Goal: Transaction & Acquisition: Register for event/course

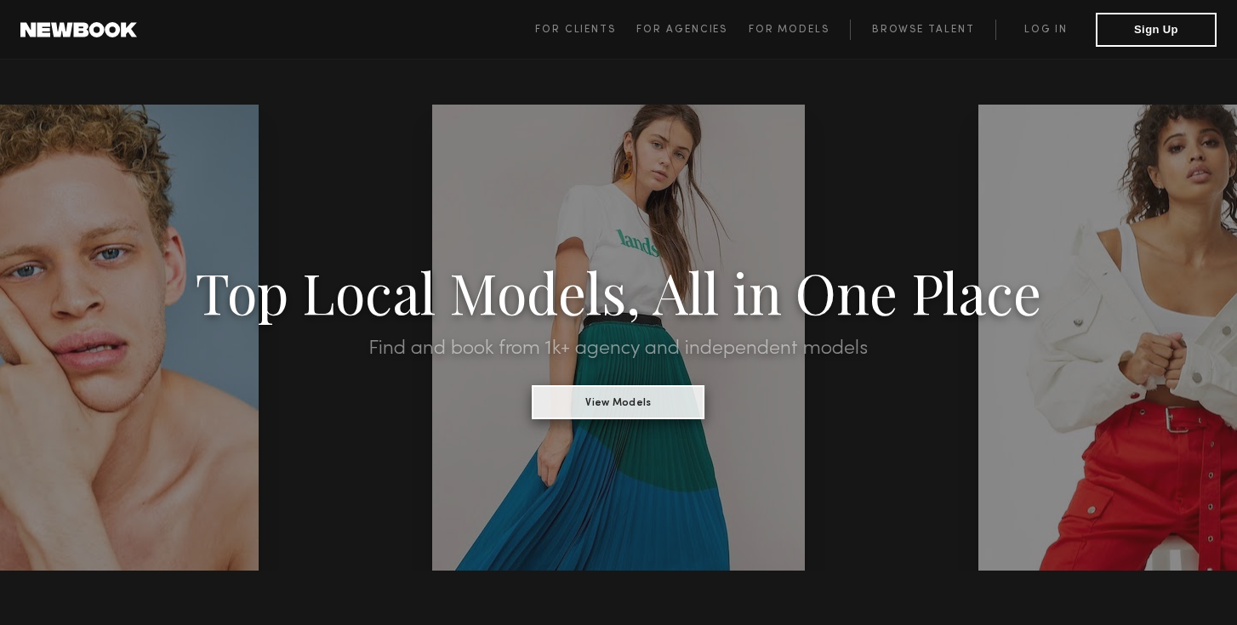
click at [669, 397] on button "View Models" at bounding box center [618, 402] width 173 height 34
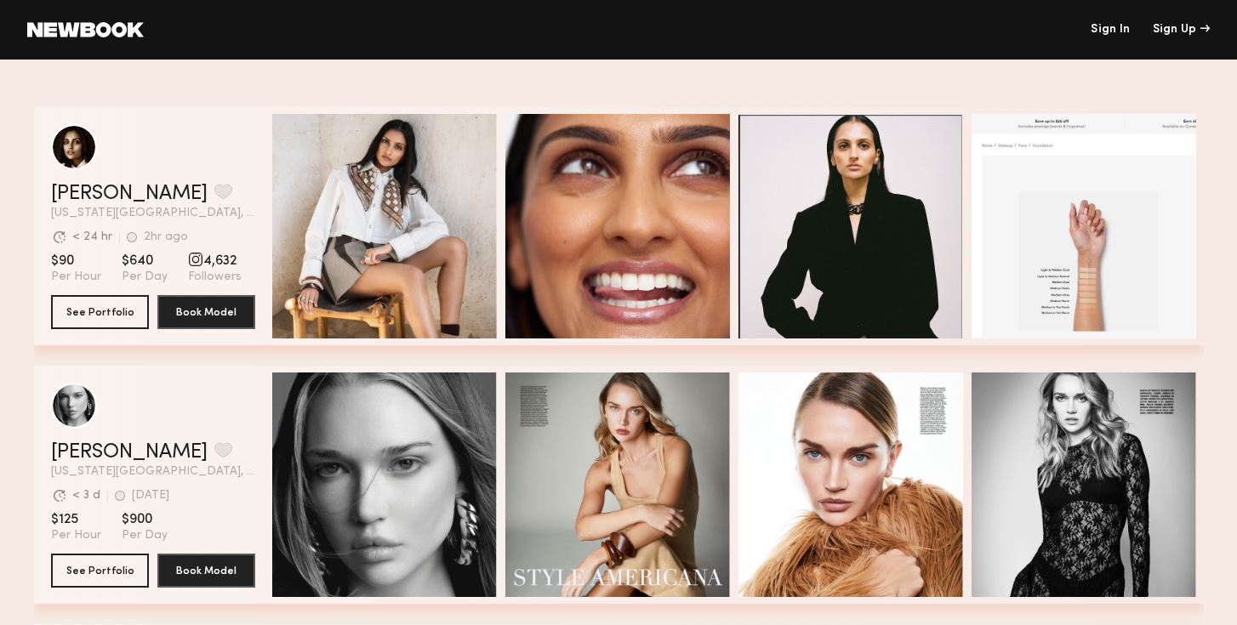
scroll to position [239, 0]
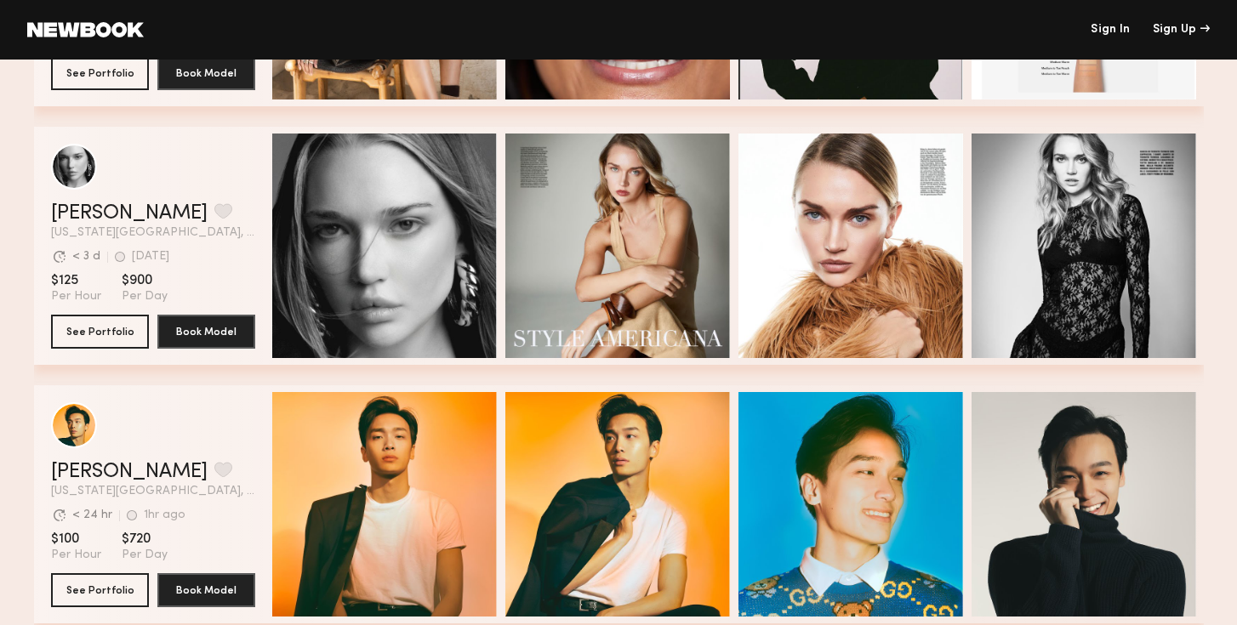
click at [206, 246] on div "Avg. request response time < 3 d 1d ago Last Online" at bounding box center [153, 252] width 204 height 26
click at [117, 324] on button "See Portfolio" at bounding box center [100, 331] width 98 height 34
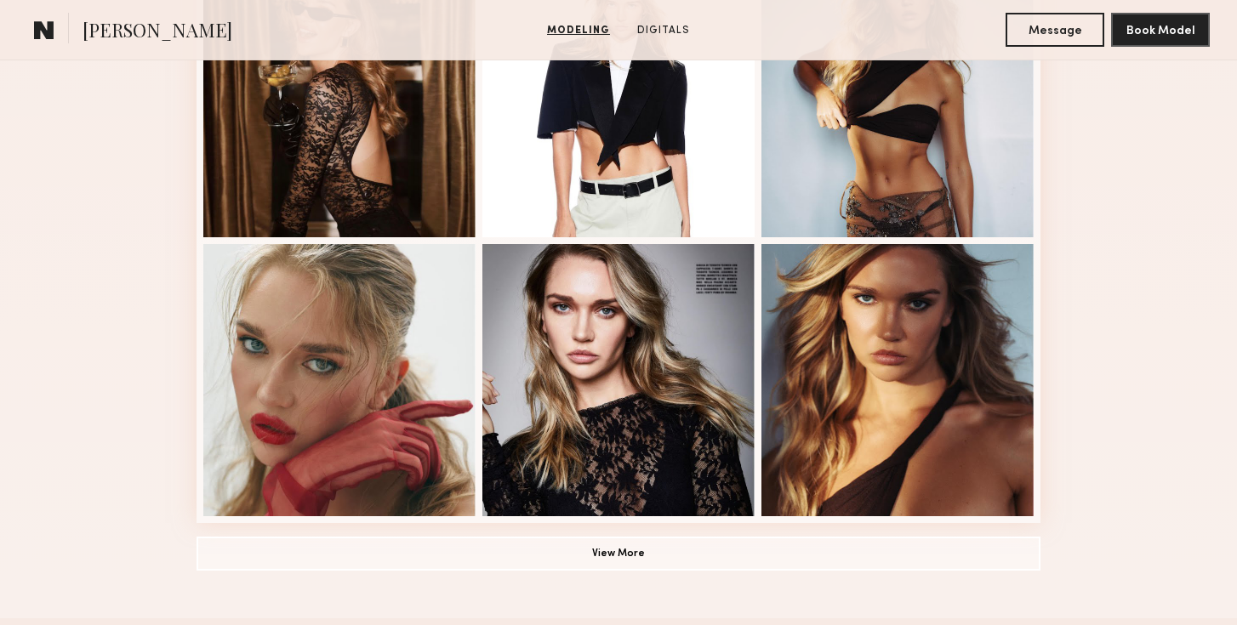
scroll to position [1222, 0]
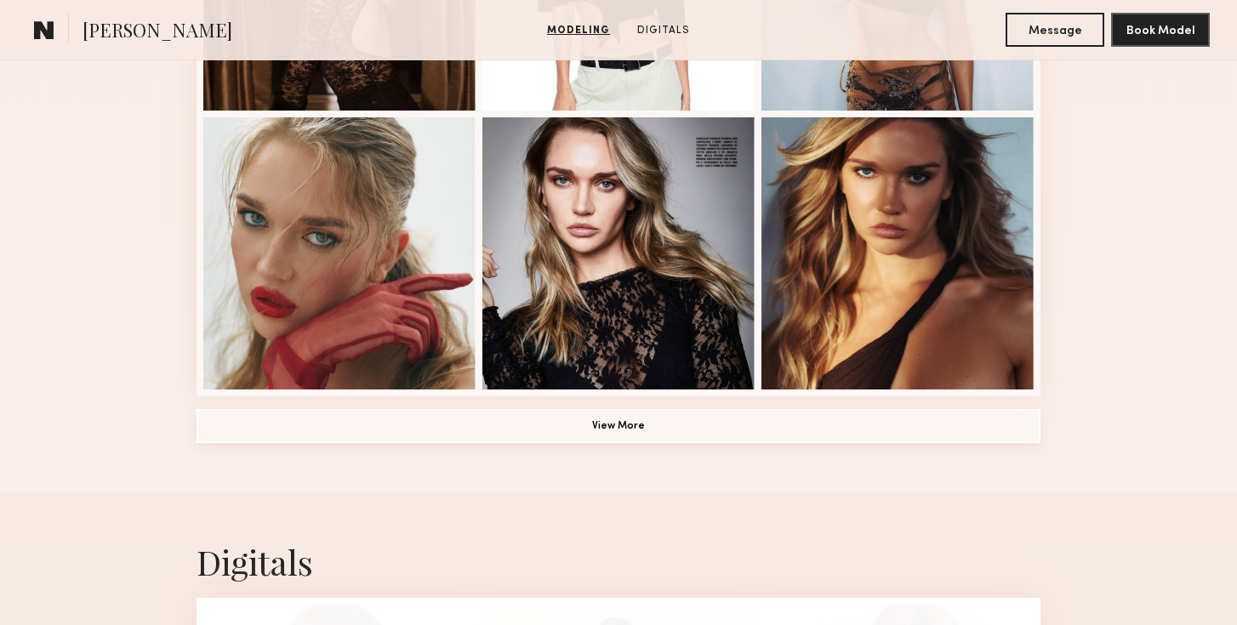
click at [617, 415] on button "View More" at bounding box center [618, 426] width 844 height 34
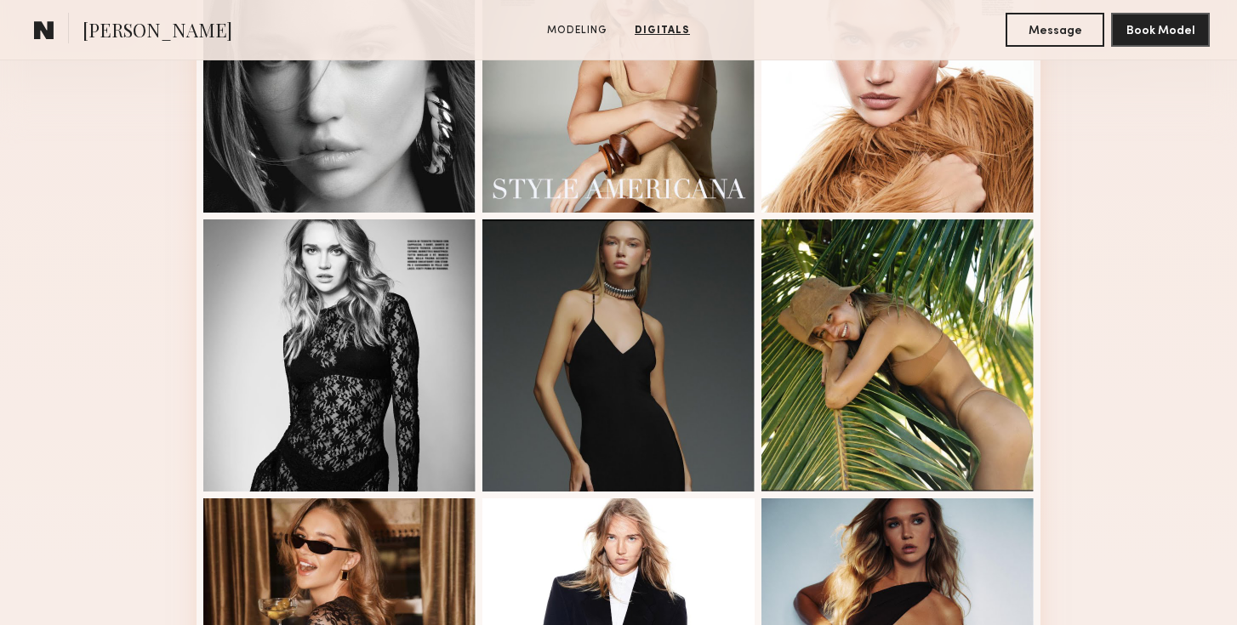
scroll to position [0, 0]
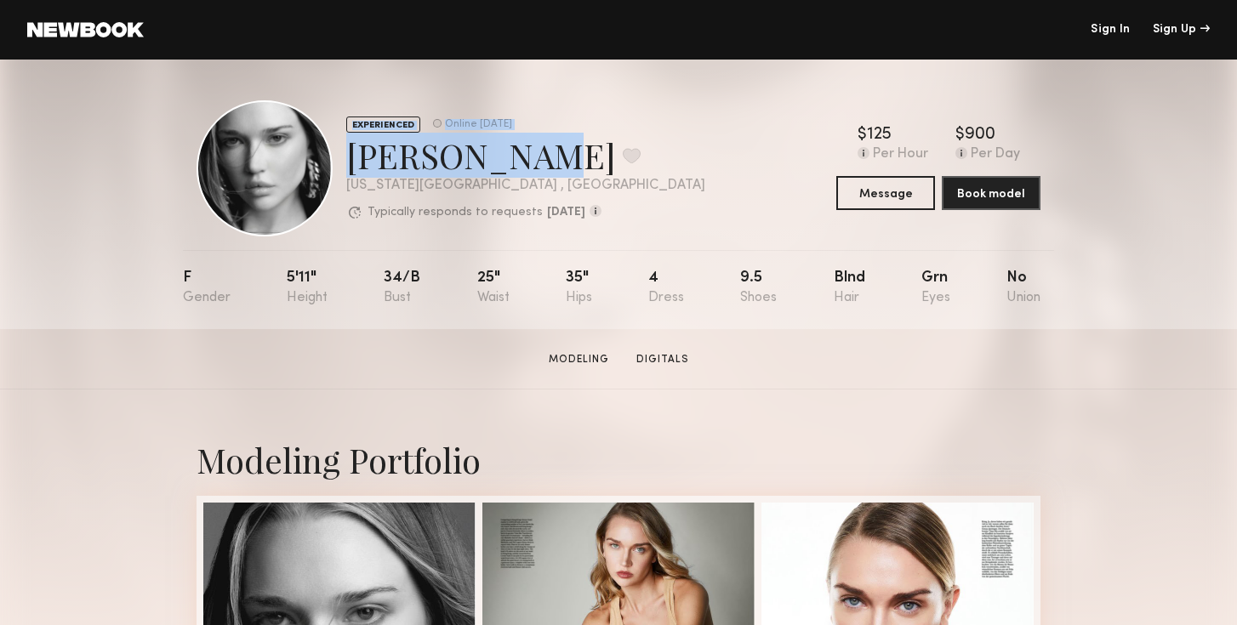
drag, startPoint x: 509, startPoint y: 165, endPoint x: 317, endPoint y: 165, distance: 192.2
click at [316, 165] on div "EXPERIENCED Online 1d ago Wiktoria G. Favorite New York City , NY Typically res…" at bounding box center [450, 168] width 509 height 136
click at [623, 157] on button at bounding box center [632, 155] width 18 height 15
drag, startPoint x: 348, startPoint y: 158, endPoint x: 501, endPoint y: 157, distance: 153.1
click at [502, 157] on div "Wiktoria G. Favorite" at bounding box center [525, 155] width 359 height 45
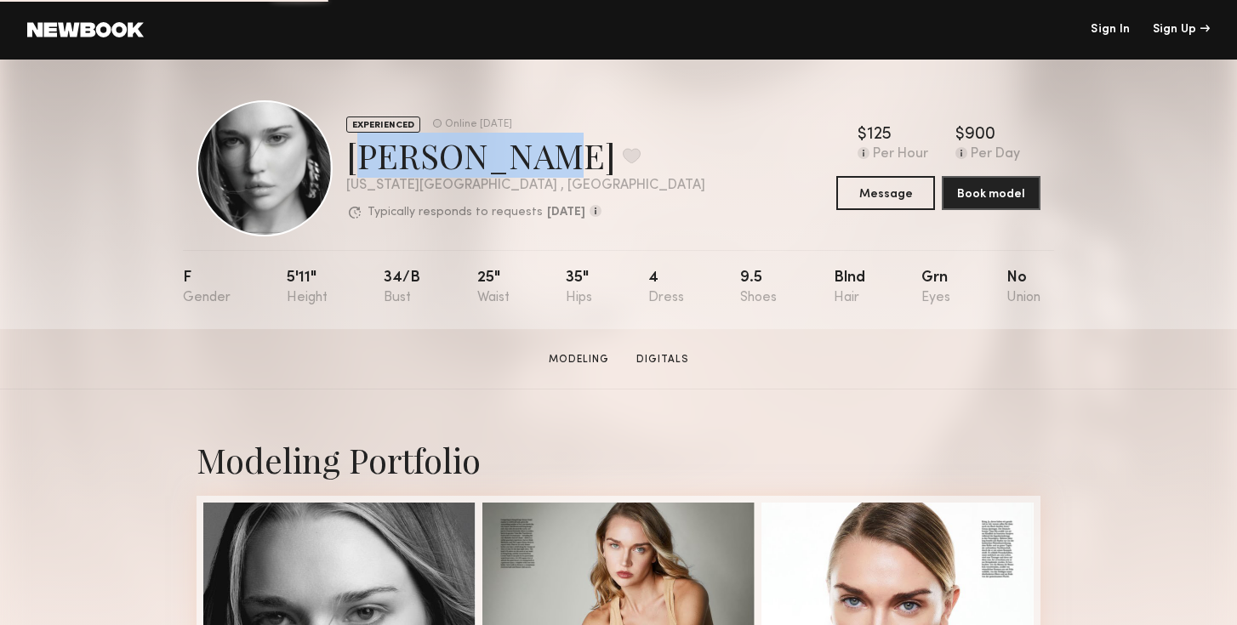
copy div "Wiktoria G"
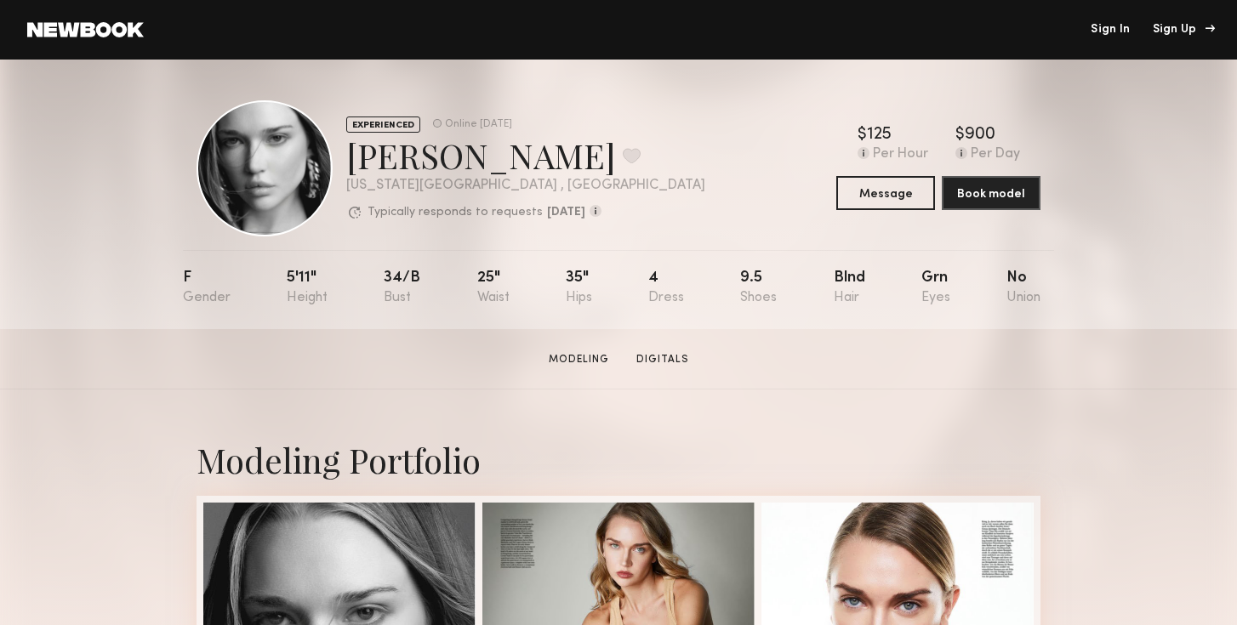
click at [1187, 35] on div "Sign Up" at bounding box center [1181, 30] width 57 height 12
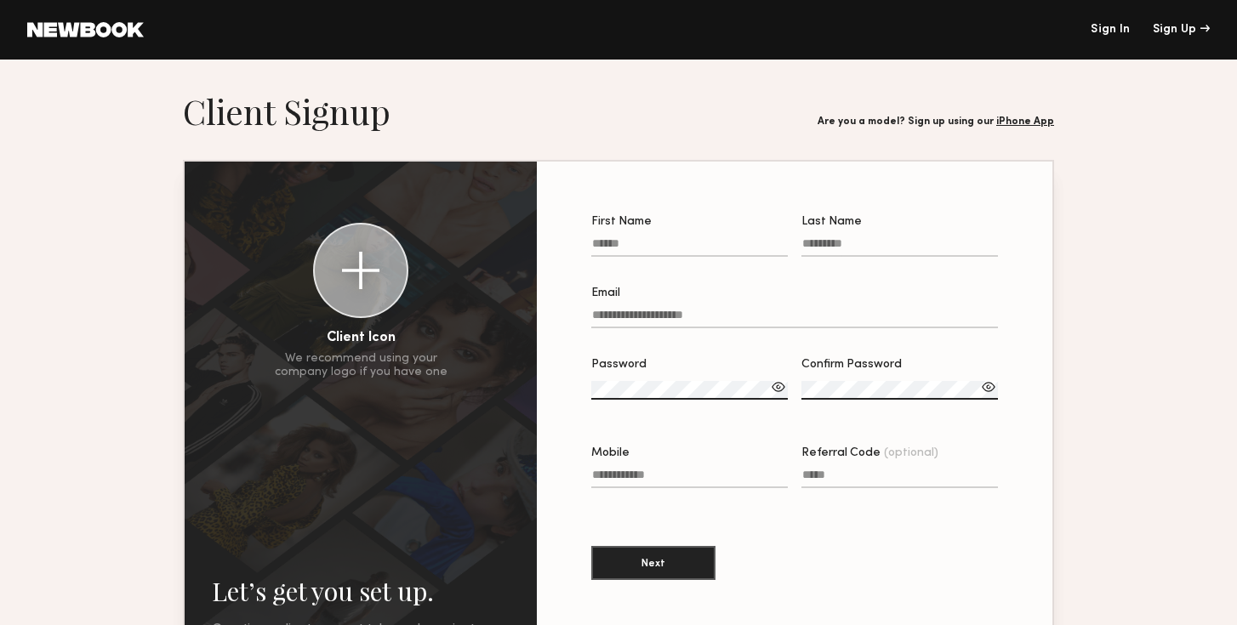
click at [674, 250] on input "First Name" at bounding box center [689, 247] width 196 height 20
click at [786, 192] on div "First Name Last Name Email Password Confirm Password Mobile Referral Code (opti…" at bounding box center [794, 433] width 461 height 488
click at [669, 247] on input "First Name Required" at bounding box center [689, 247] width 196 height 20
type input "**********"
type input "*****"
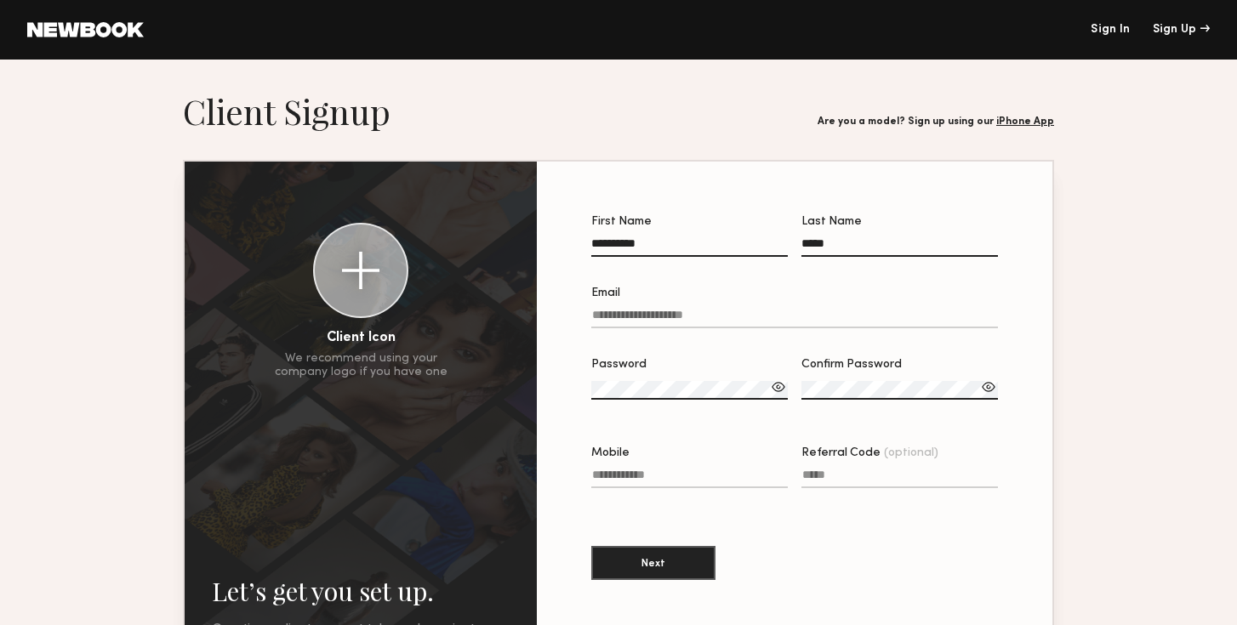
click at [686, 307] on label "Email" at bounding box center [794, 316] width 407 height 58
click at [686, 309] on input "Email" at bounding box center [794, 319] width 407 height 20
type input "**********"
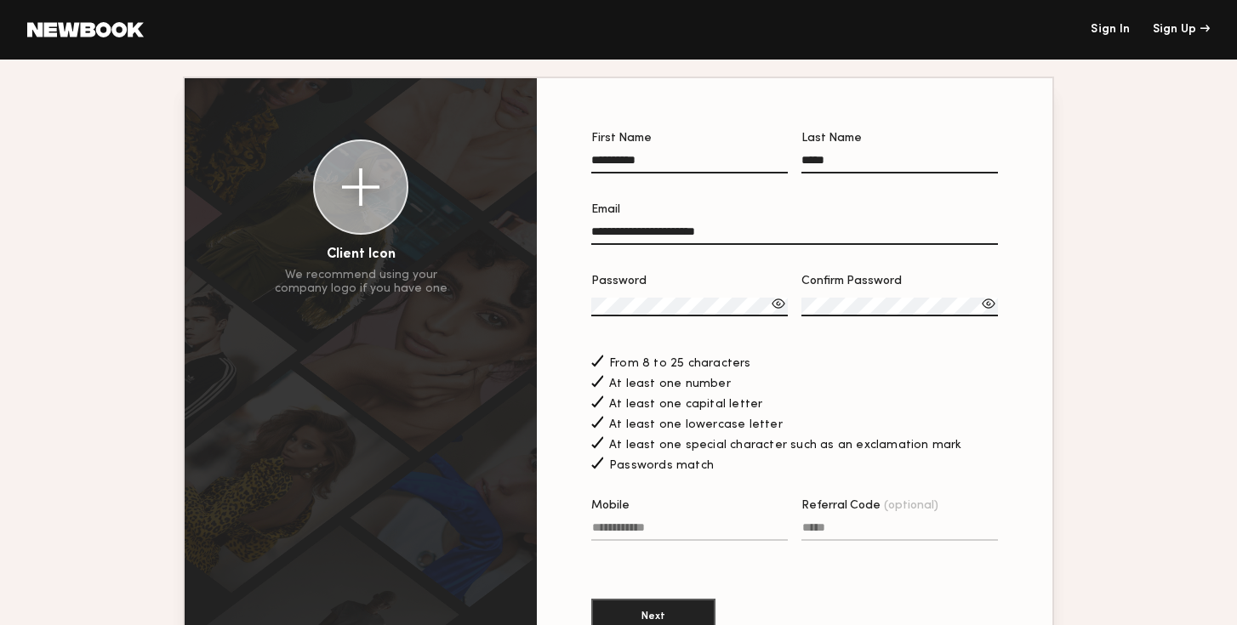
scroll to position [112, 0]
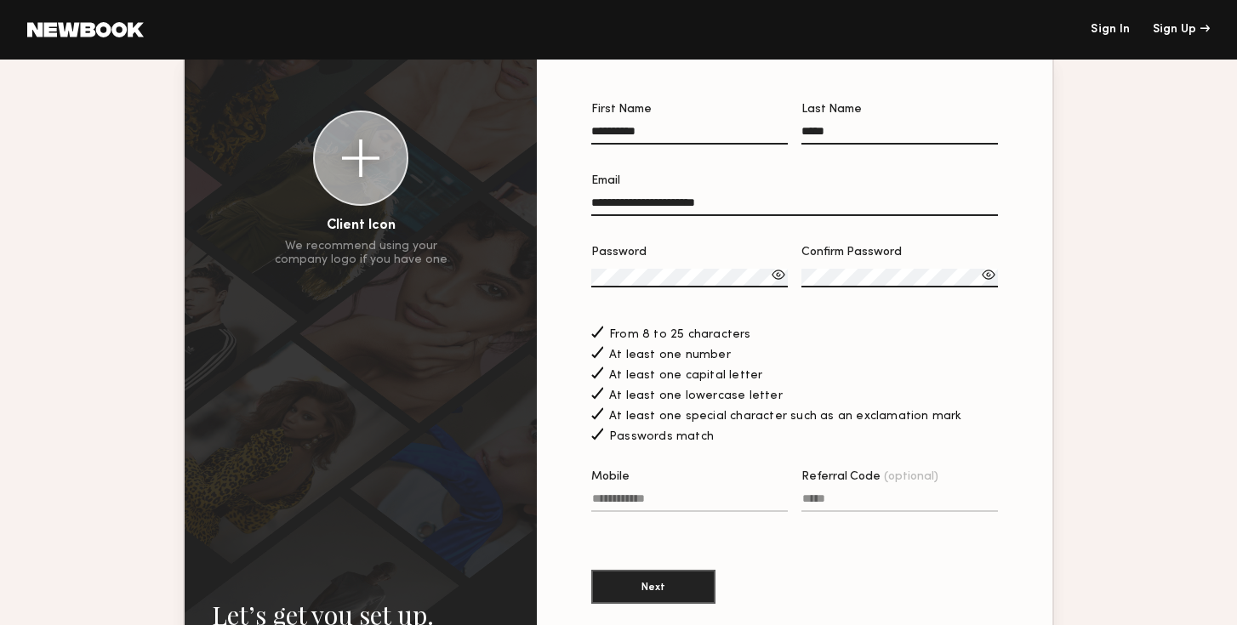
click at [707, 503] on input "Mobile" at bounding box center [689, 502] width 196 height 20
type input "**********"
click at [707, 589] on button "Next" at bounding box center [653, 586] width 124 height 34
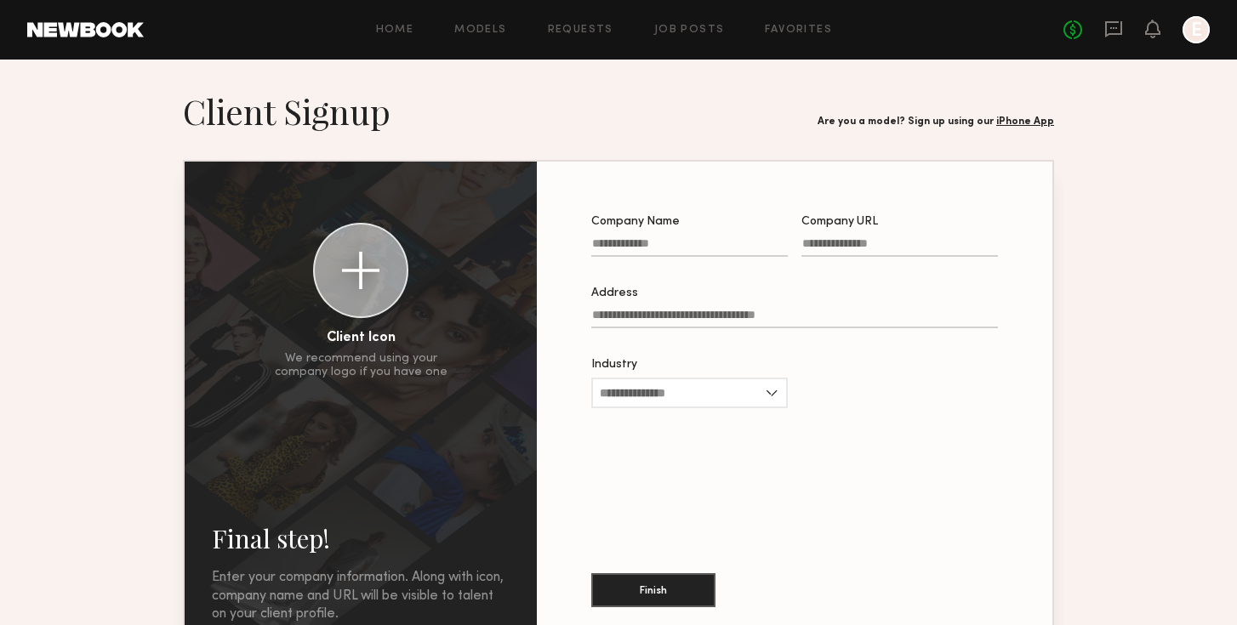
click at [699, 250] on input "Company Name" at bounding box center [689, 247] width 196 height 20
type input "**********"
click at [857, 250] on input "Company URL" at bounding box center [899, 247] width 196 height 20
click at [932, 247] on input "**********" at bounding box center [899, 247] width 196 height 20
type input "**********"
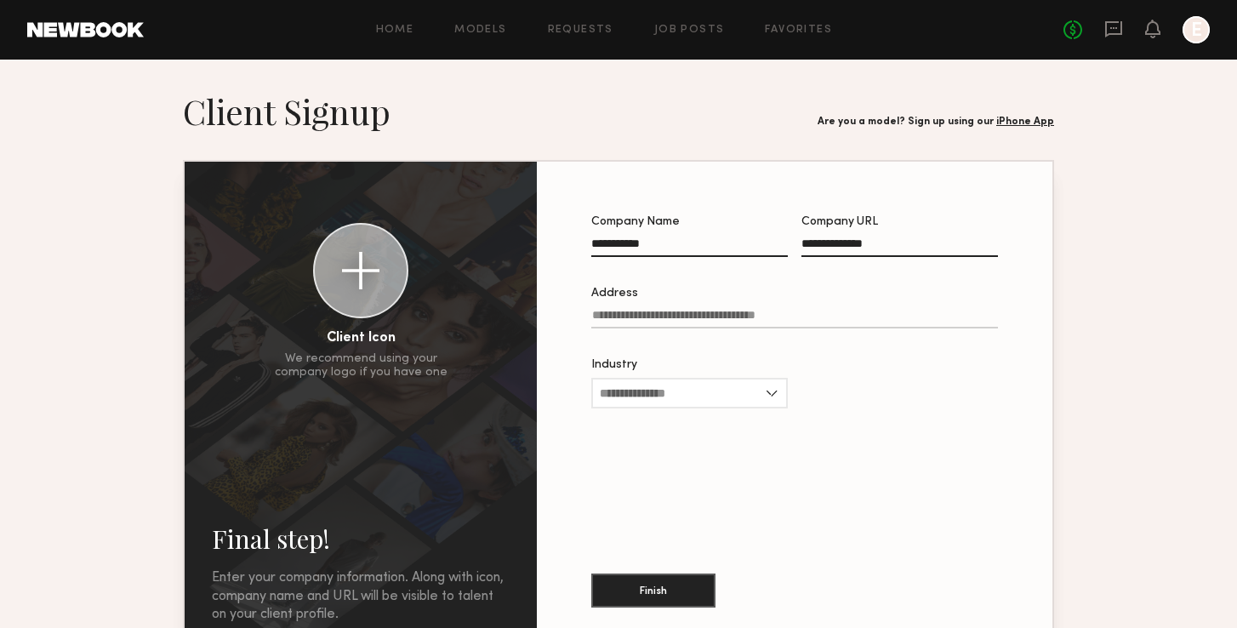
click at [703, 323] on input "Address" at bounding box center [794, 319] width 407 height 20
click at [747, 306] on label "Address" at bounding box center [794, 316] width 407 height 58
click at [747, 309] on input "Address" at bounding box center [794, 319] width 407 height 20
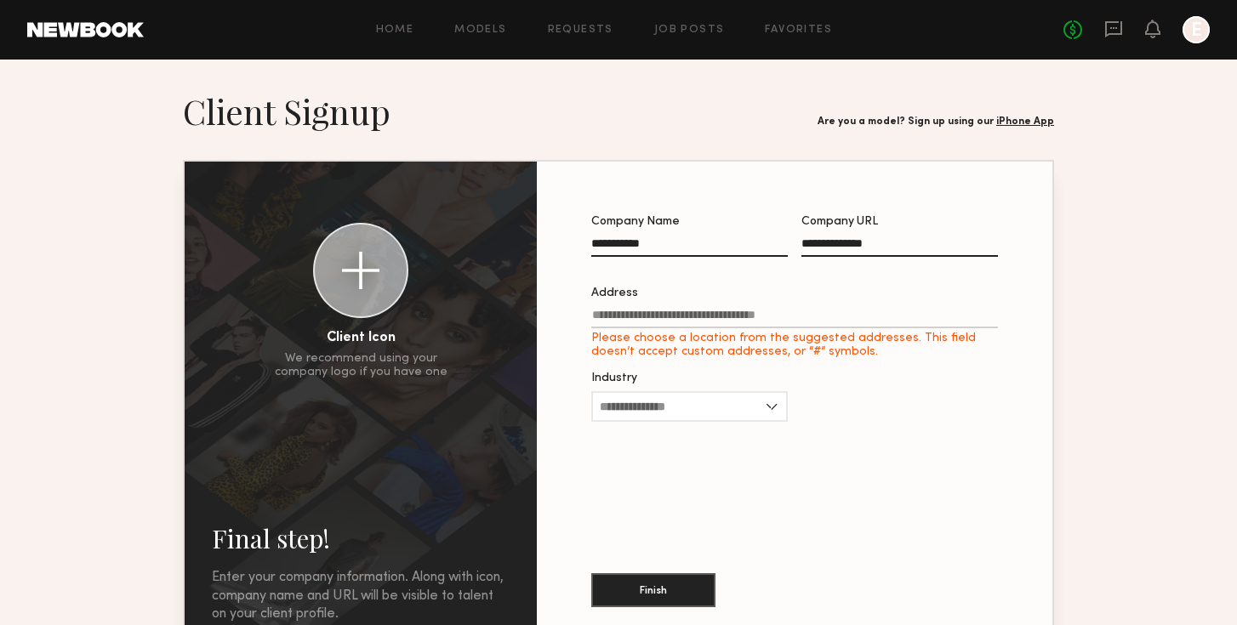
click at [731, 313] on input "Address Please choose a location from the suggested addresses. This field doesn…" at bounding box center [794, 319] width 407 height 20
type input "**********"
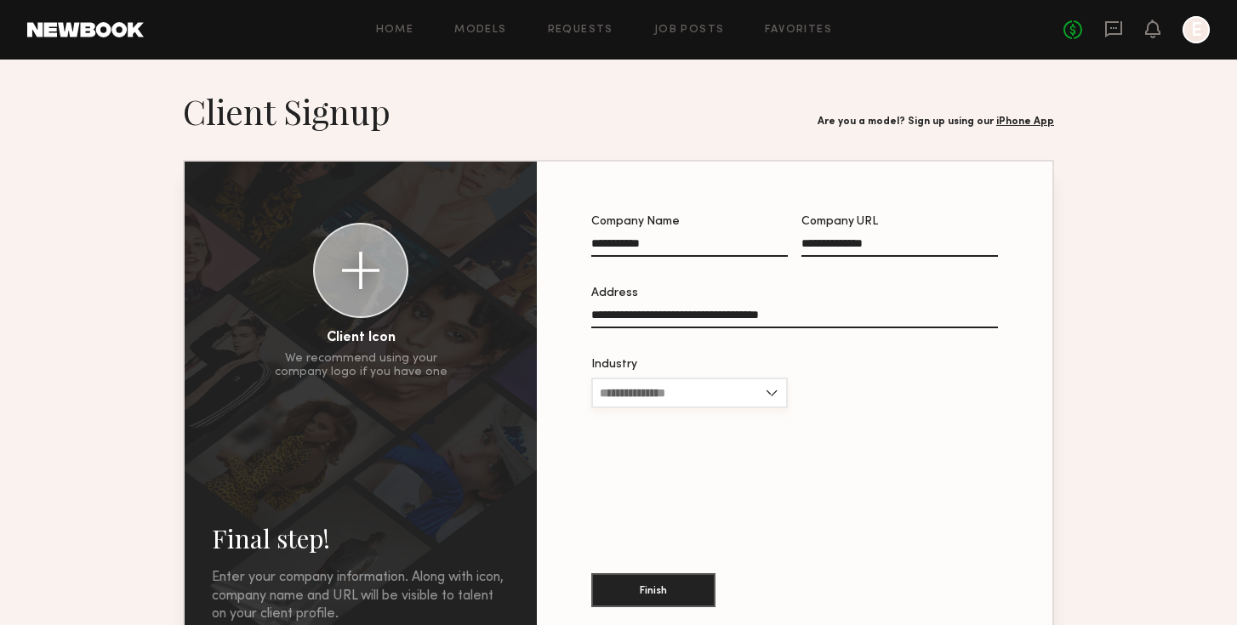
click at [751, 384] on input "Industry" at bounding box center [689, 393] width 196 height 31
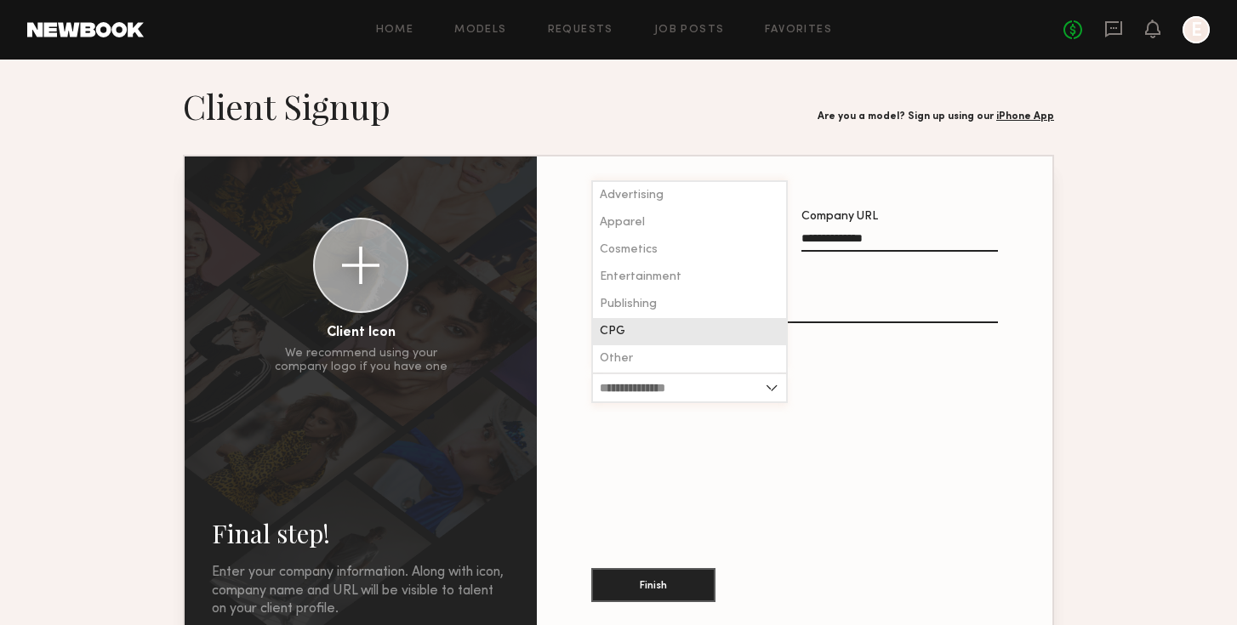
scroll to position [6, 0]
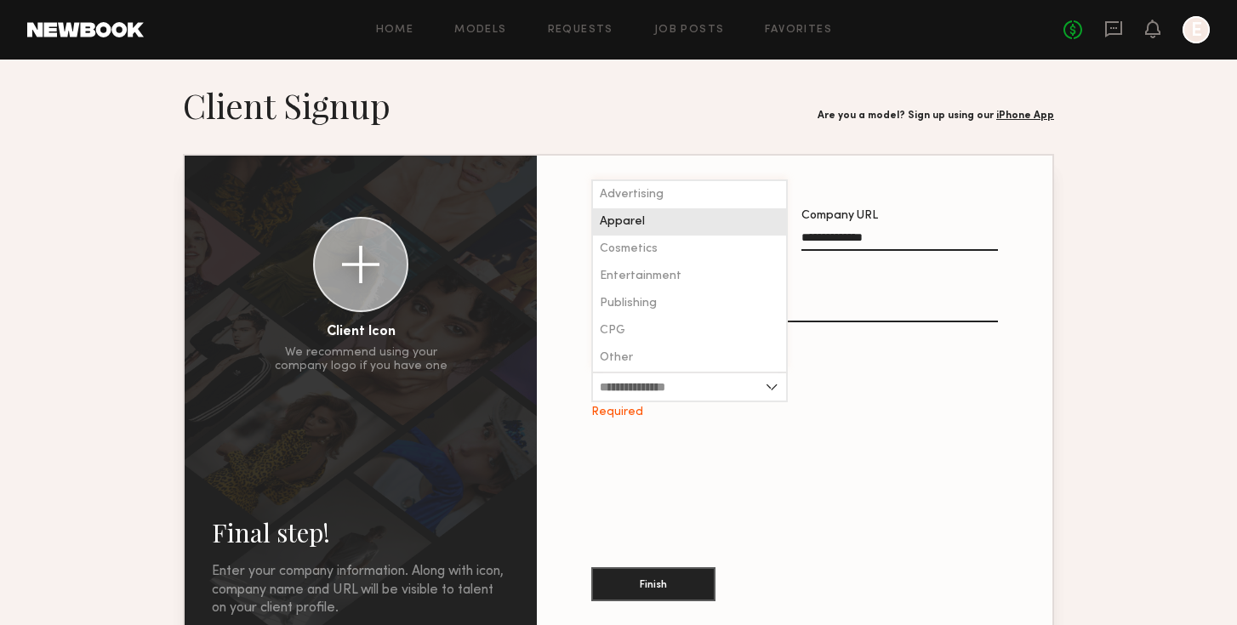
click at [705, 230] on div "Apparel" at bounding box center [689, 221] width 193 height 27
type input "*******"
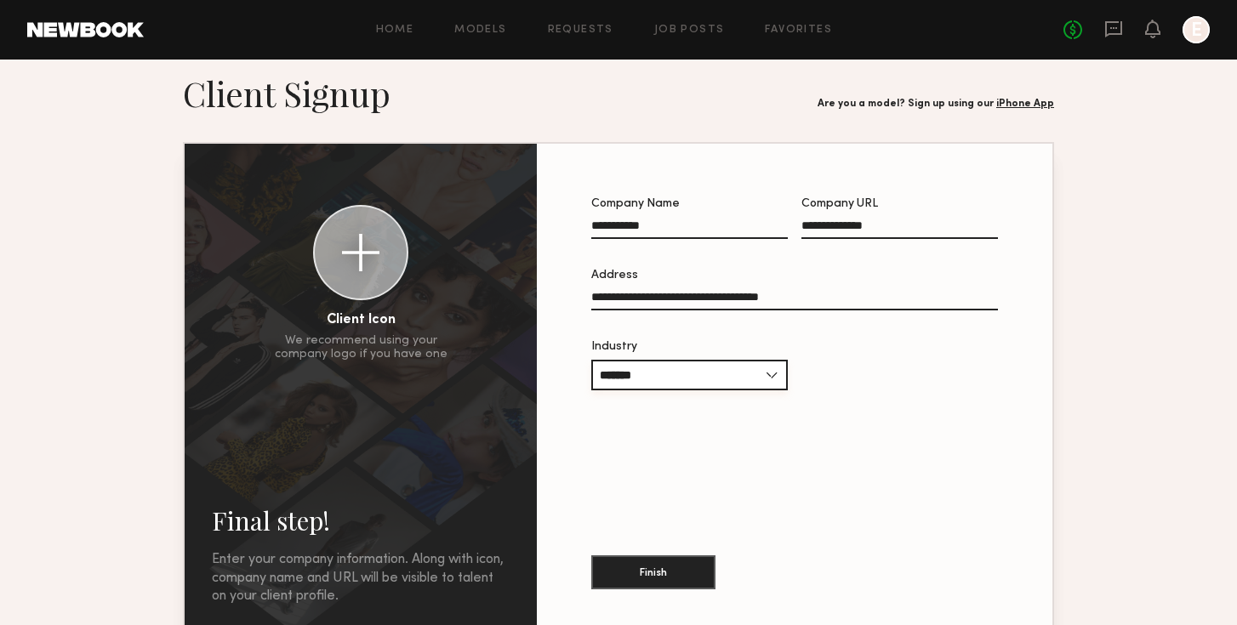
scroll to position [19, 0]
click at [652, 578] on button "Finish" at bounding box center [653, 571] width 124 height 34
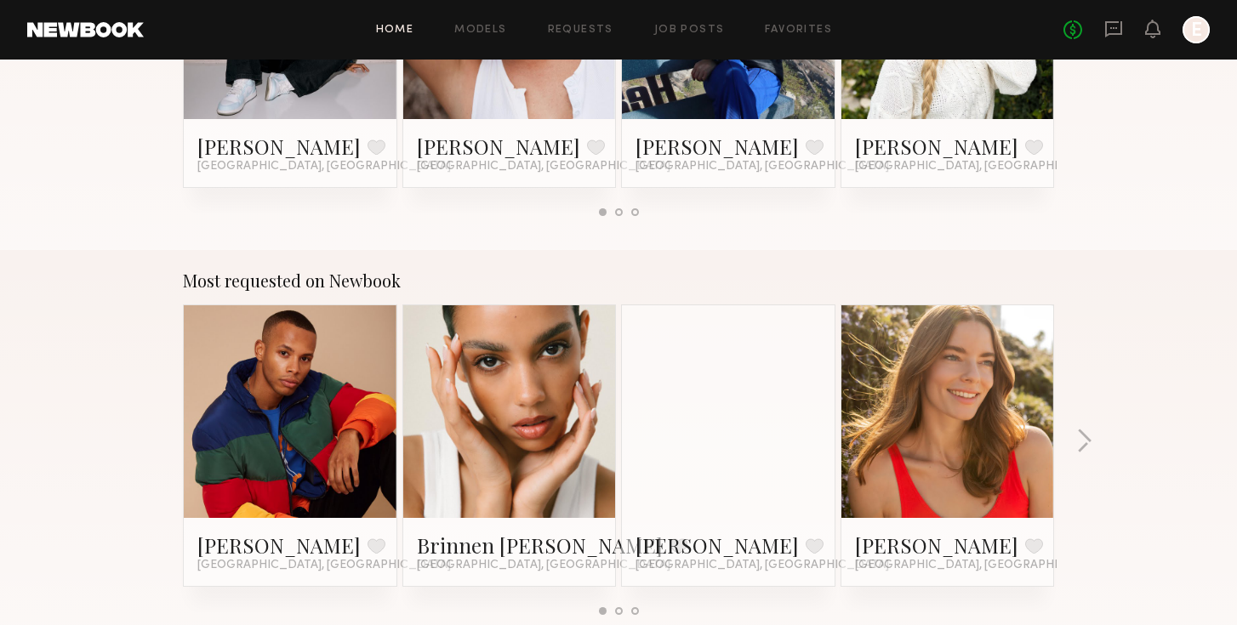
scroll to position [829, 0]
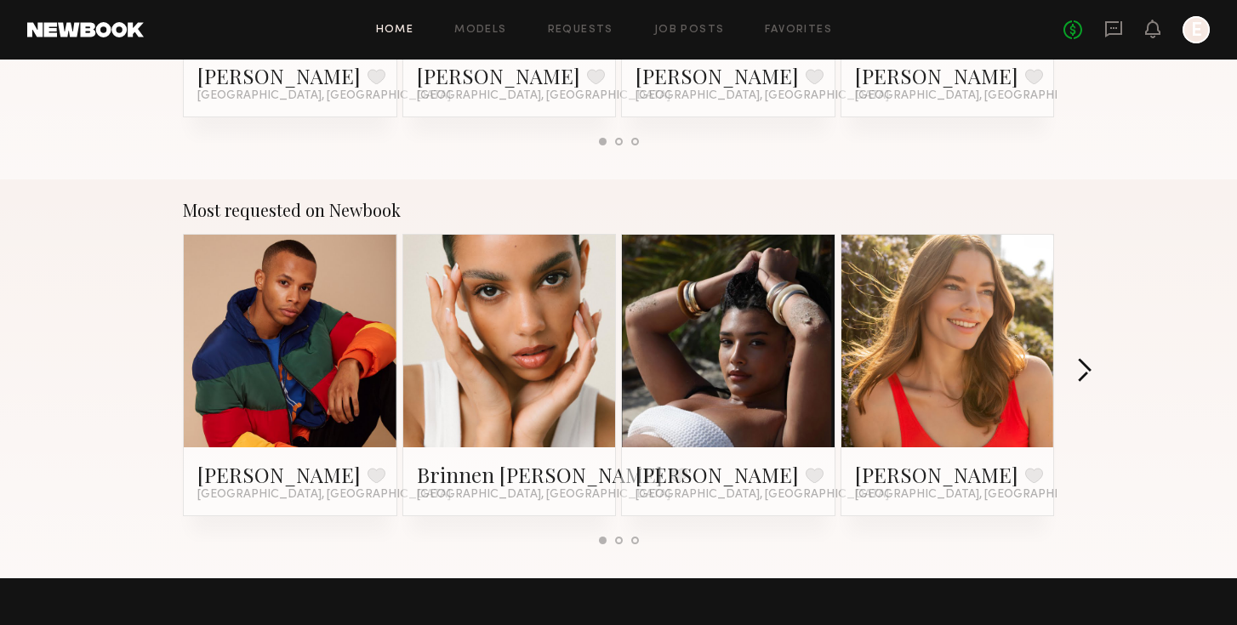
click at [1081, 366] on button "button" at bounding box center [1084, 372] width 16 height 28
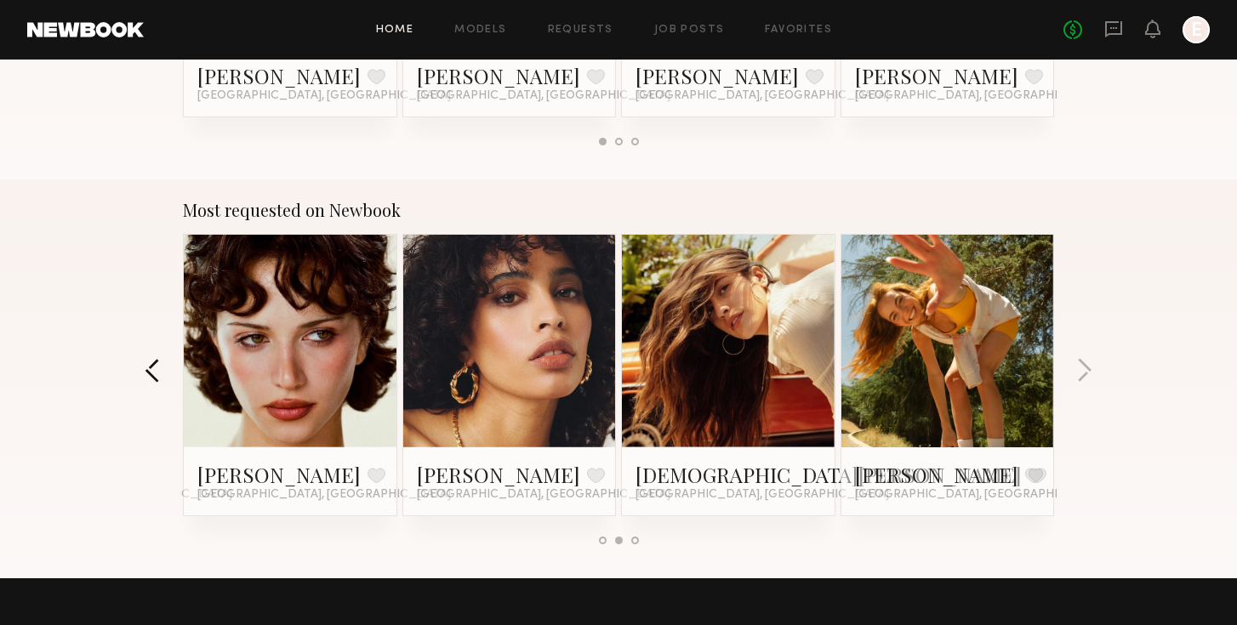
click at [149, 367] on button "button" at bounding box center [153, 372] width 16 height 28
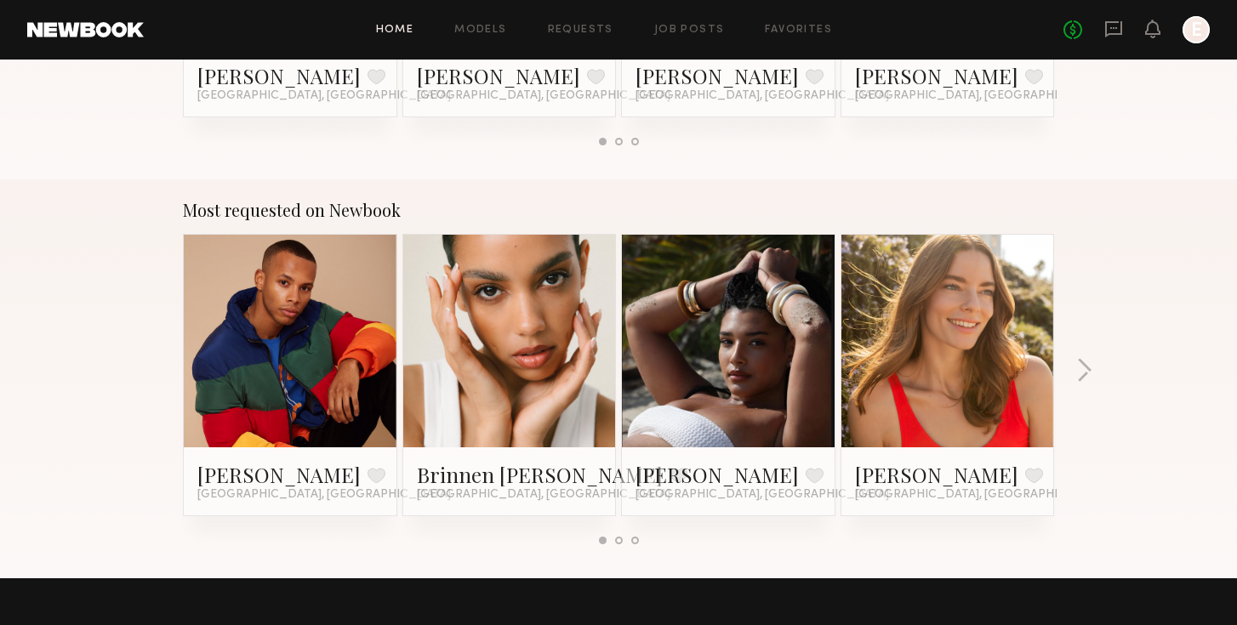
click at [507, 354] on link at bounding box center [510, 341] width 104 height 213
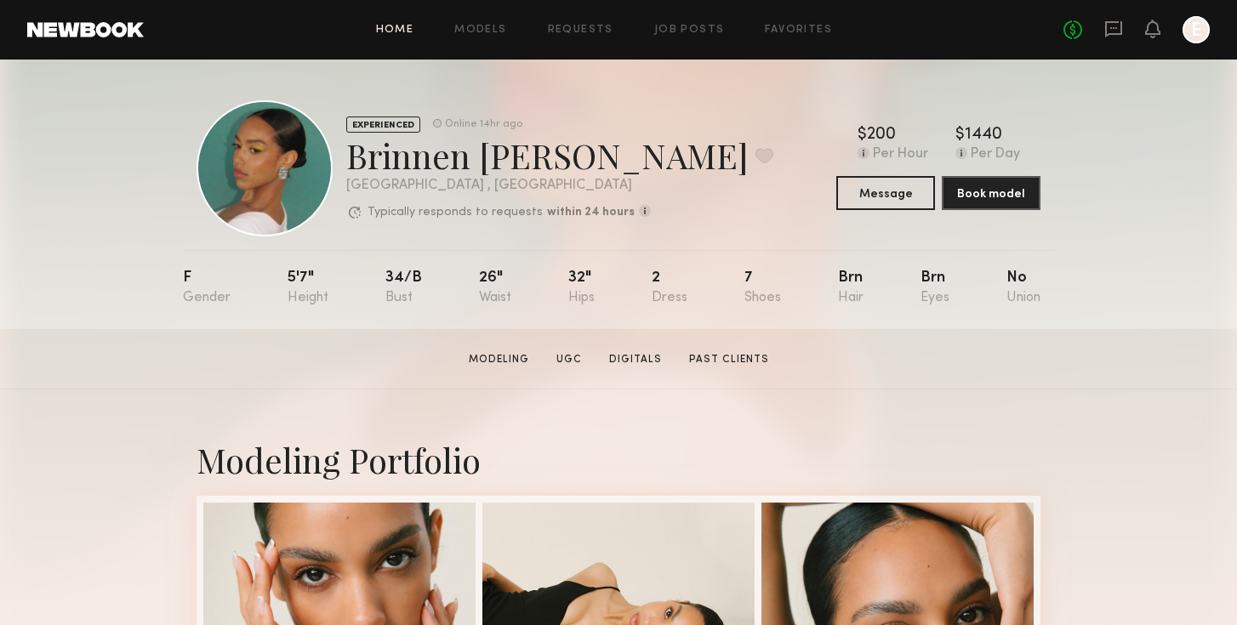
click at [394, 35] on link "Home" at bounding box center [395, 30] width 38 height 11
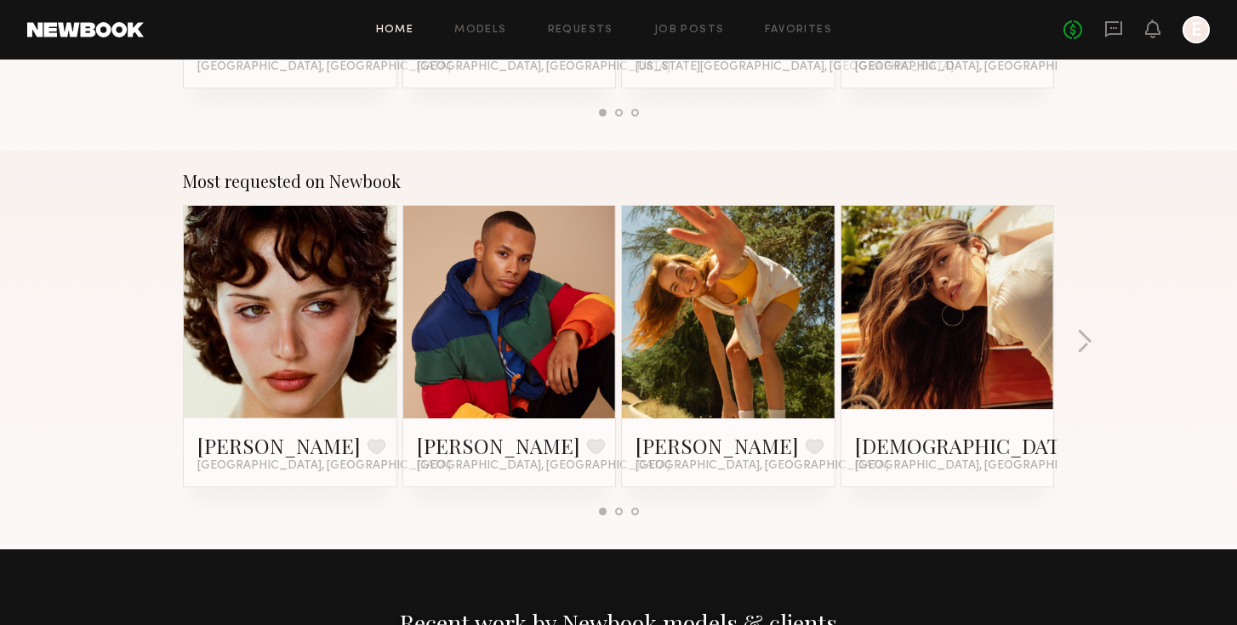
scroll to position [874, 0]
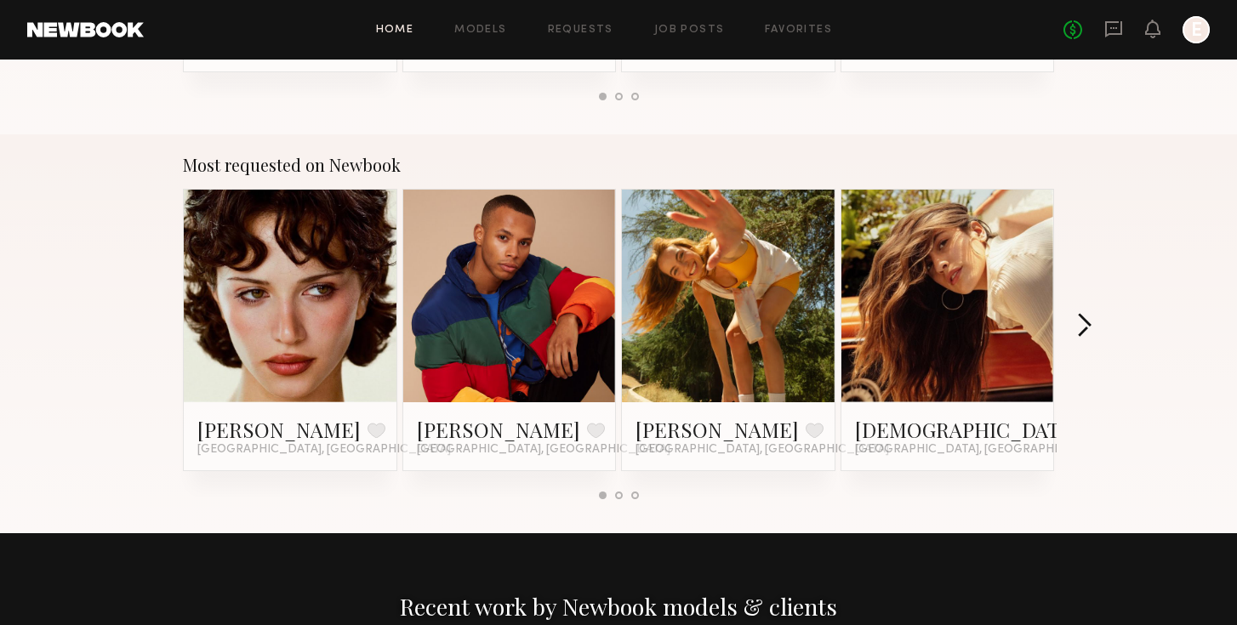
click at [1089, 316] on button "button" at bounding box center [1084, 327] width 16 height 28
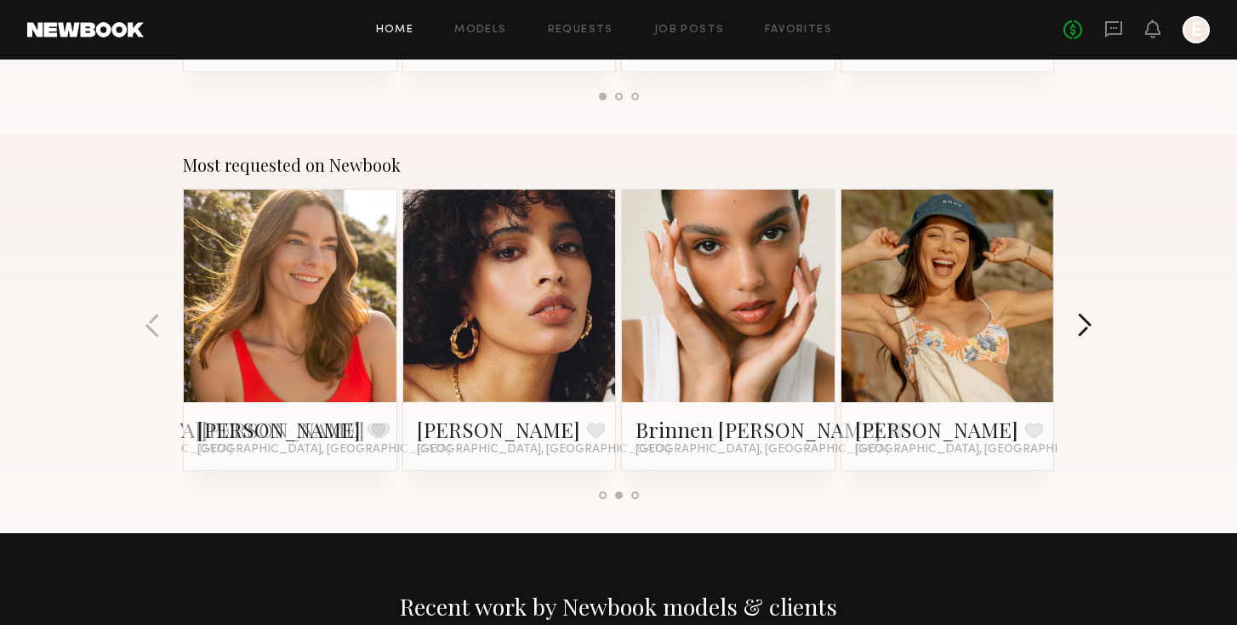
click at [1089, 316] on button "button" at bounding box center [1084, 327] width 16 height 28
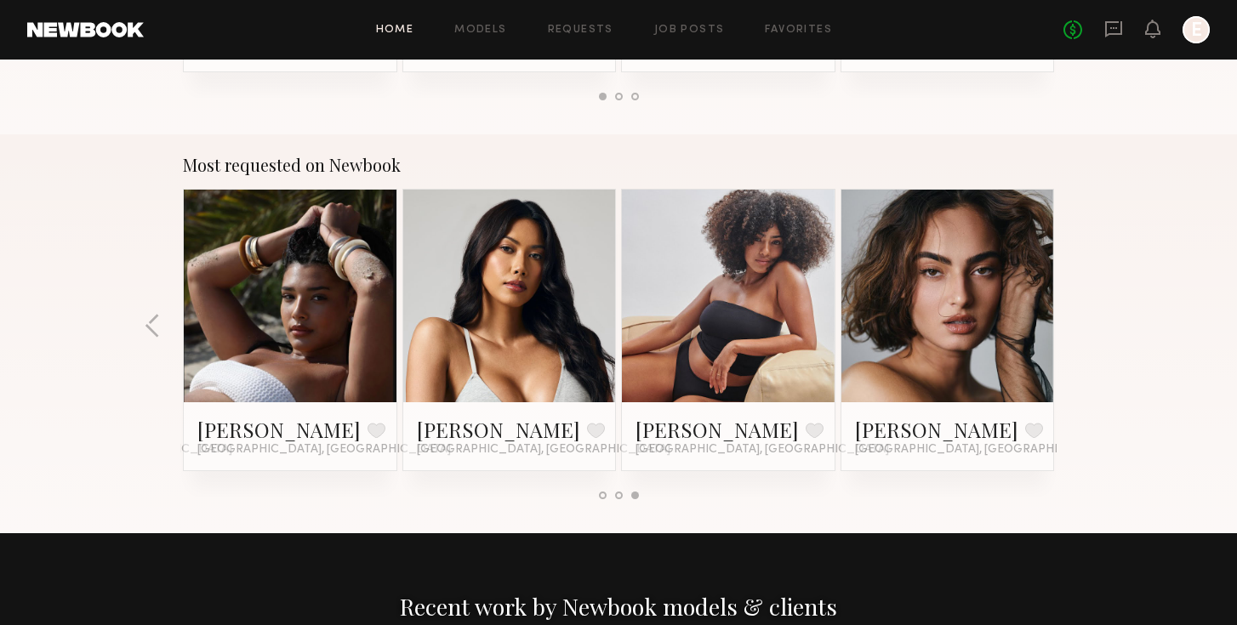
click at [1089, 316] on div "Most requested on Newbook Jessie M. Favorite Los Angeles, CA Dorion W. Favorite…" at bounding box center [618, 333] width 1237 height 399
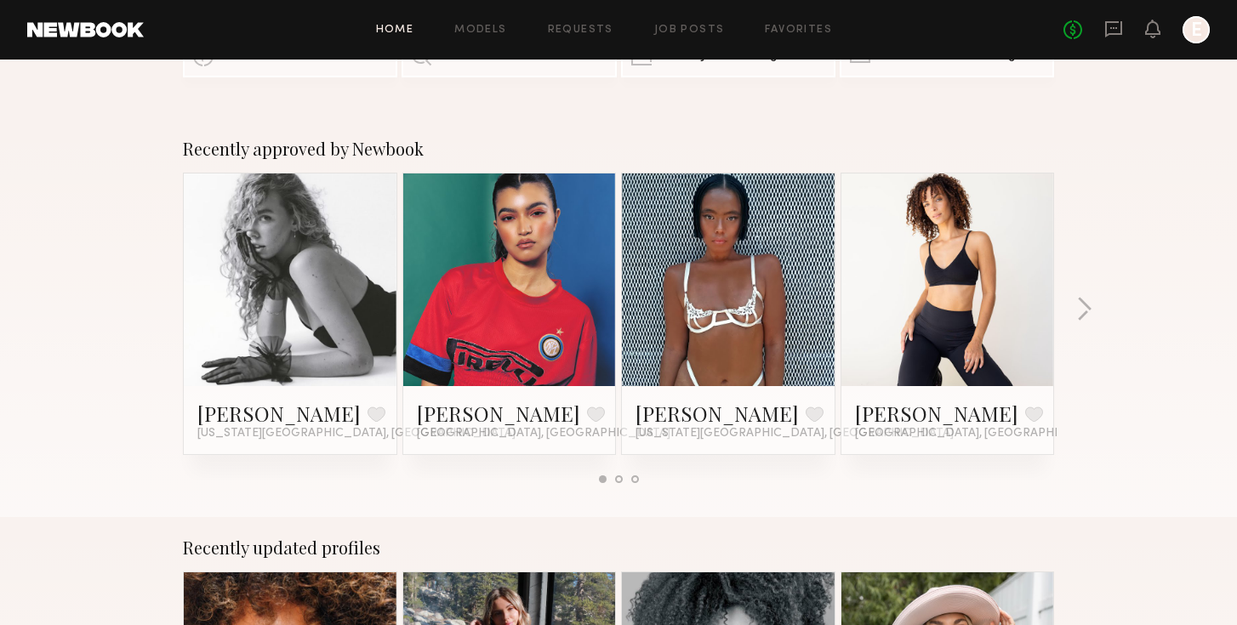
scroll to position [0, 0]
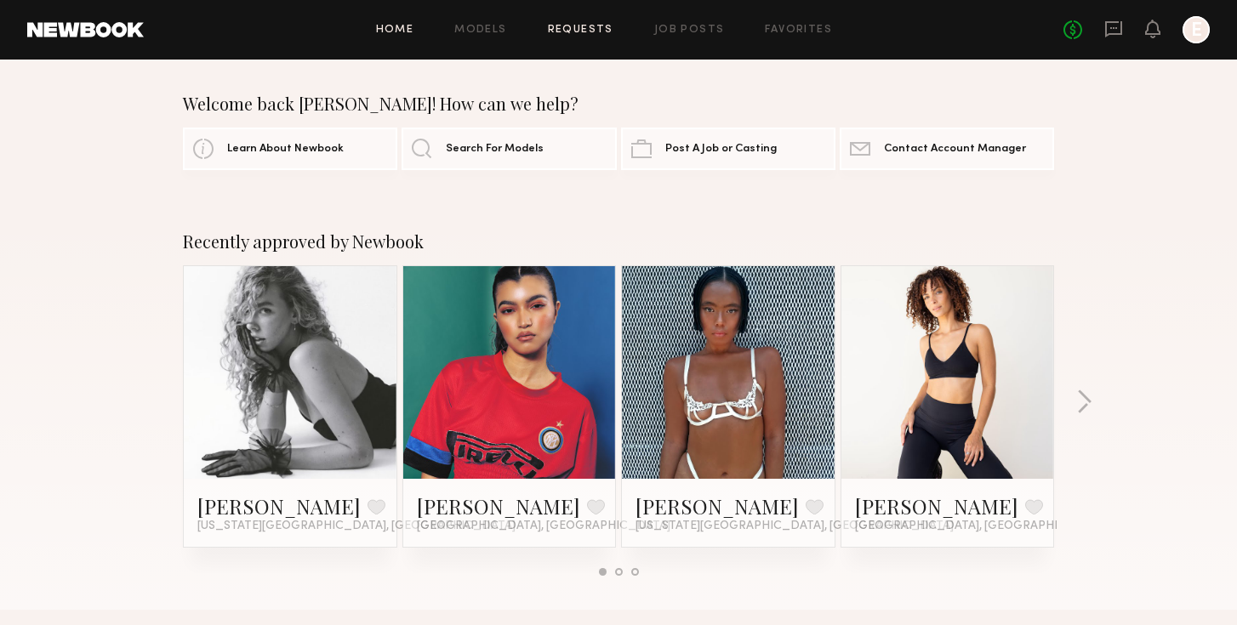
click at [594, 26] on link "Requests" at bounding box center [580, 30] width 65 height 11
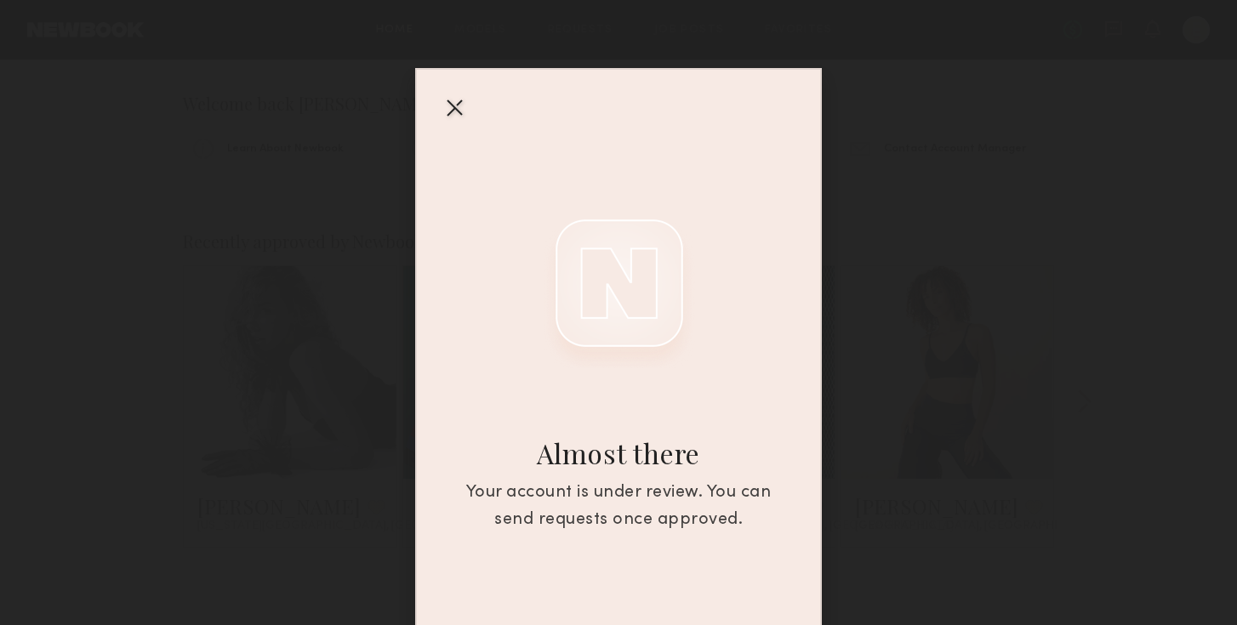
click at [422, 118] on div "Almost there Your account is under review. You can send requests once approved." at bounding box center [618, 359] width 407 height 582
click at [450, 109] on div at bounding box center [454, 107] width 27 height 27
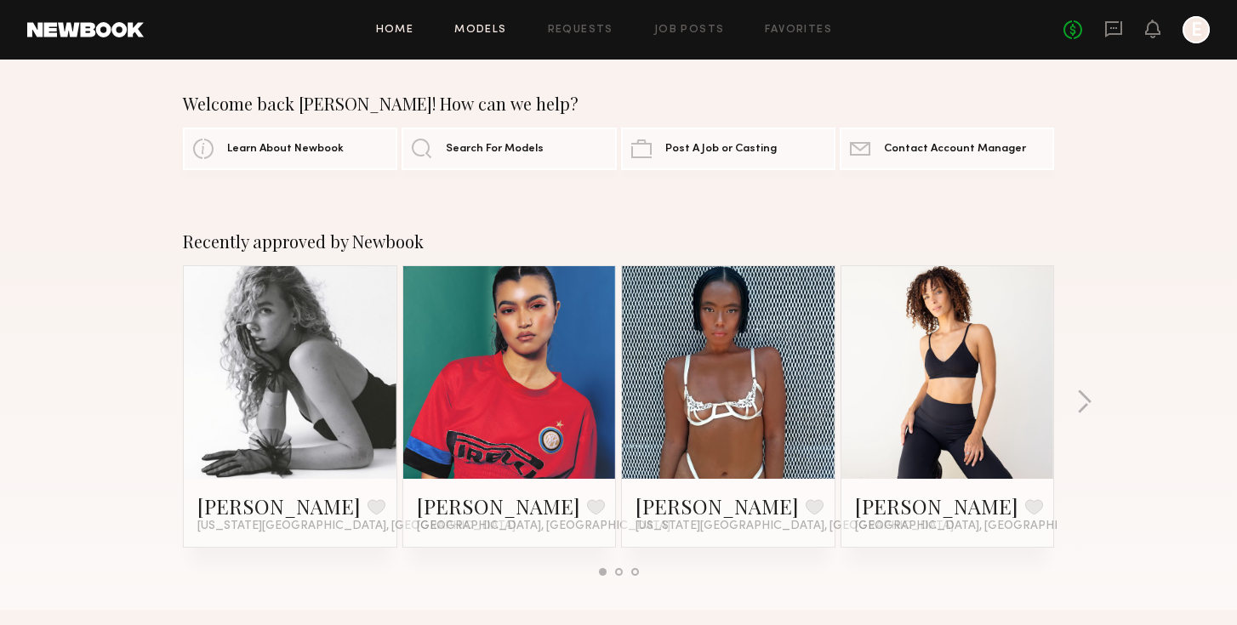
click at [468, 32] on link "Models" at bounding box center [480, 30] width 52 height 11
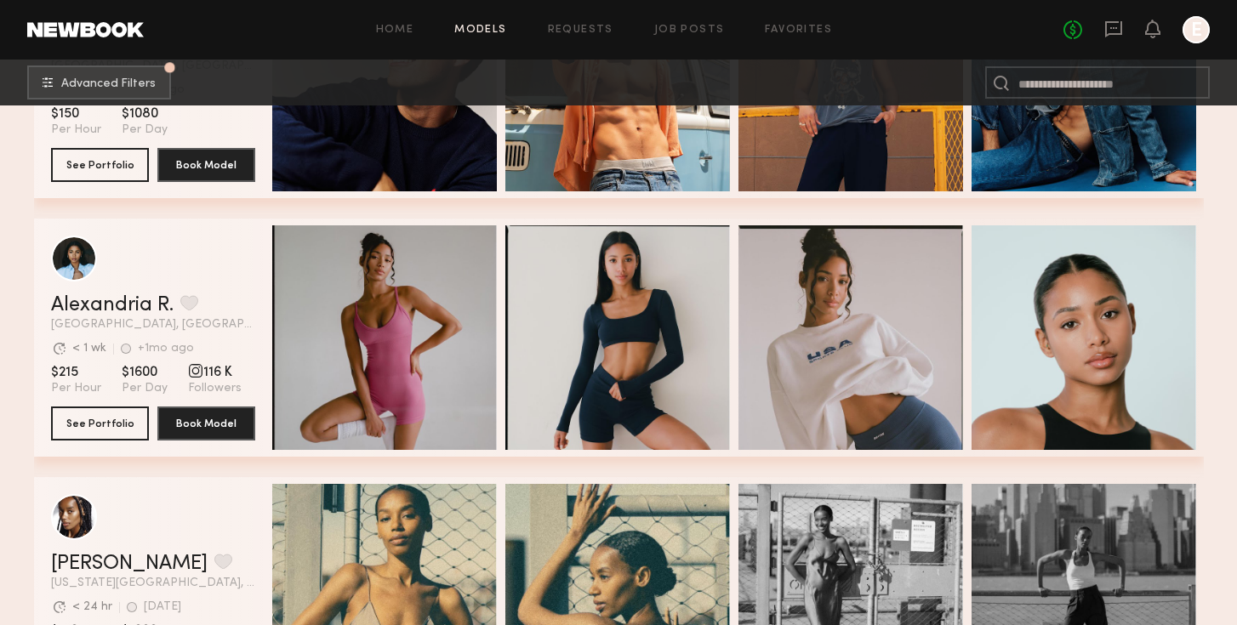
scroll to position [6117, 0]
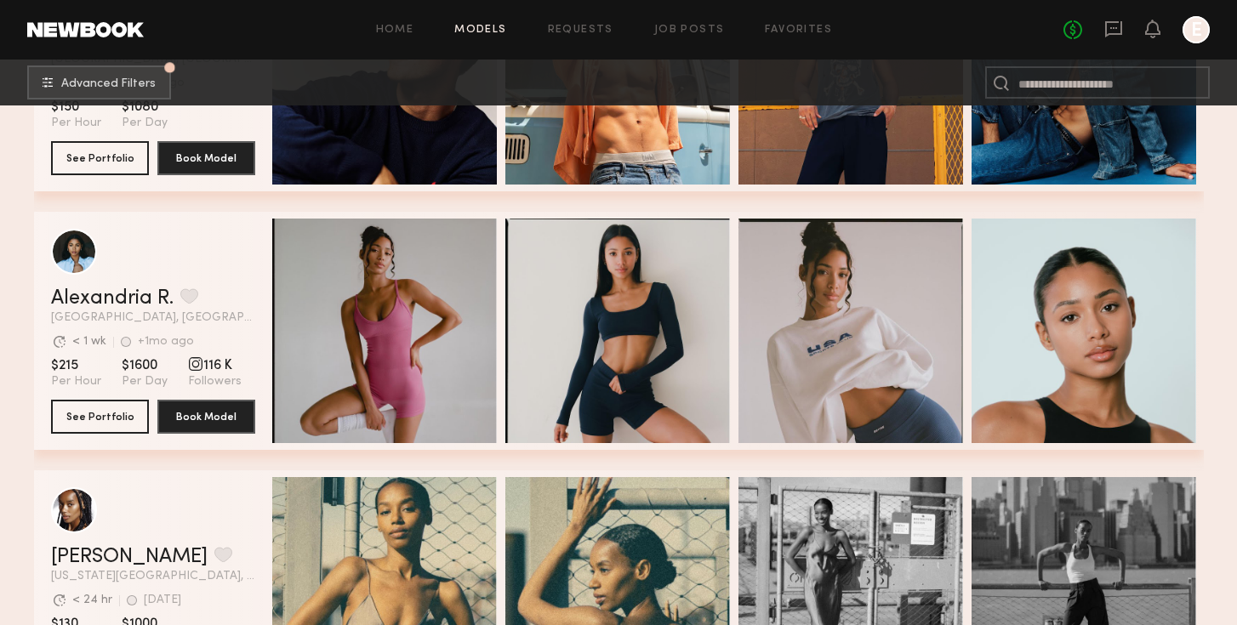
click at [188, 367] on div "grid" at bounding box center [195, 363] width 15 height 15
click at [202, 349] on section "Avg. request response time < 1 wk +1mo ago Last Online" at bounding box center [153, 341] width 204 height 17
click at [119, 299] on link "Alexandria R." at bounding box center [112, 298] width 122 height 20
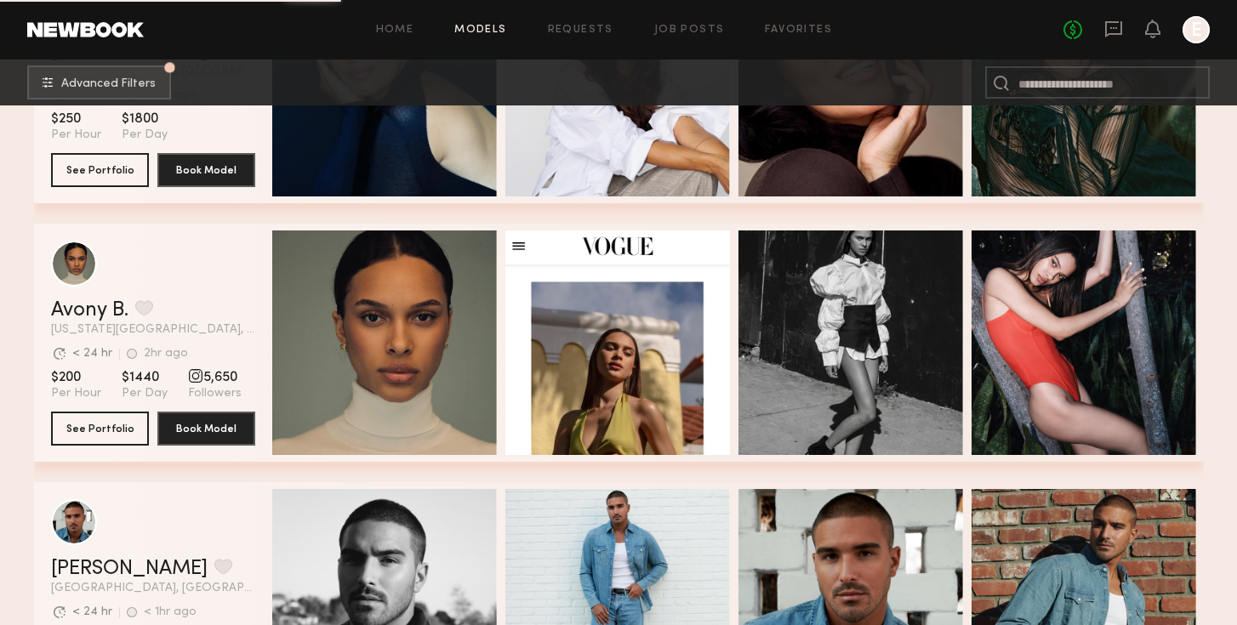
scroll to position [12212, 0]
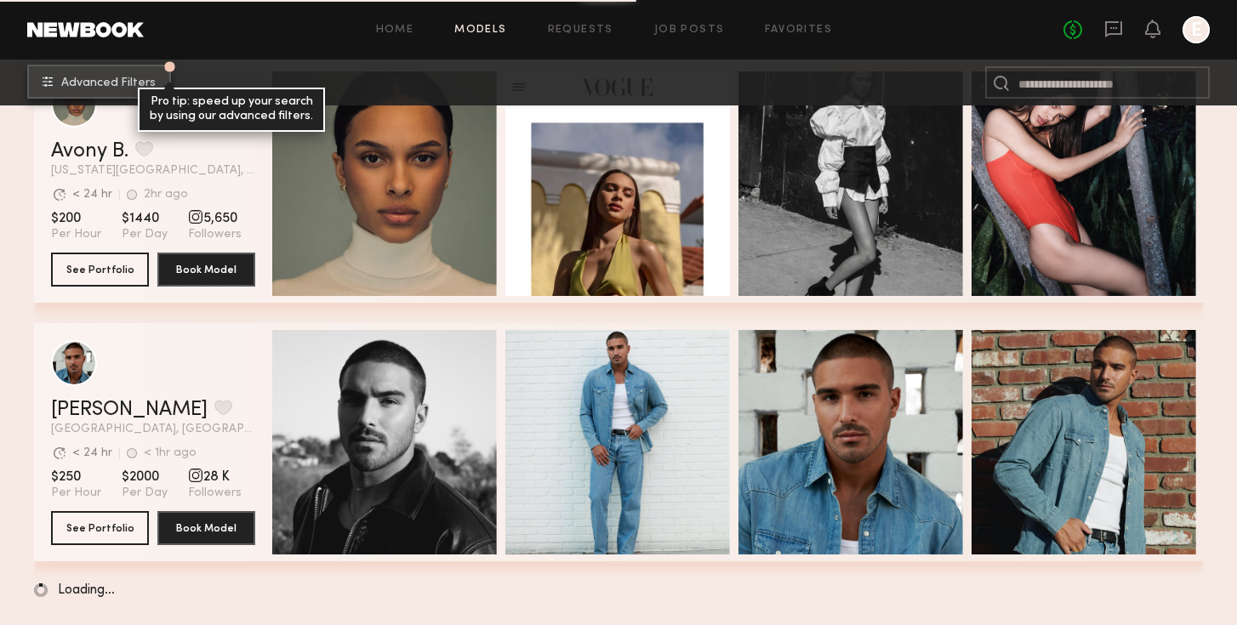
click at [150, 78] on span "Advanced Filters" at bounding box center [108, 83] width 94 height 12
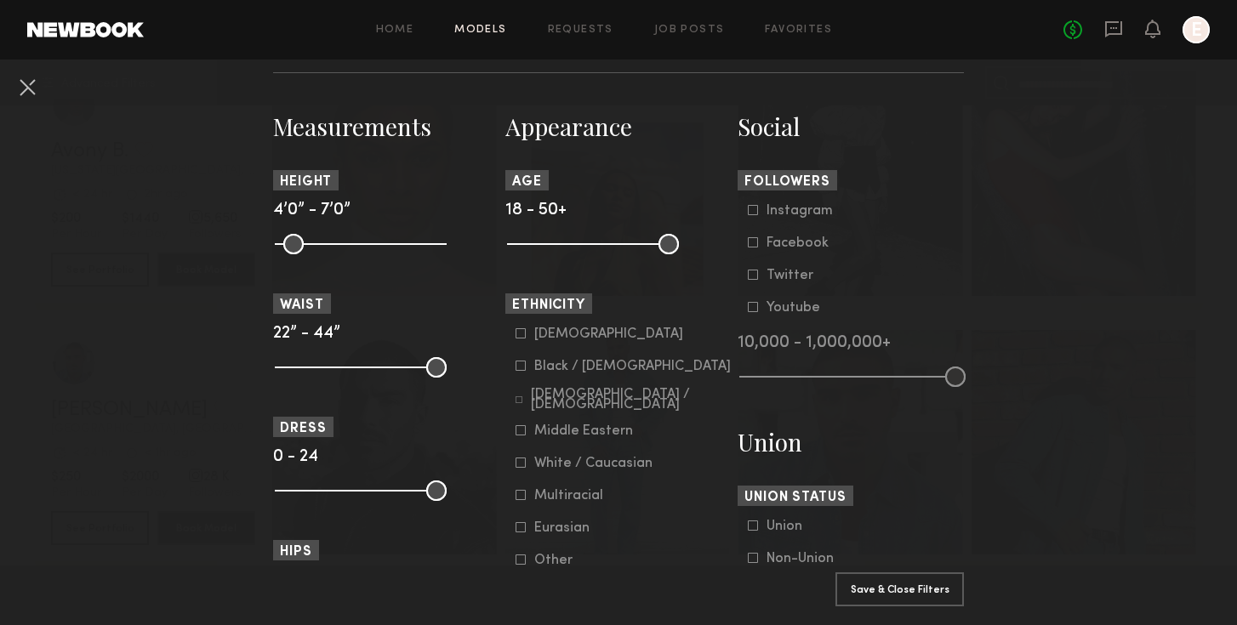
scroll to position [737, 0]
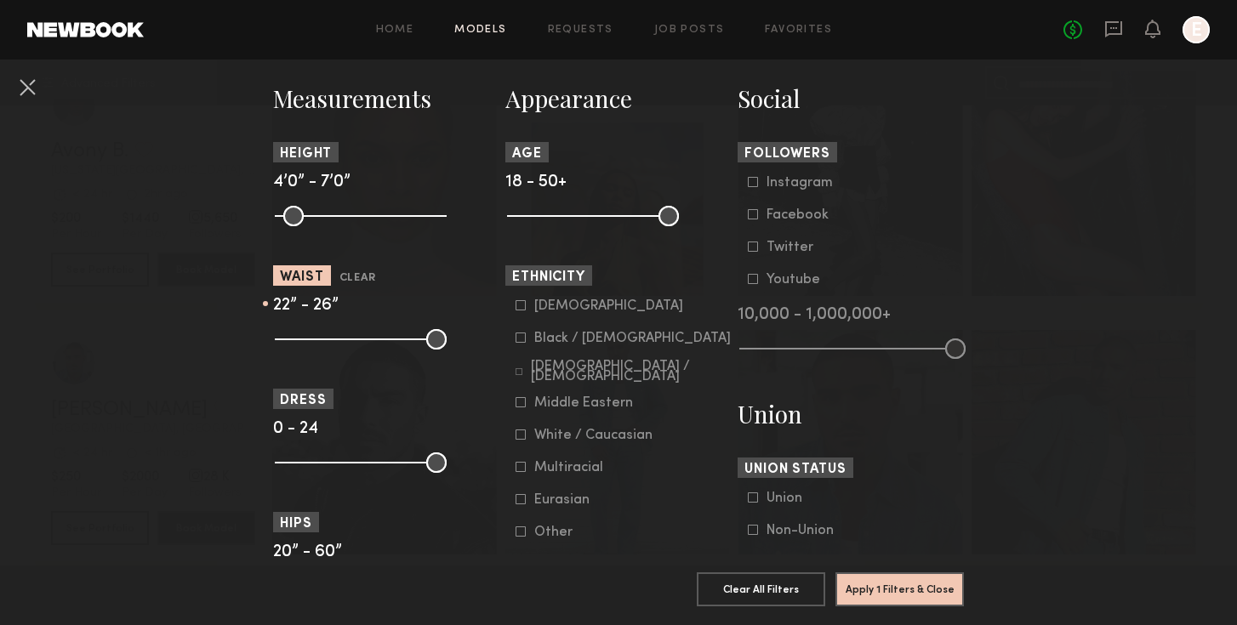
drag, startPoint x: 440, startPoint y: 348, endPoint x: 314, endPoint y: 349, distance: 125.9
type input "**"
click at [314, 349] on input "range" at bounding box center [361, 339] width 172 height 20
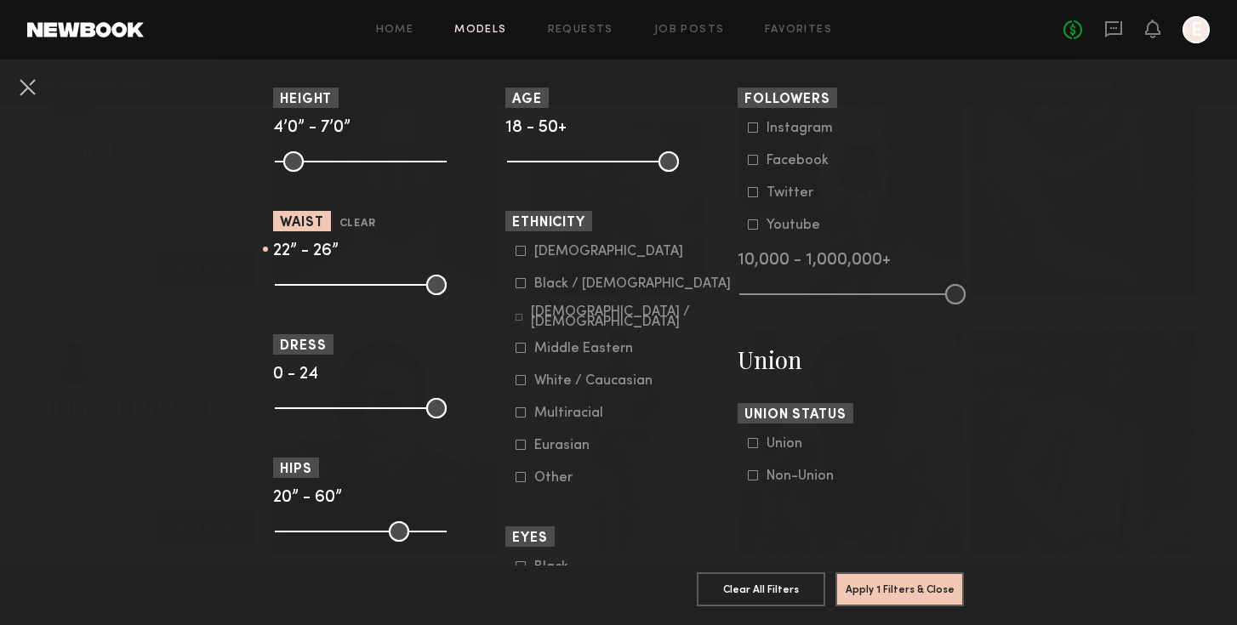
scroll to position [792, 0]
drag, startPoint x: 432, startPoint y: 407, endPoint x: 314, endPoint y: 410, distance: 118.3
type input "*"
click at [314, 410] on input "range" at bounding box center [361, 407] width 172 height 20
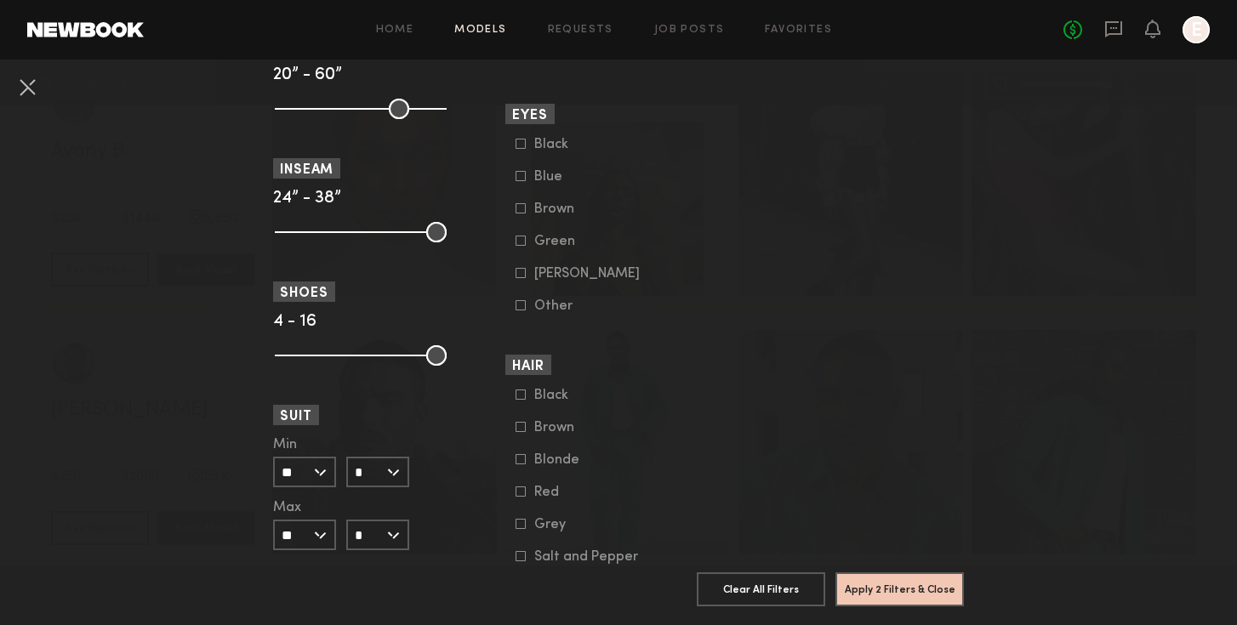
scroll to position [1232, 0]
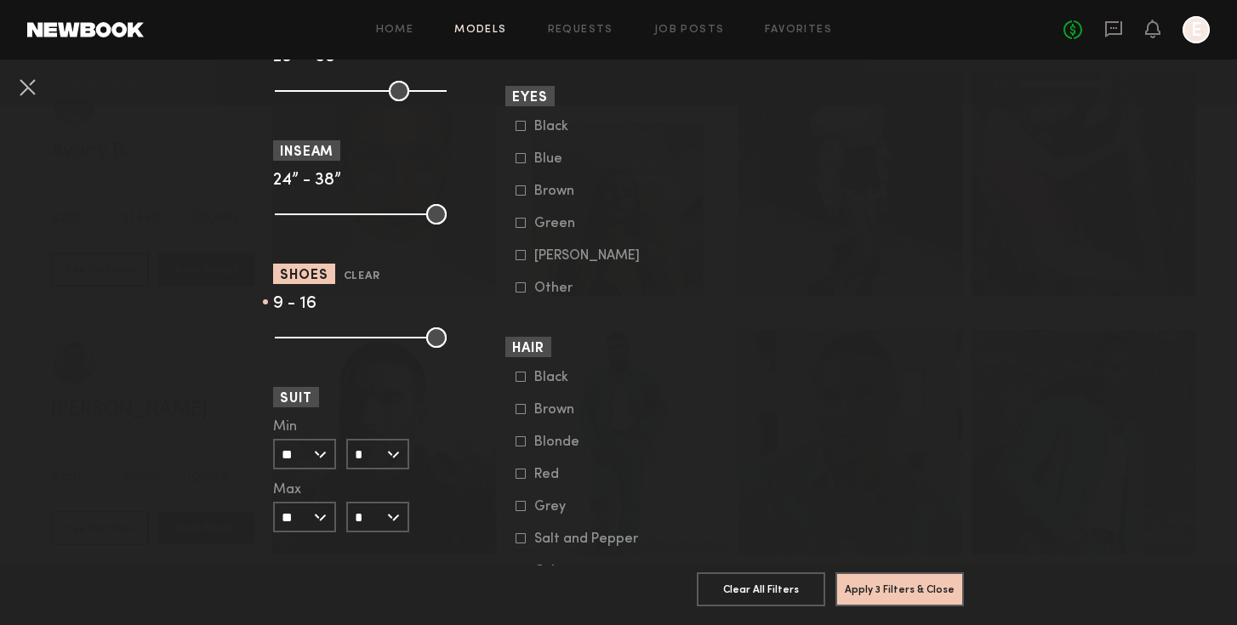
drag, startPoint x: 291, startPoint y: 344, endPoint x: 346, endPoint y: 343, distance: 55.3
type input "*"
click at [346, 343] on input "range" at bounding box center [361, 337] width 172 height 20
drag, startPoint x: 434, startPoint y: 344, endPoint x: 361, endPoint y: 344, distance: 72.3
type input "**"
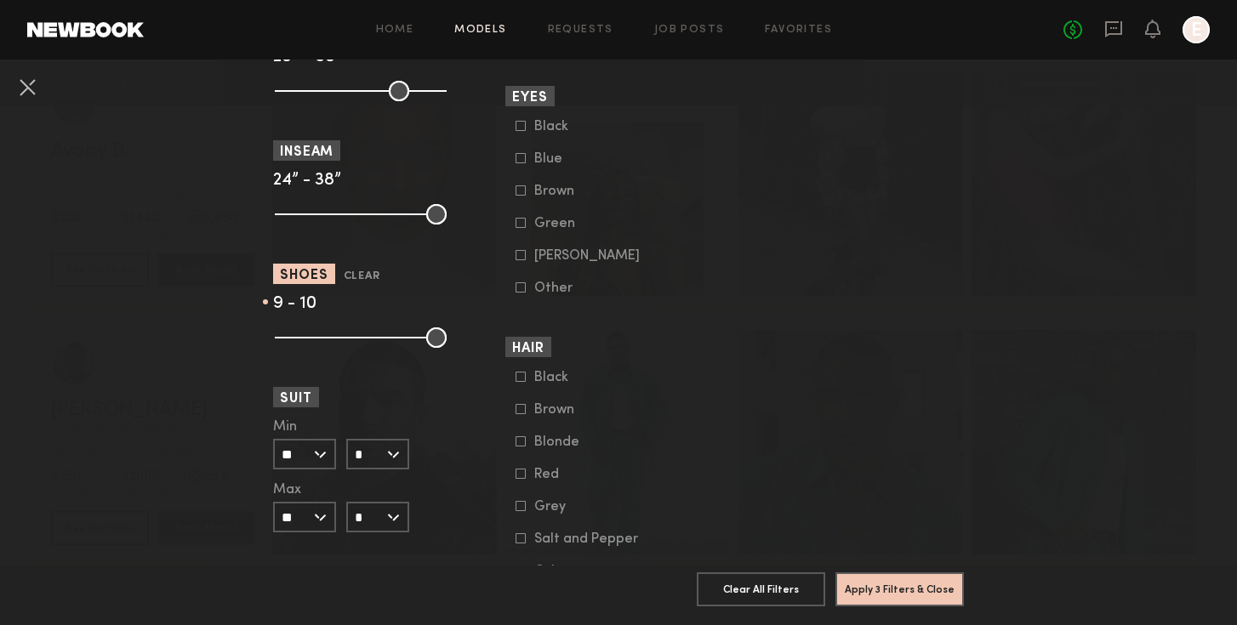
click at [361, 344] on input "range" at bounding box center [361, 337] width 172 height 20
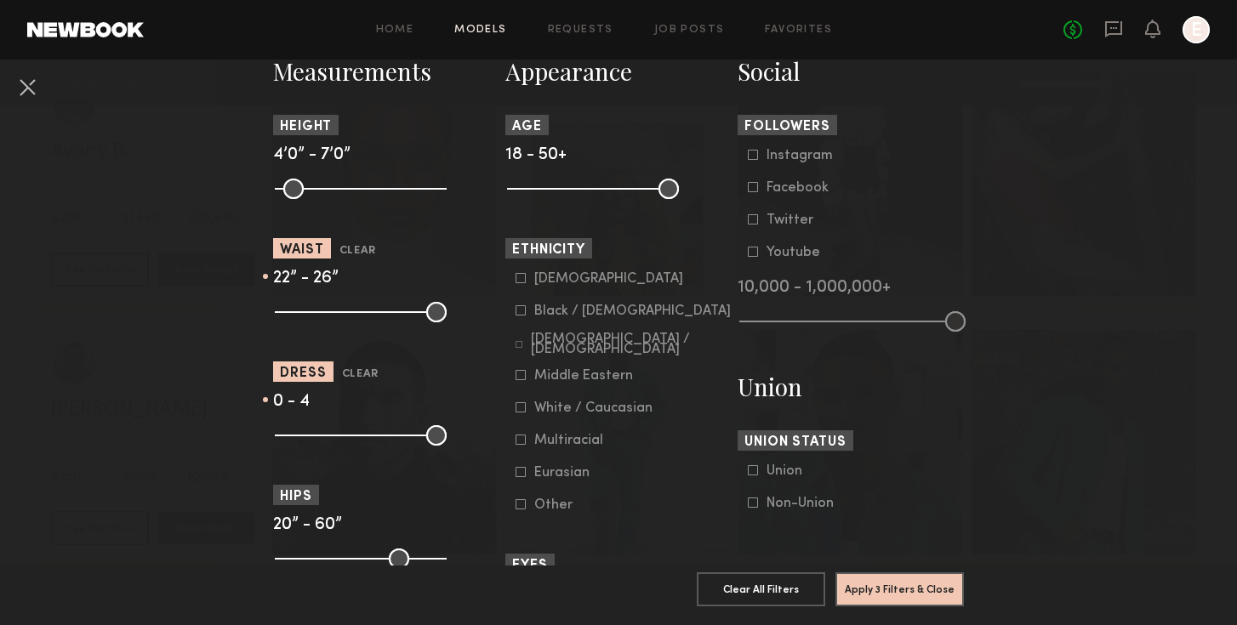
scroll to position [726, 0]
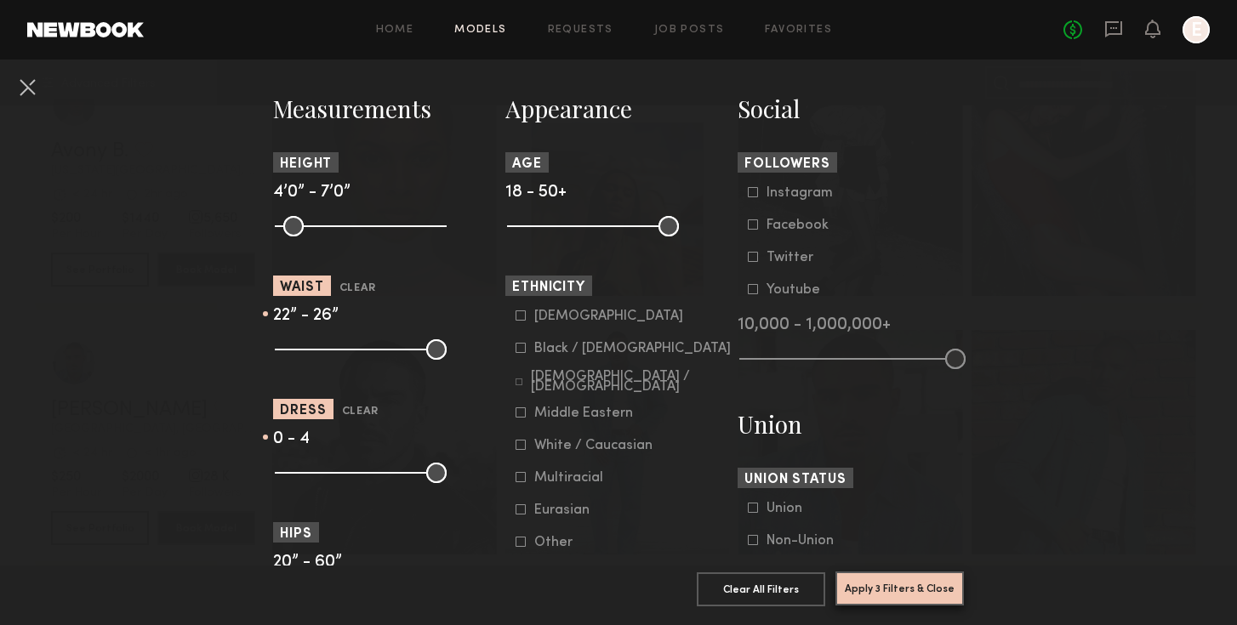
click at [914, 591] on button "Apply 3 Filters & Close" at bounding box center [899, 589] width 128 height 34
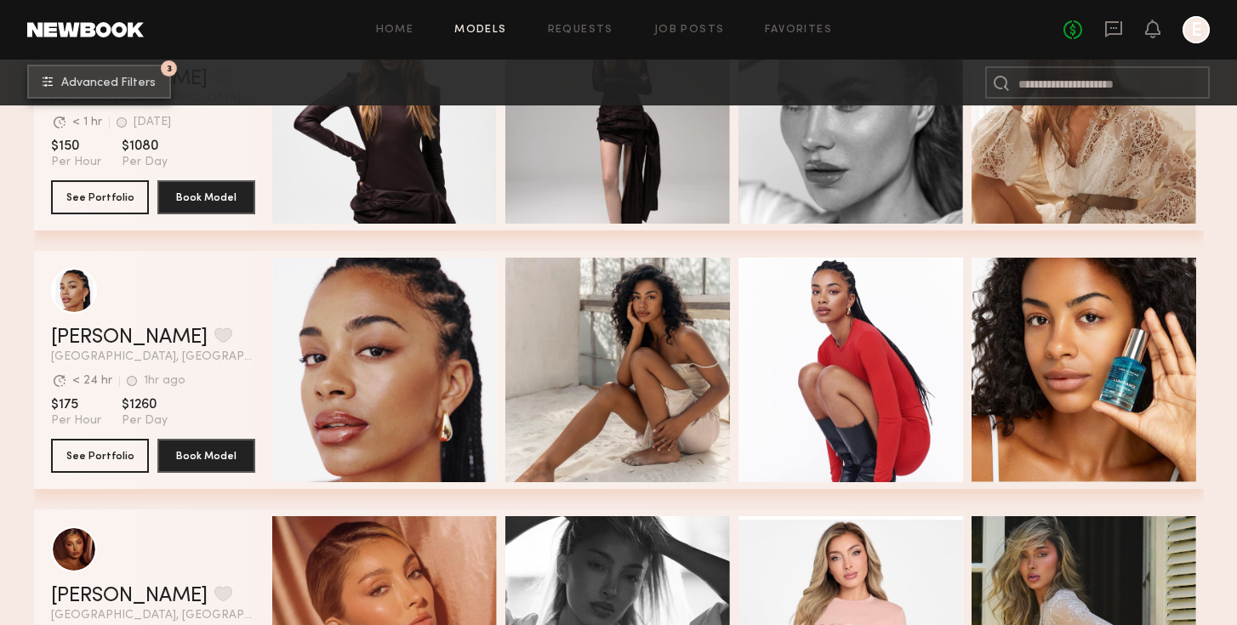
scroll to position [3129, 0]
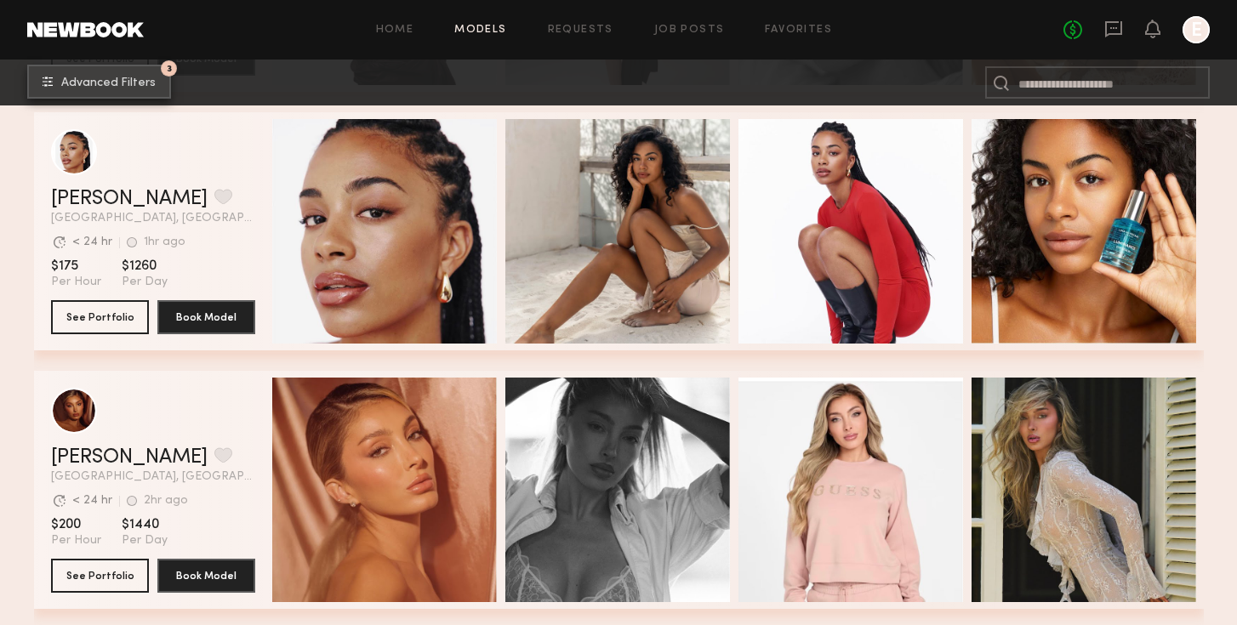
click at [107, 88] on span "Advanced Filters" at bounding box center [108, 83] width 94 height 12
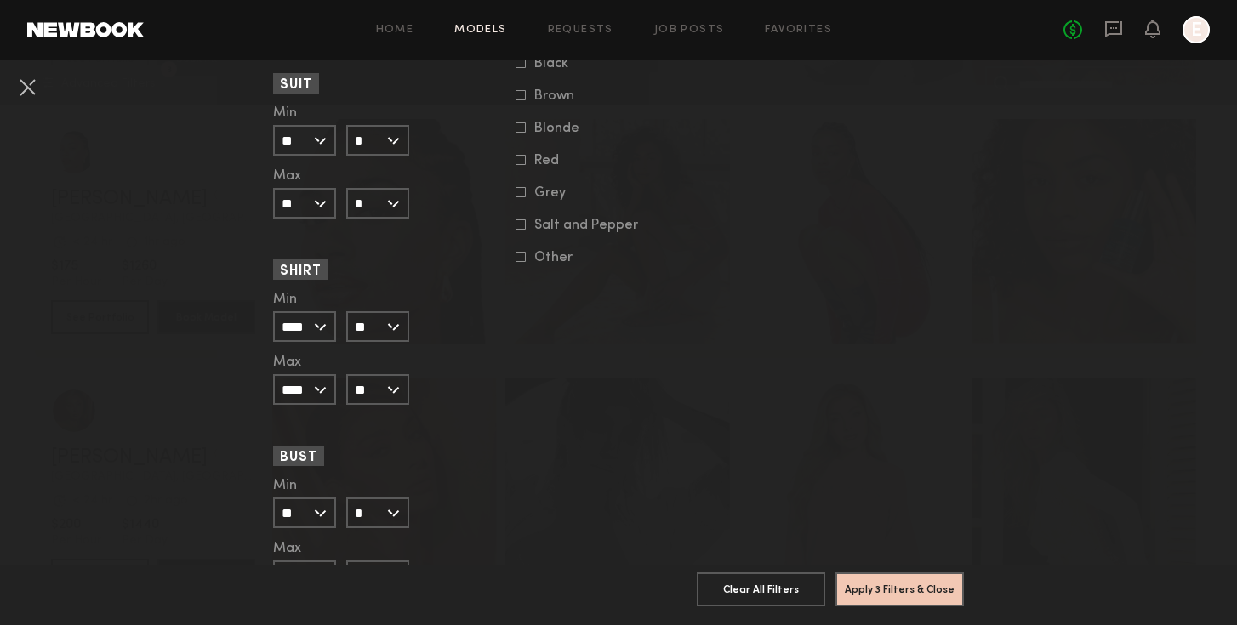
scroll to position [1627, 0]
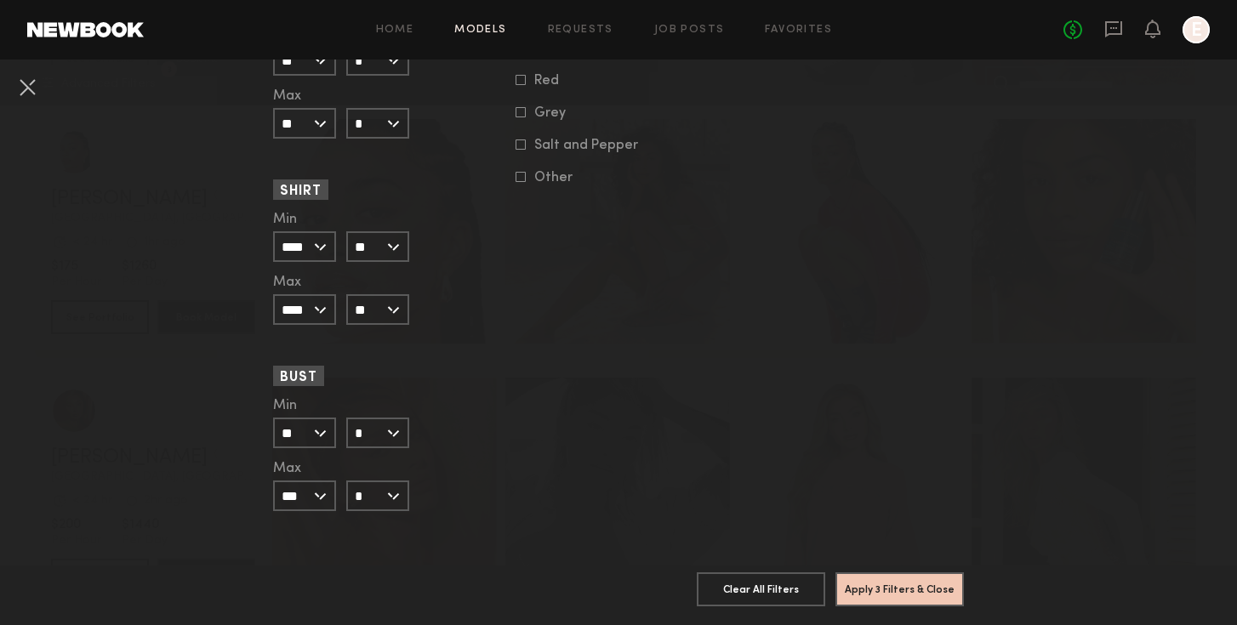
click at [324, 428] on input "**" at bounding box center [304, 433] width 63 height 31
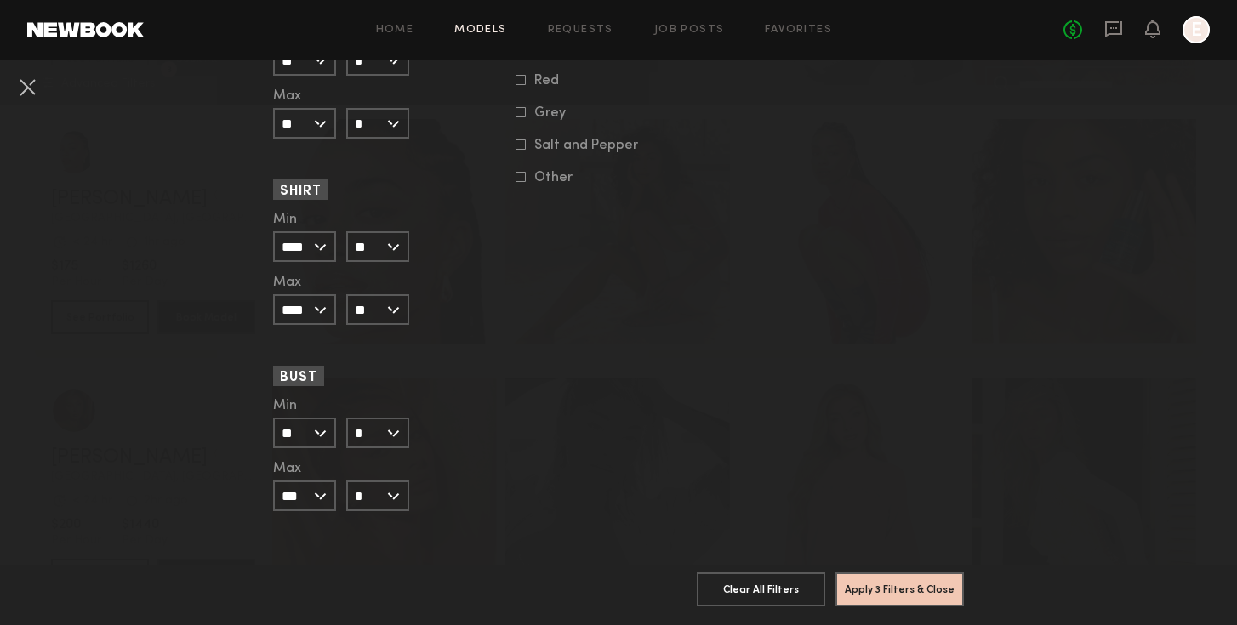
click at [308, 495] on input "***" at bounding box center [304, 496] width 63 height 31
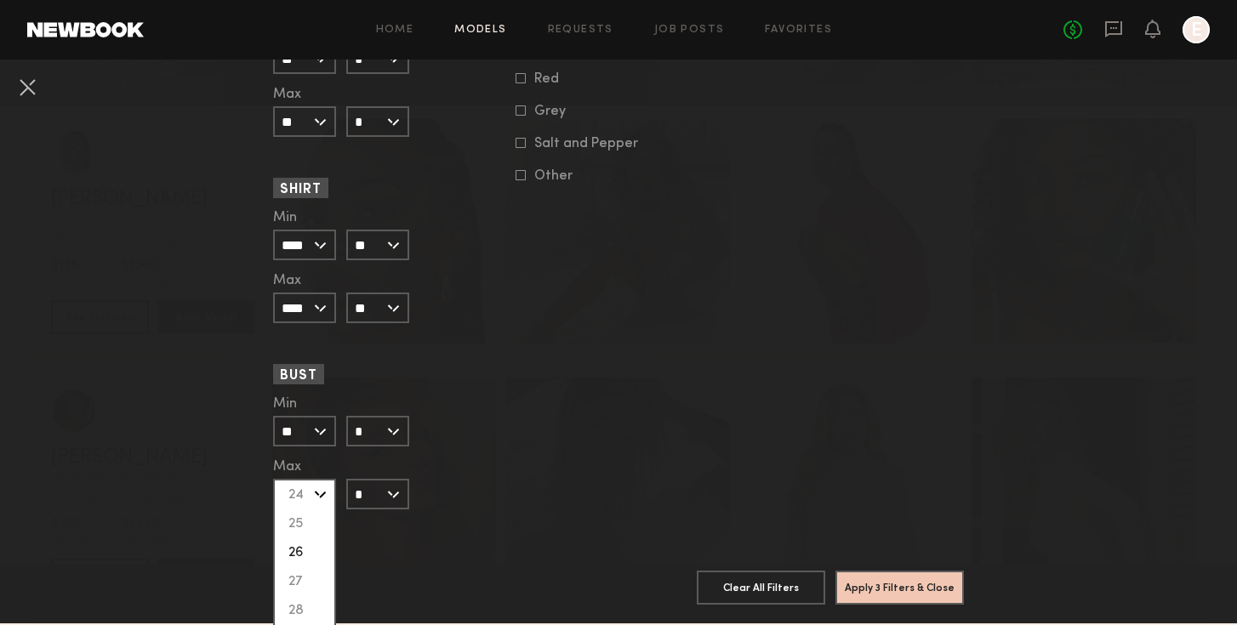
click at [321, 548] on div "26" at bounding box center [305, 552] width 60 height 29
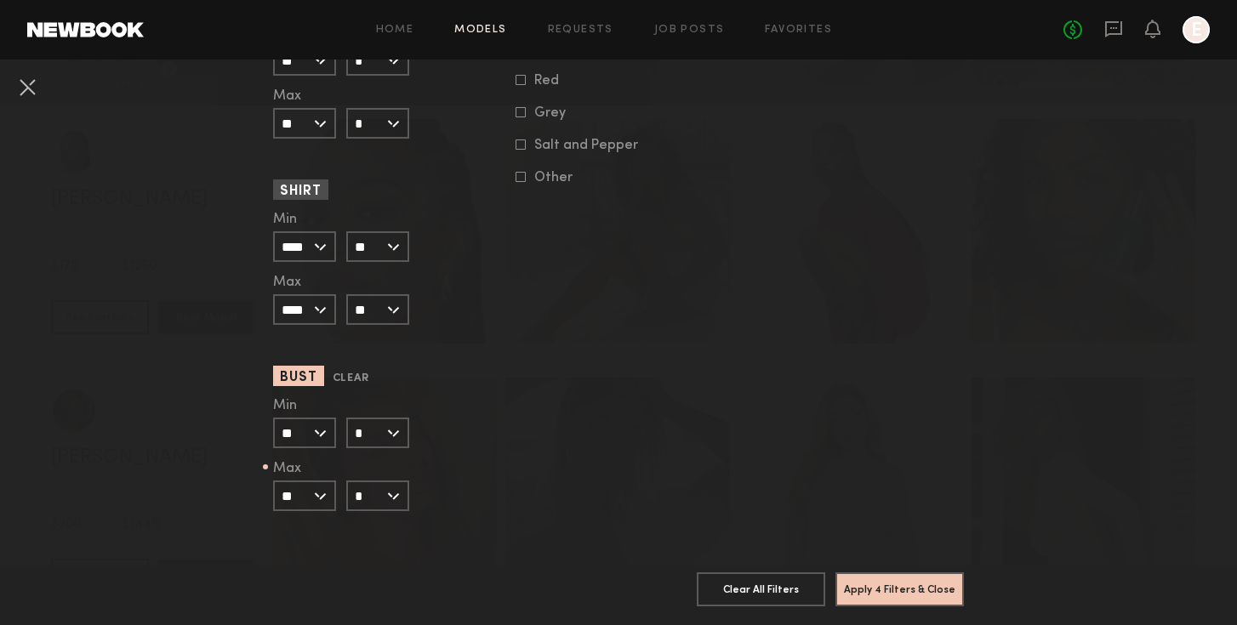
click at [318, 488] on input "**" at bounding box center [304, 496] width 63 height 31
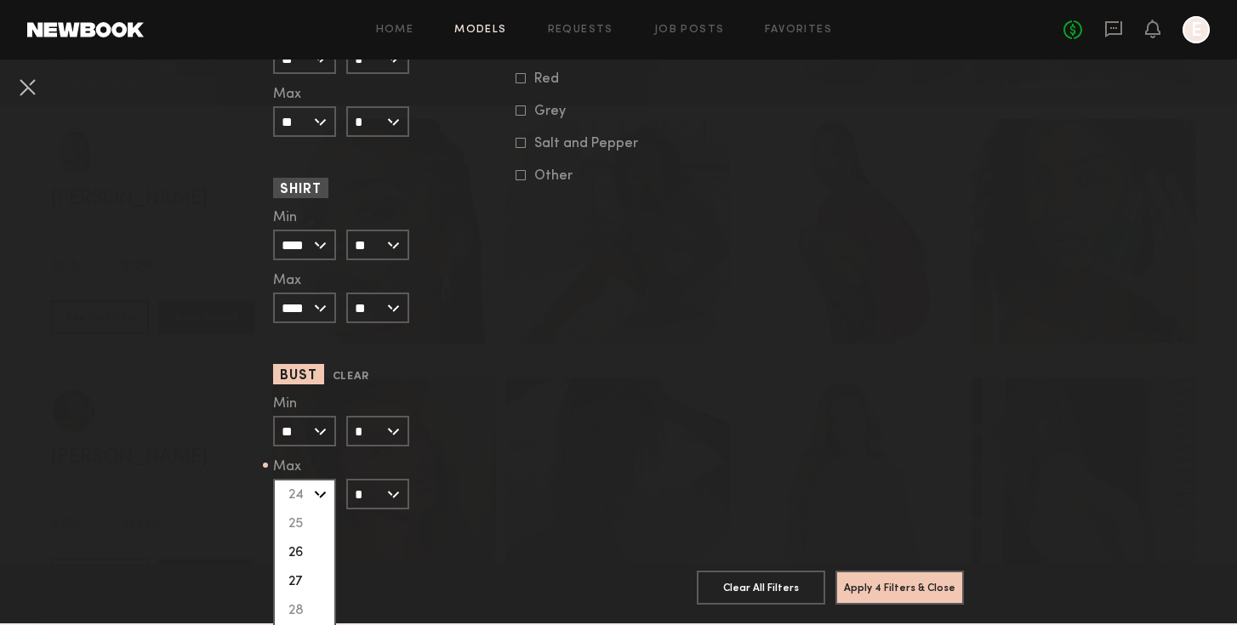
scroll to position [11, 0]
click at [302, 597] on div "28" at bounding box center [305, 599] width 60 height 29
type input "**"
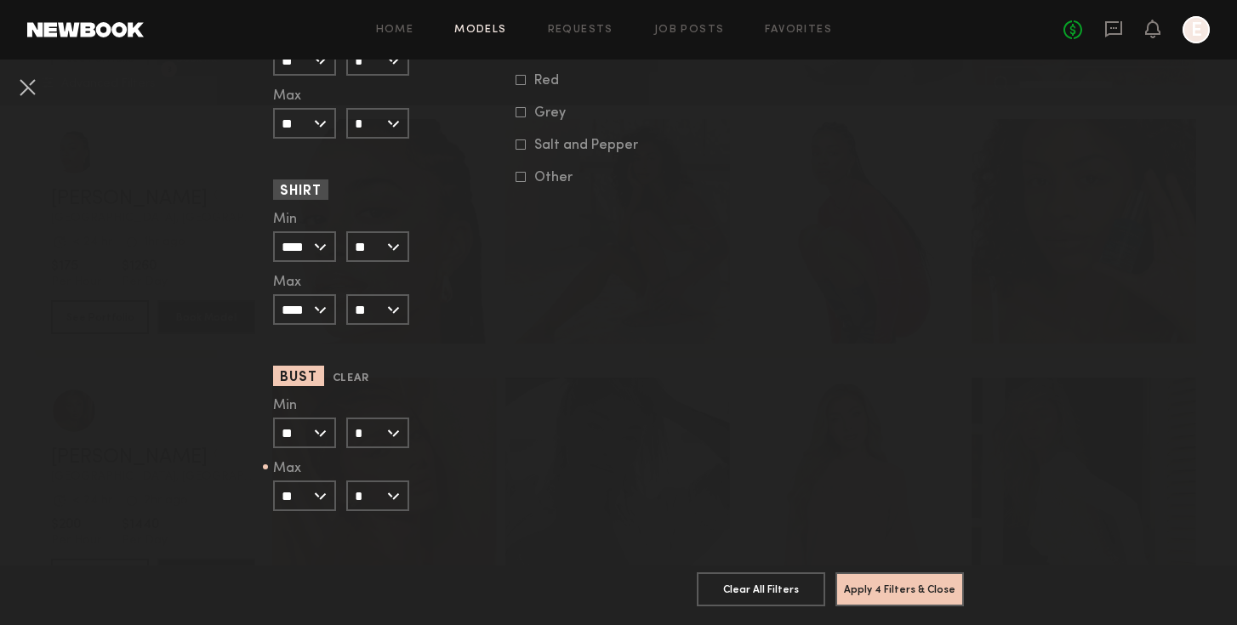
click at [935, 580] on button "Apply 4 Filters & Close" at bounding box center [899, 589] width 128 height 34
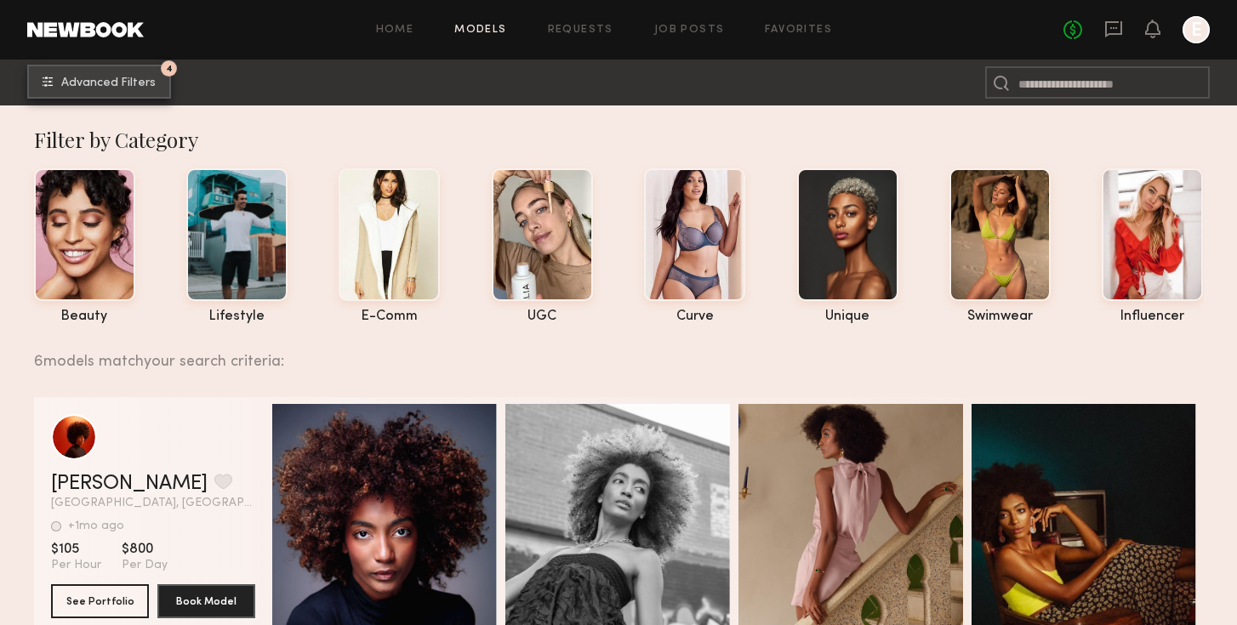
click at [130, 83] on span "Advanced Filters" at bounding box center [108, 83] width 94 height 12
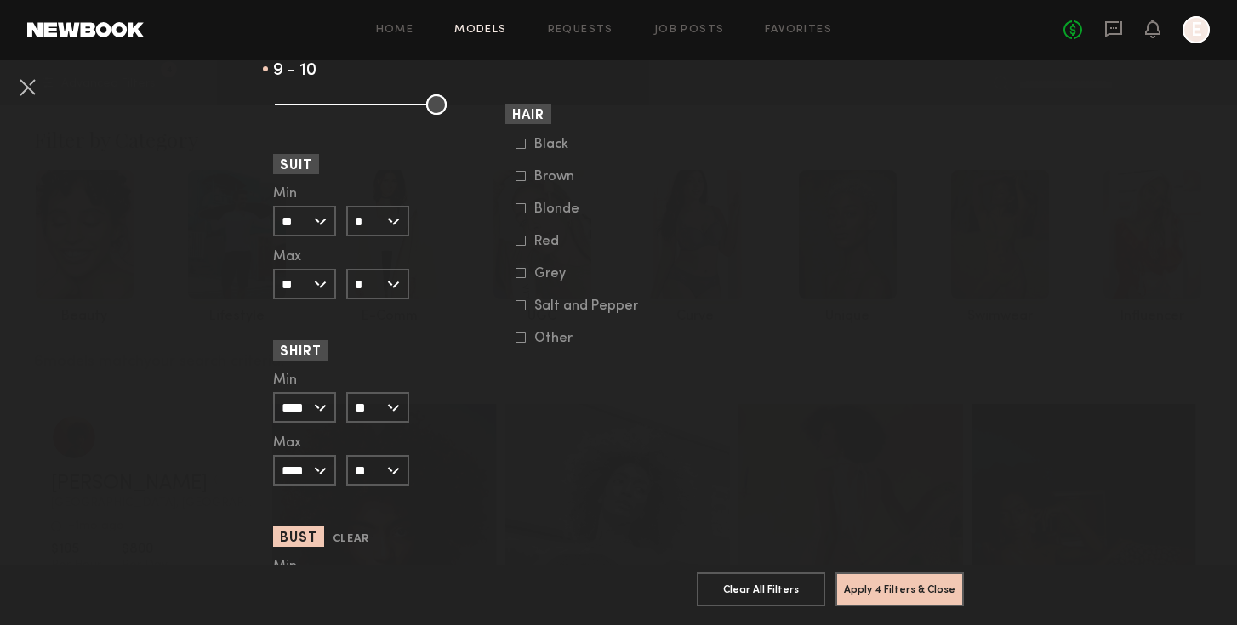
scroll to position [1627, 0]
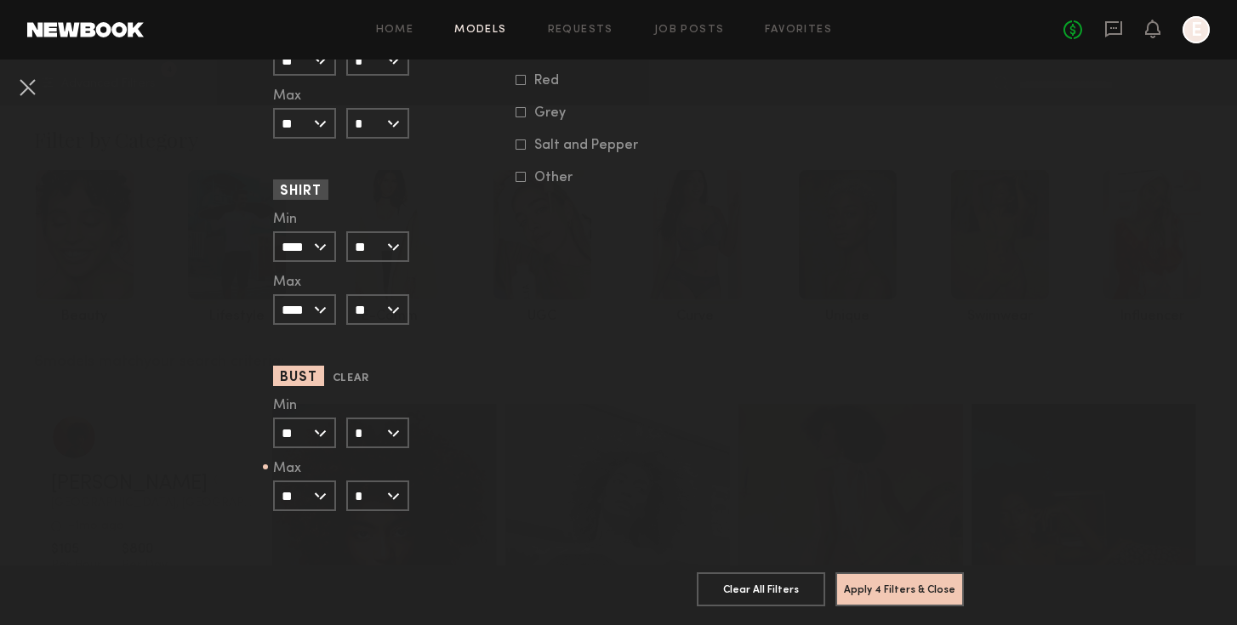
click at [321, 489] on input "**" at bounding box center [304, 496] width 63 height 31
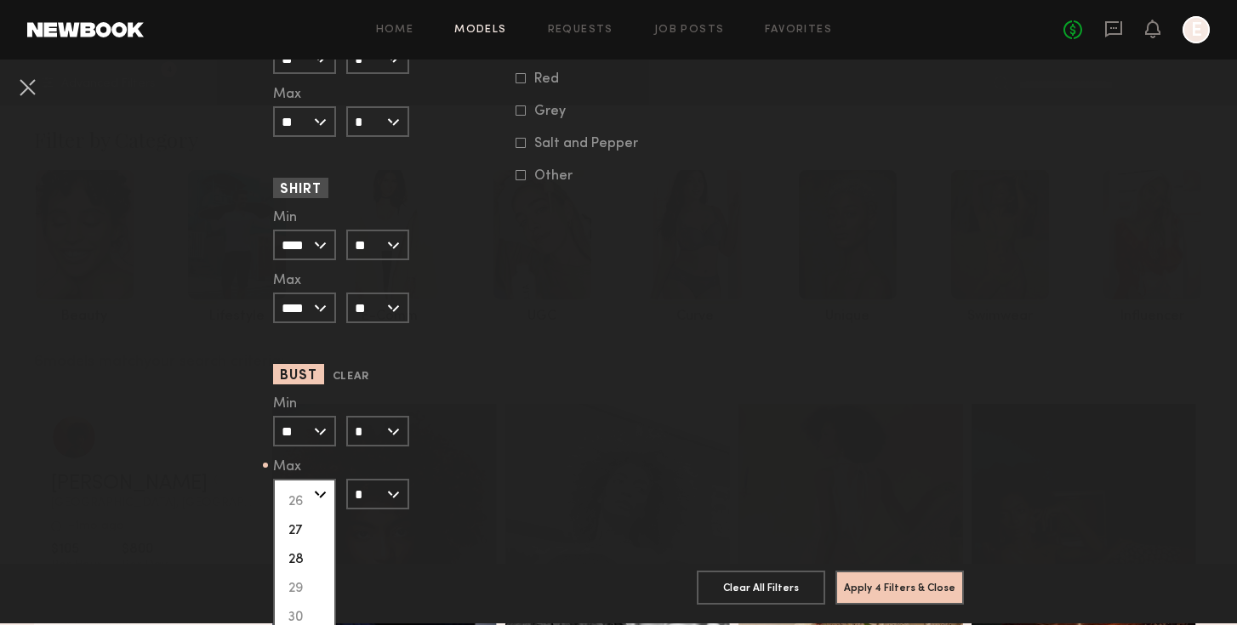
scroll to position [80, 0]
click at [301, 587] on div "30" at bounding box center [305, 588] width 60 height 29
type input "**"
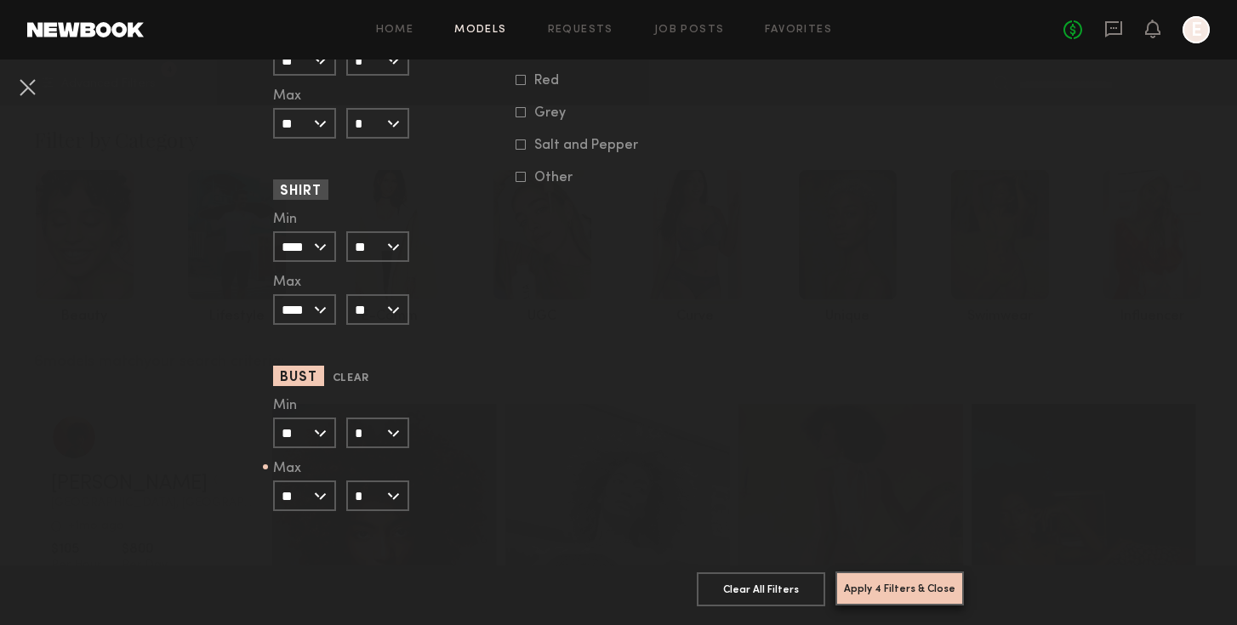
click at [887, 586] on button "Apply 4 Filters & Close" at bounding box center [899, 589] width 128 height 34
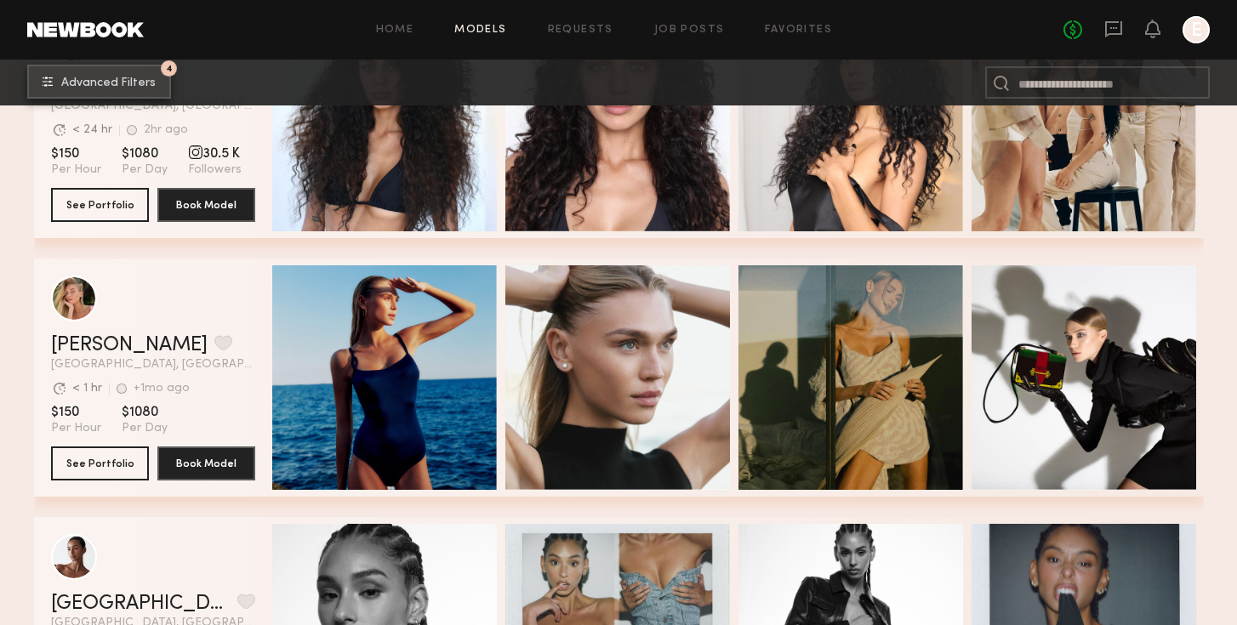
scroll to position [676, 0]
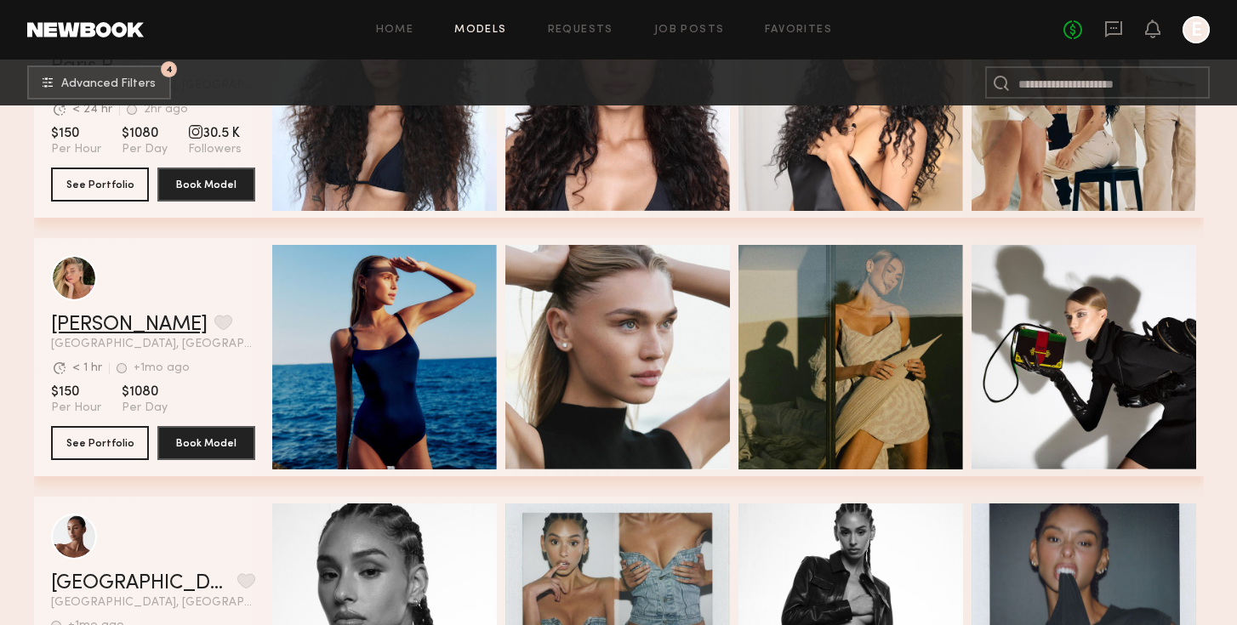
click at [105, 324] on link "Anastasiia V." at bounding box center [129, 325] width 157 height 20
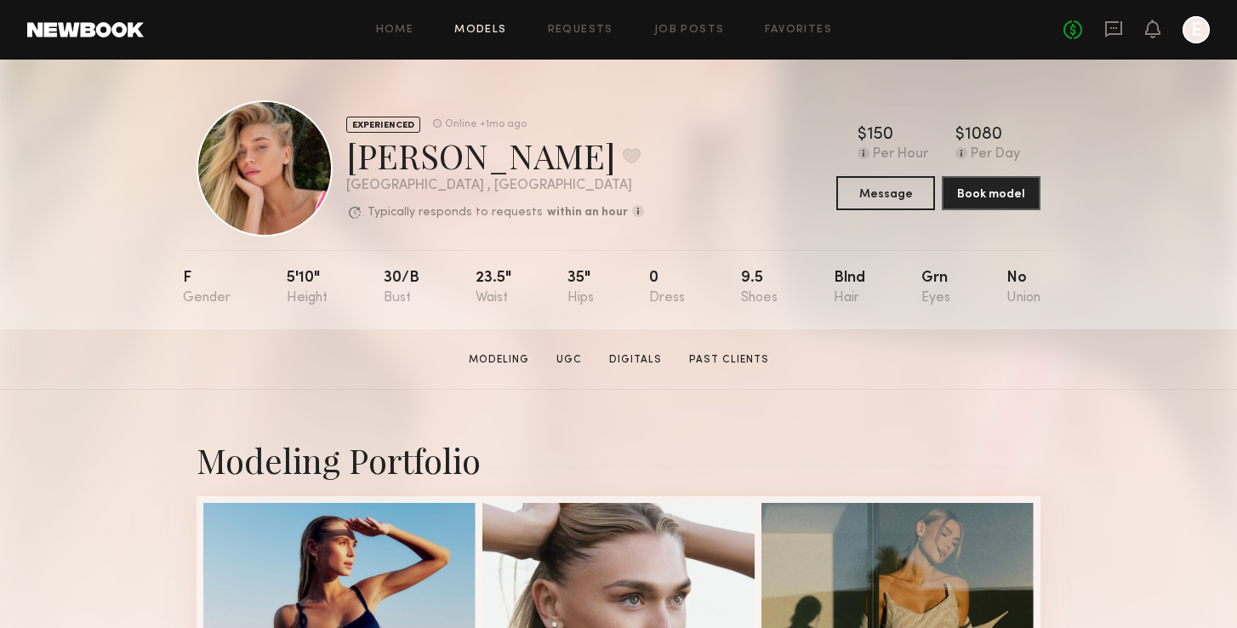
click at [458, 25] on link "Models" at bounding box center [480, 30] width 52 height 11
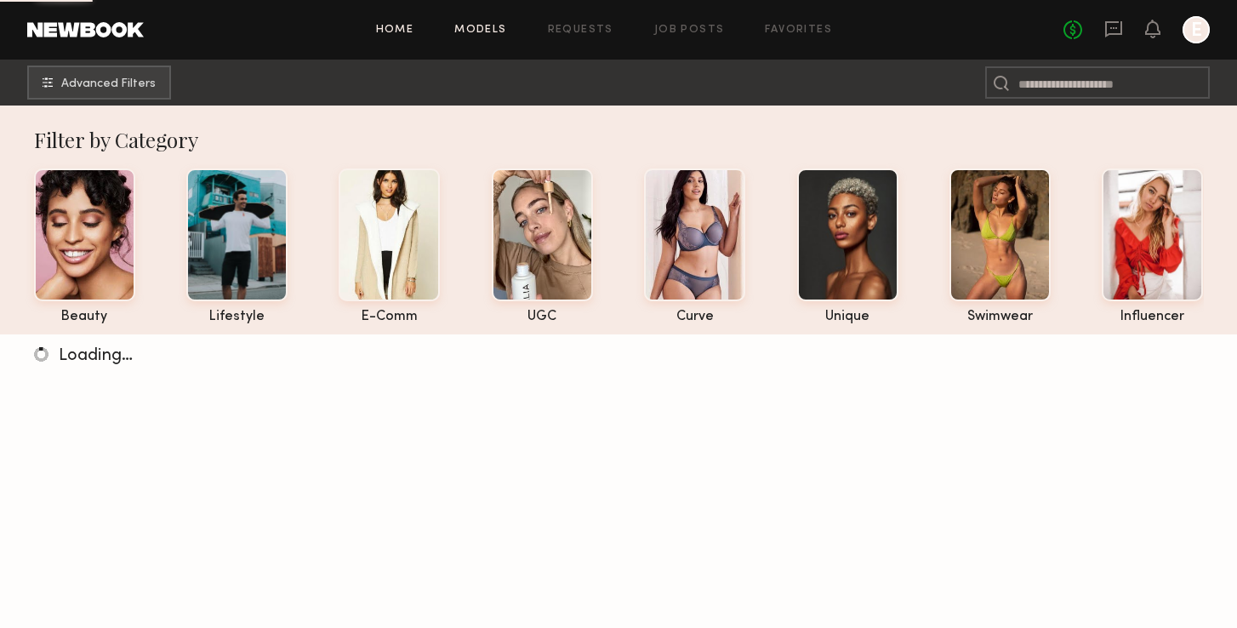
click at [413, 25] on link "Home" at bounding box center [395, 30] width 38 height 11
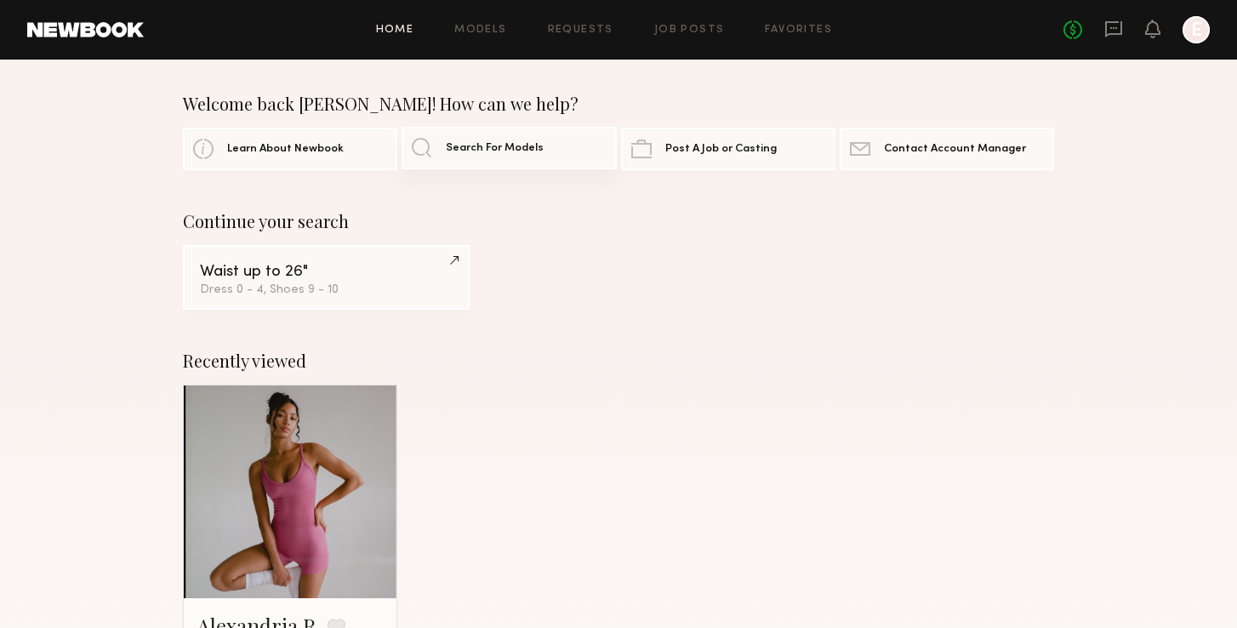
click at [522, 157] on link "Search For Models" at bounding box center [508, 148] width 214 height 43
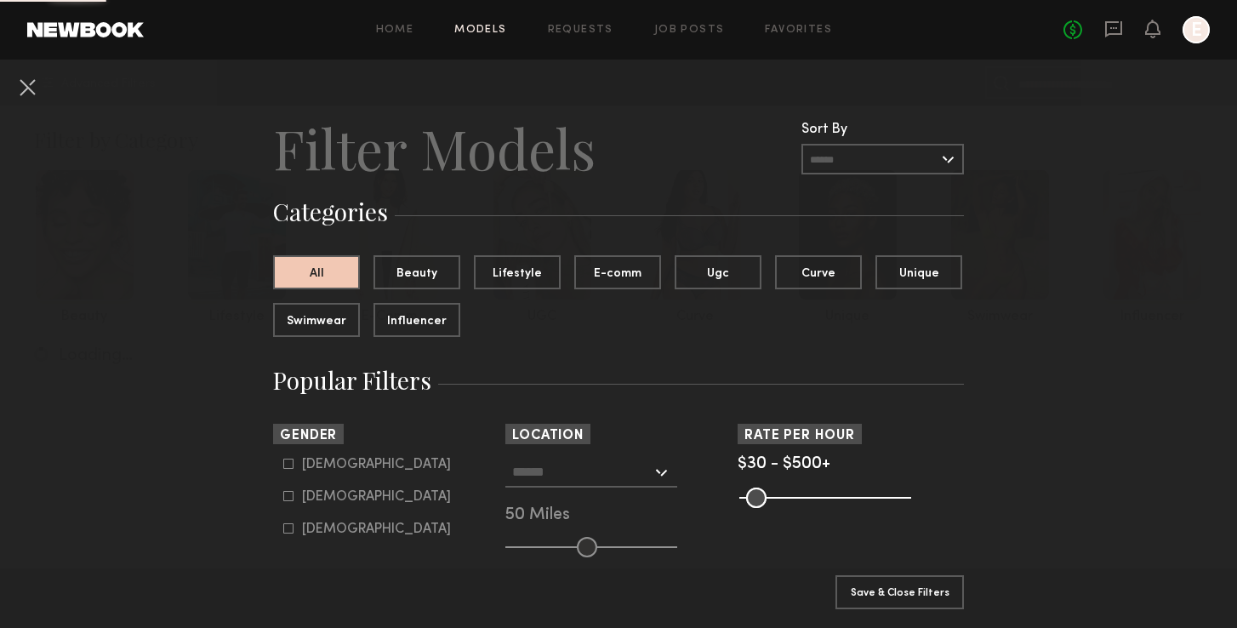
click at [544, 154] on h2 "Filter Models" at bounding box center [434, 148] width 322 height 68
click at [538, 149] on h2 "Filter Models" at bounding box center [434, 148] width 322 height 68
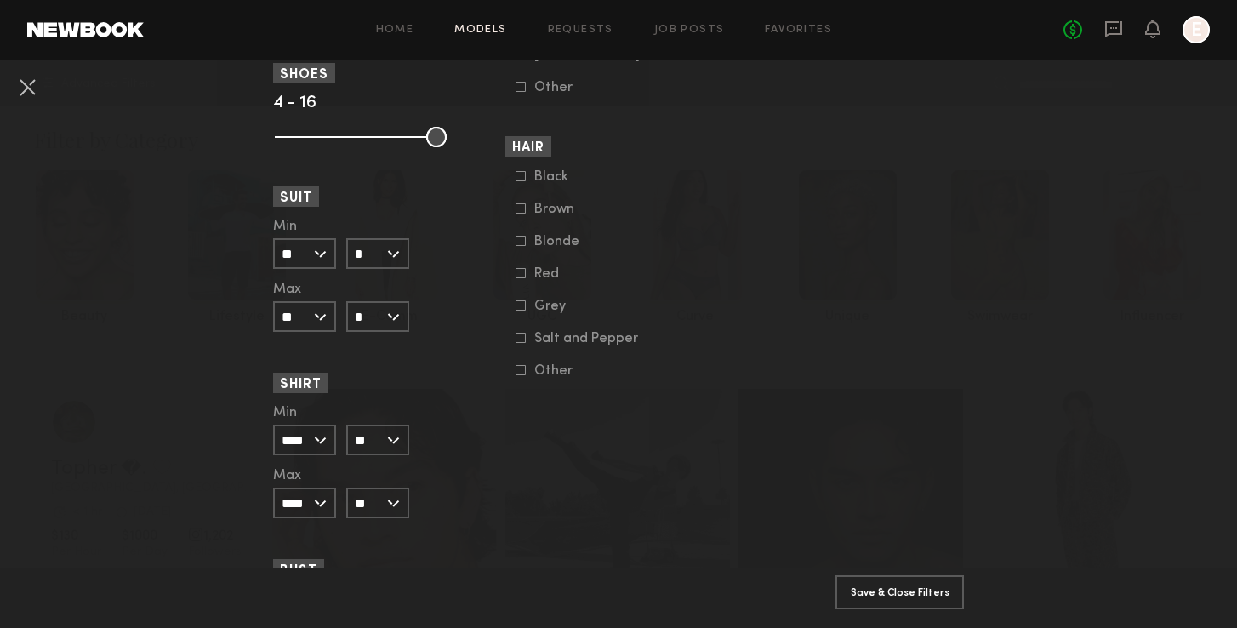
scroll to position [1484, 0]
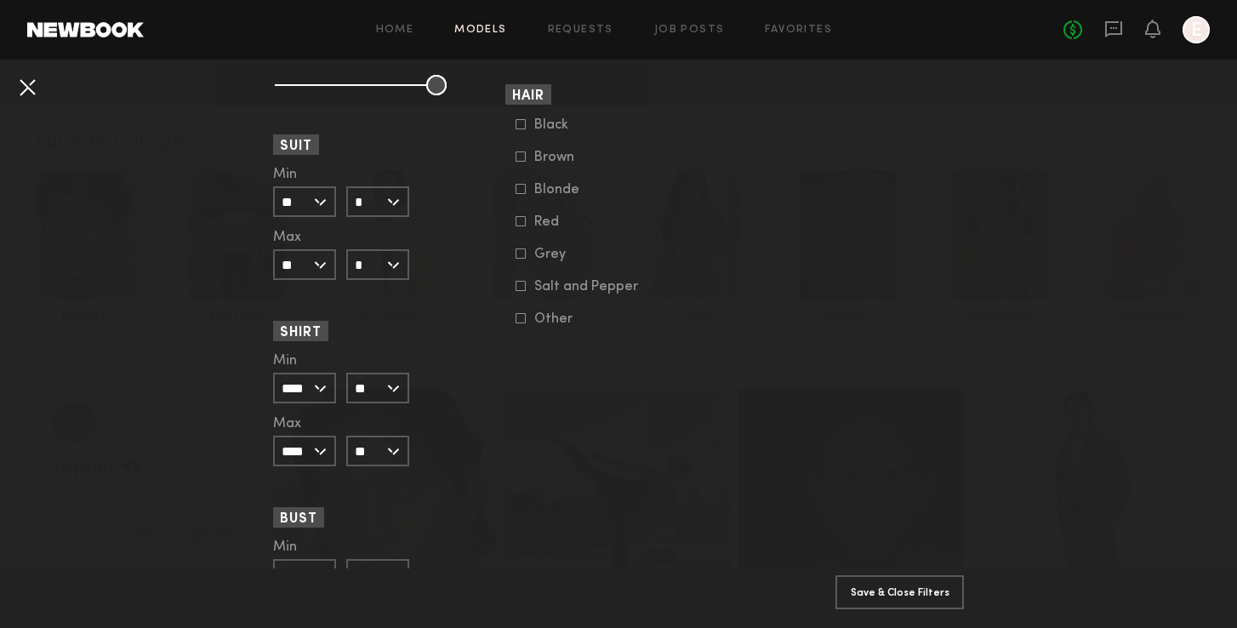
click at [34, 91] on button at bounding box center [27, 86] width 27 height 27
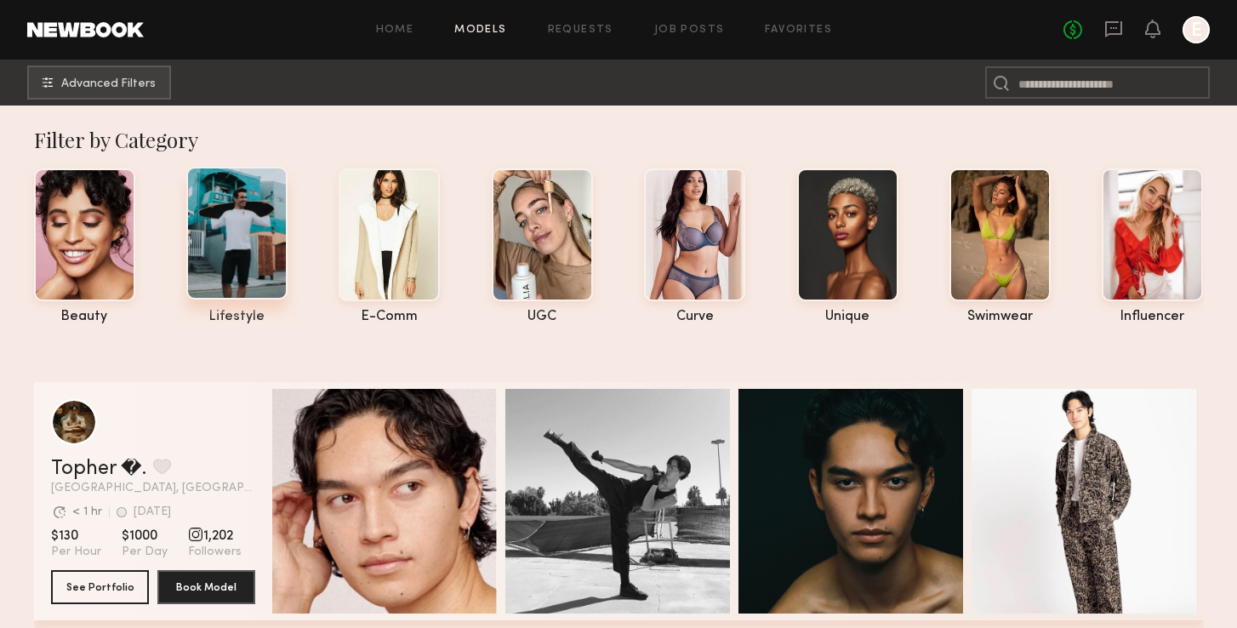
click at [214, 253] on div at bounding box center [236, 233] width 101 height 133
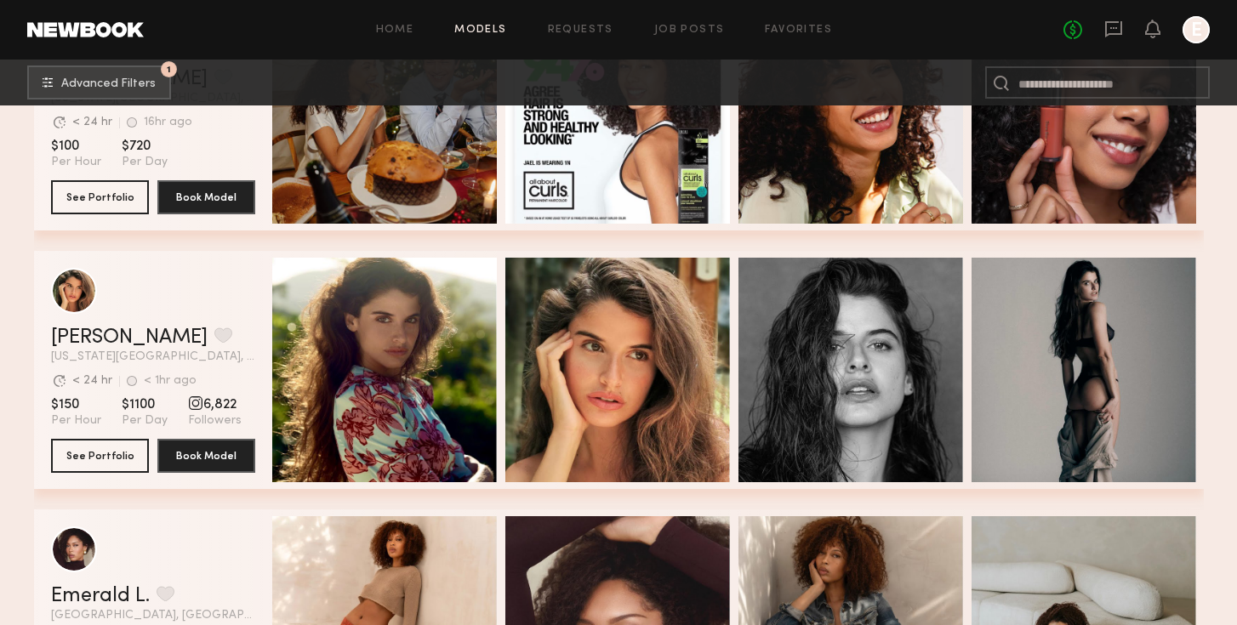
scroll to position [3782, 0]
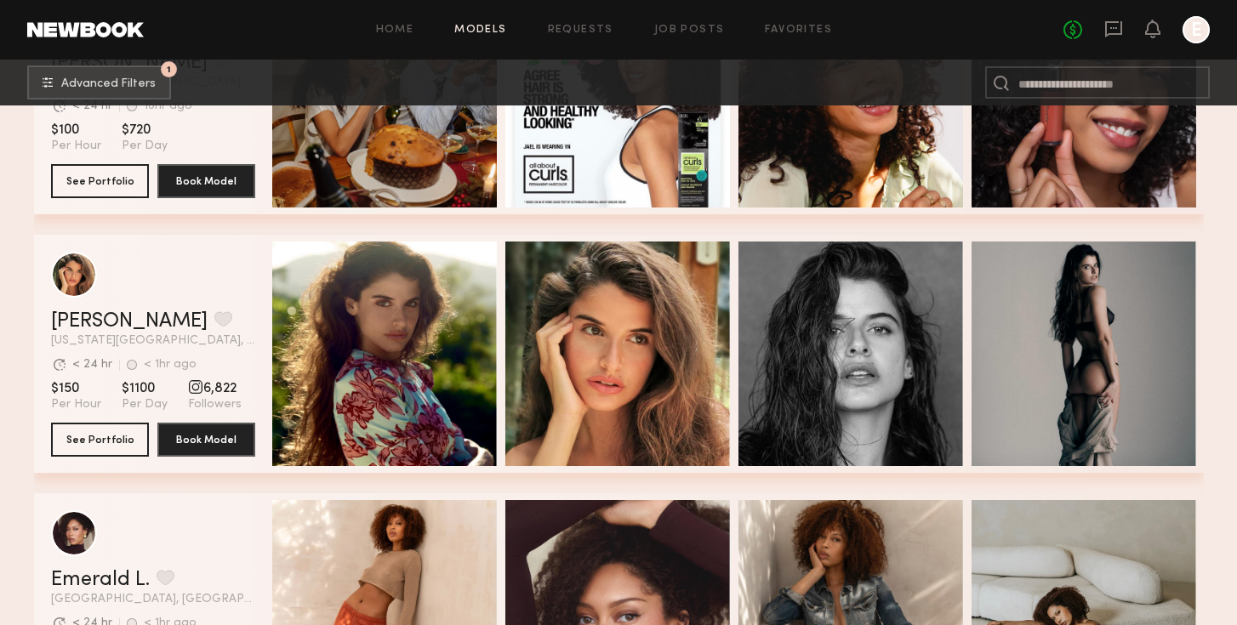
click at [202, 386] on span "6,822" at bounding box center [215, 388] width 54 height 17
click at [192, 390] on div "grid" at bounding box center [195, 386] width 15 height 15
click at [191, 390] on div "grid" at bounding box center [195, 386] width 15 height 15
click at [210, 311] on div "Manuela G. Favorite" at bounding box center [153, 321] width 204 height 20
click at [102, 321] on link "Manuela G." at bounding box center [129, 321] width 157 height 20
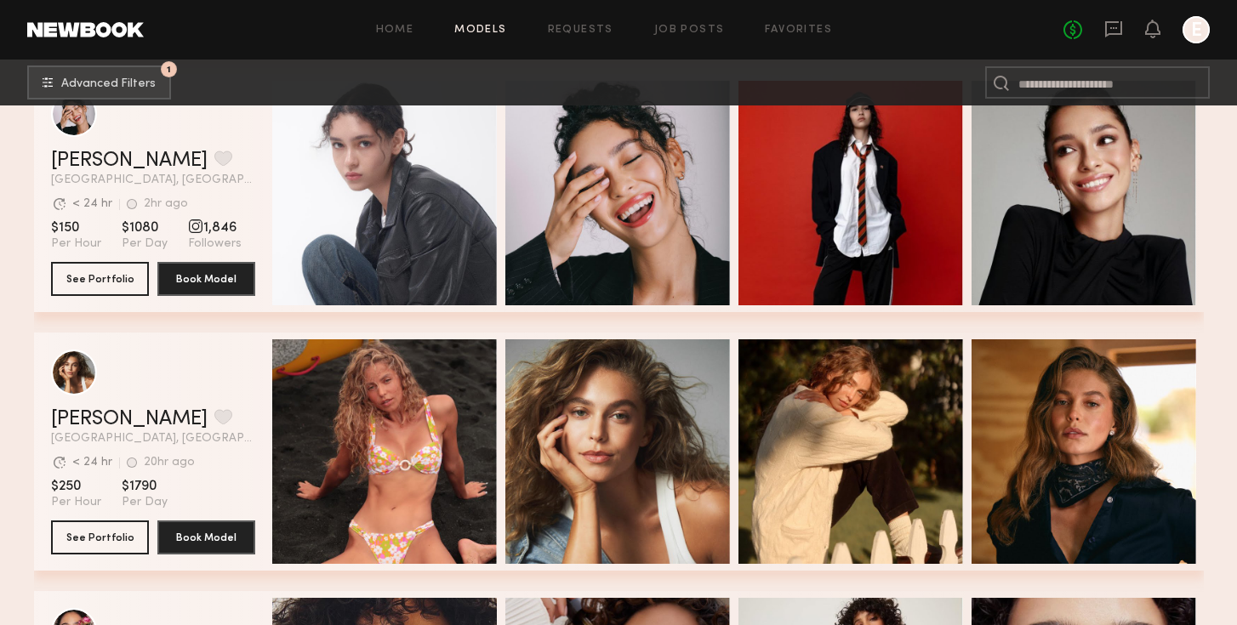
scroll to position [6154, 0]
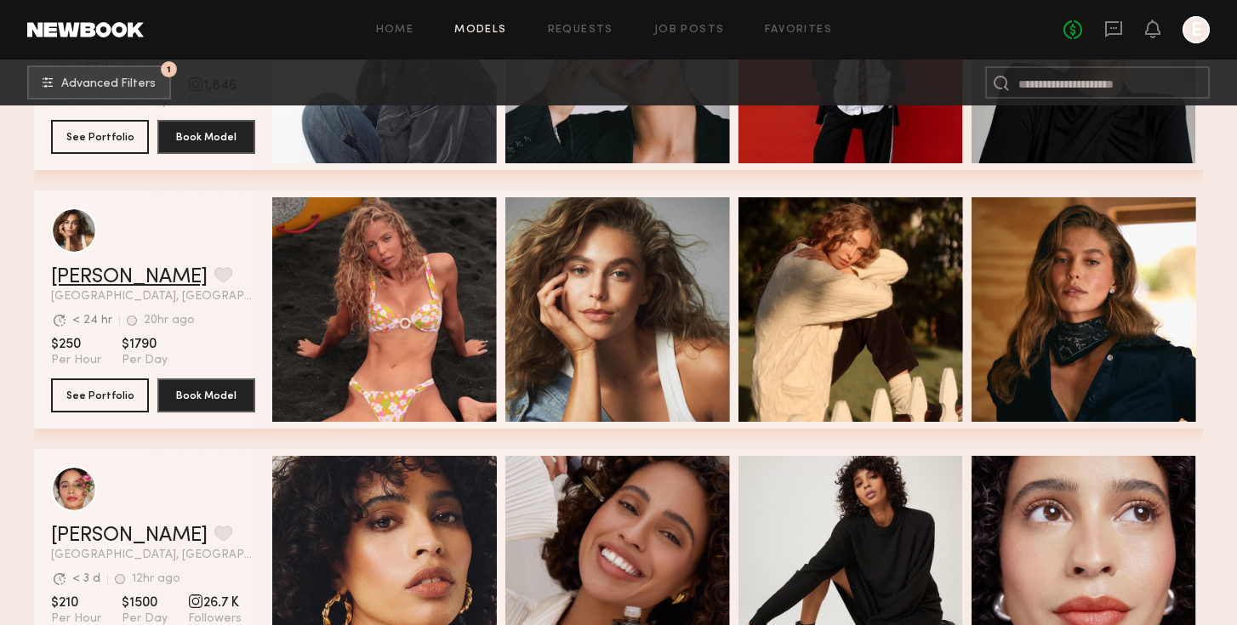
click at [123, 276] on link "Mariana P." at bounding box center [129, 277] width 157 height 20
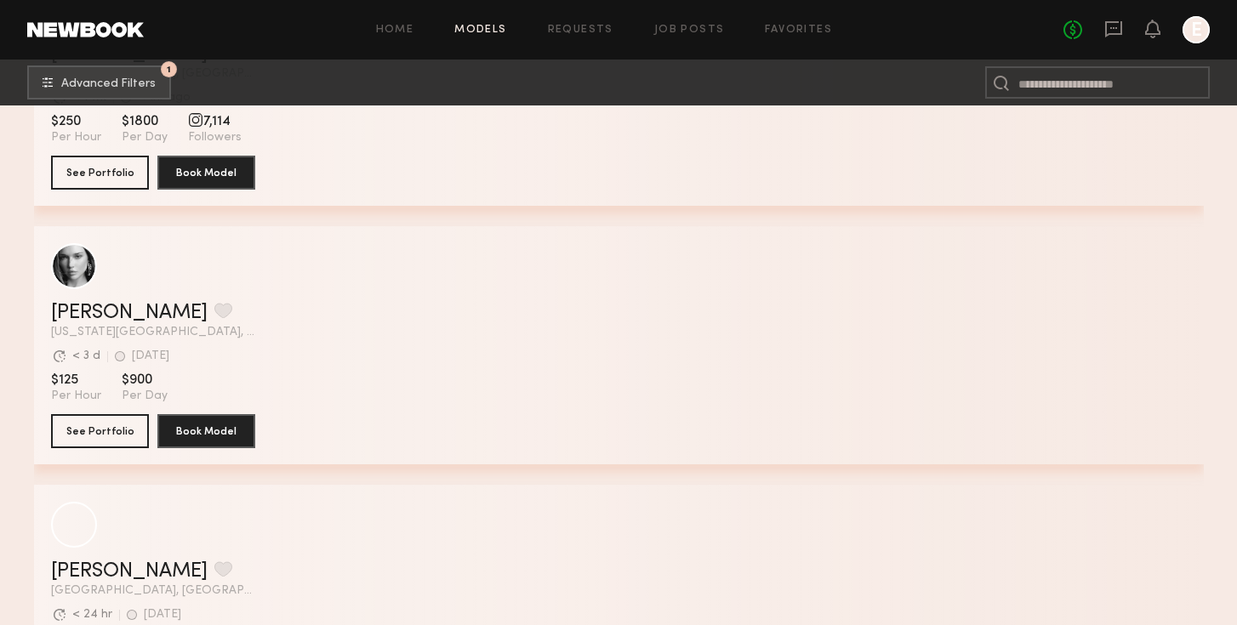
scroll to position [19315, 0]
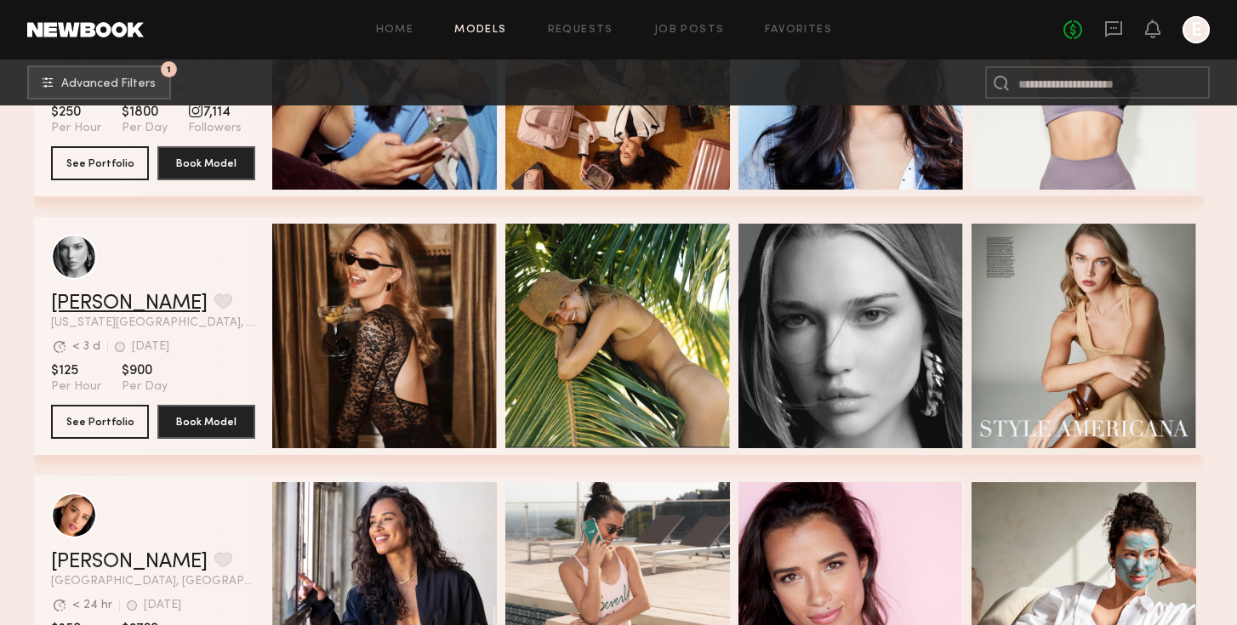
click at [119, 297] on link "Wiktoria G." at bounding box center [129, 303] width 157 height 20
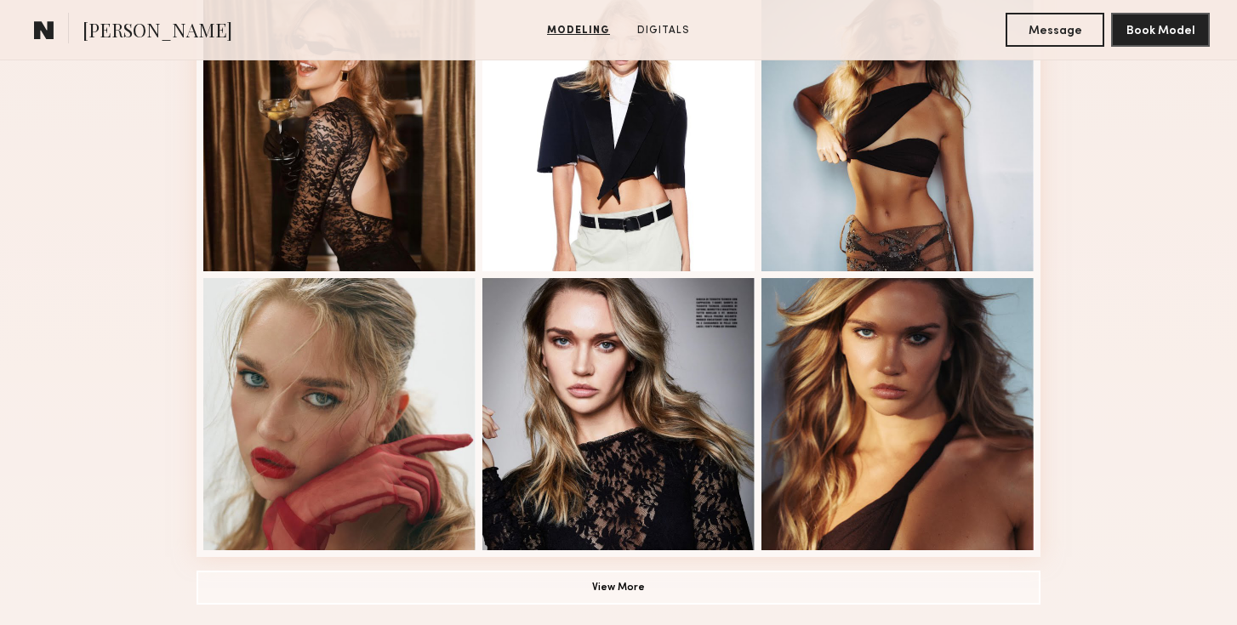
scroll to position [1175, 0]
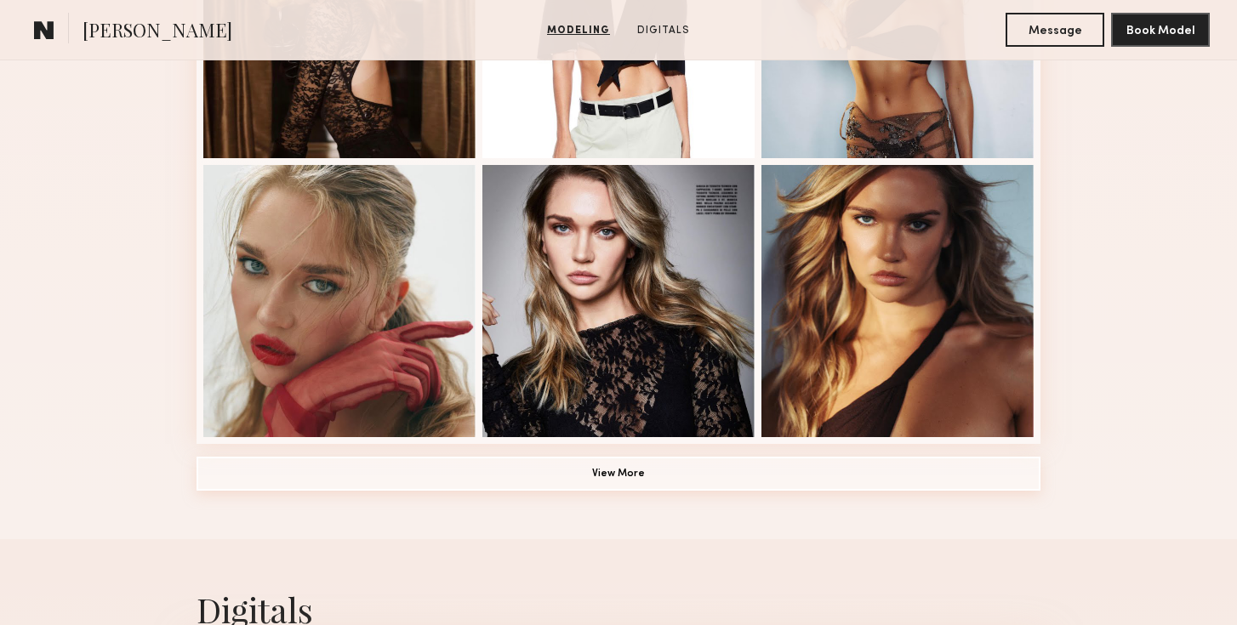
click at [643, 476] on button "View More" at bounding box center [618, 474] width 844 height 34
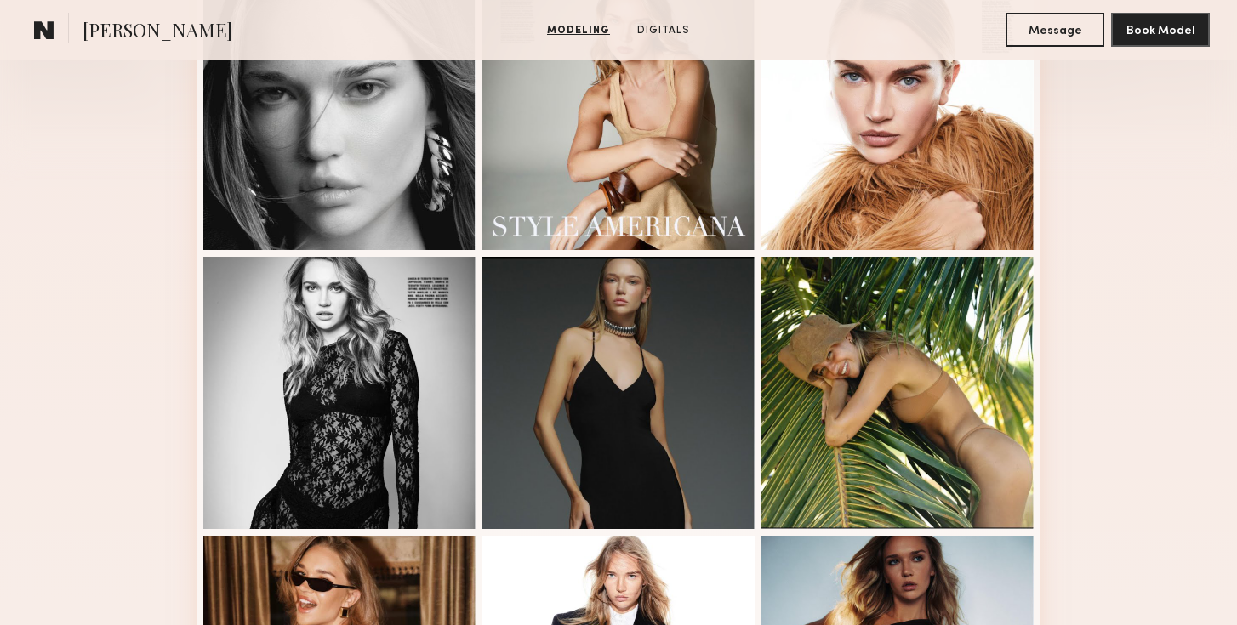
scroll to position [0, 0]
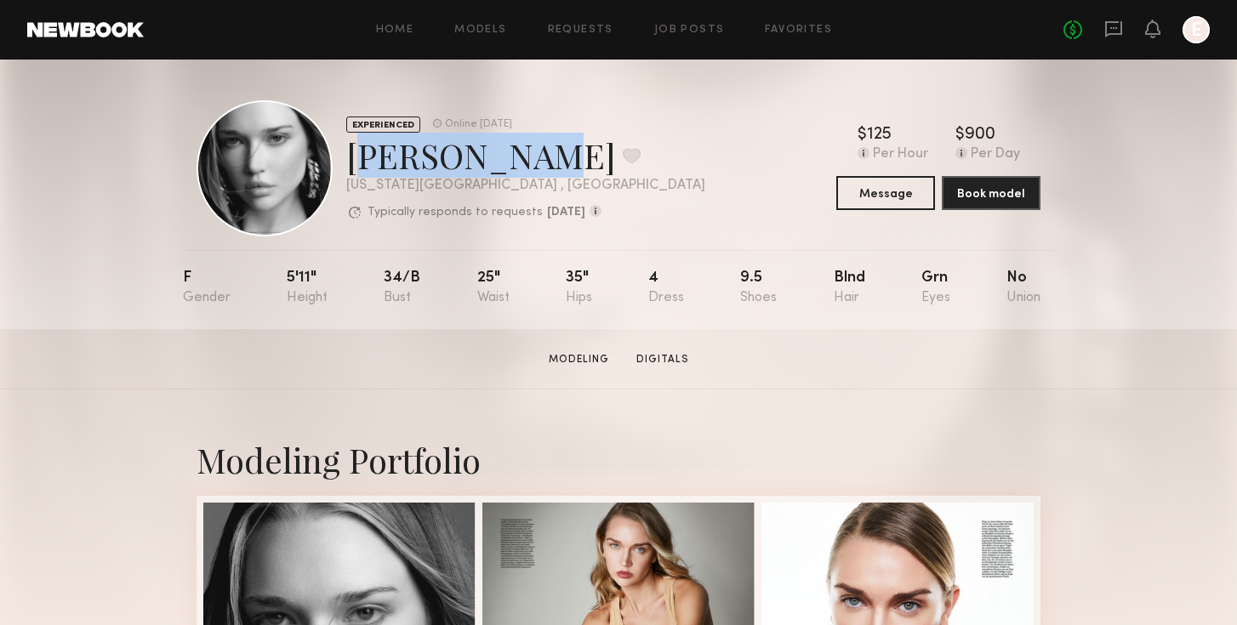
drag, startPoint x: 353, startPoint y: 157, endPoint x: 503, endPoint y: 165, distance: 149.9
click at [504, 166] on div "[PERSON_NAME] Favorite" at bounding box center [525, 155] width 359 height 45
copy div "Wiktoria G"
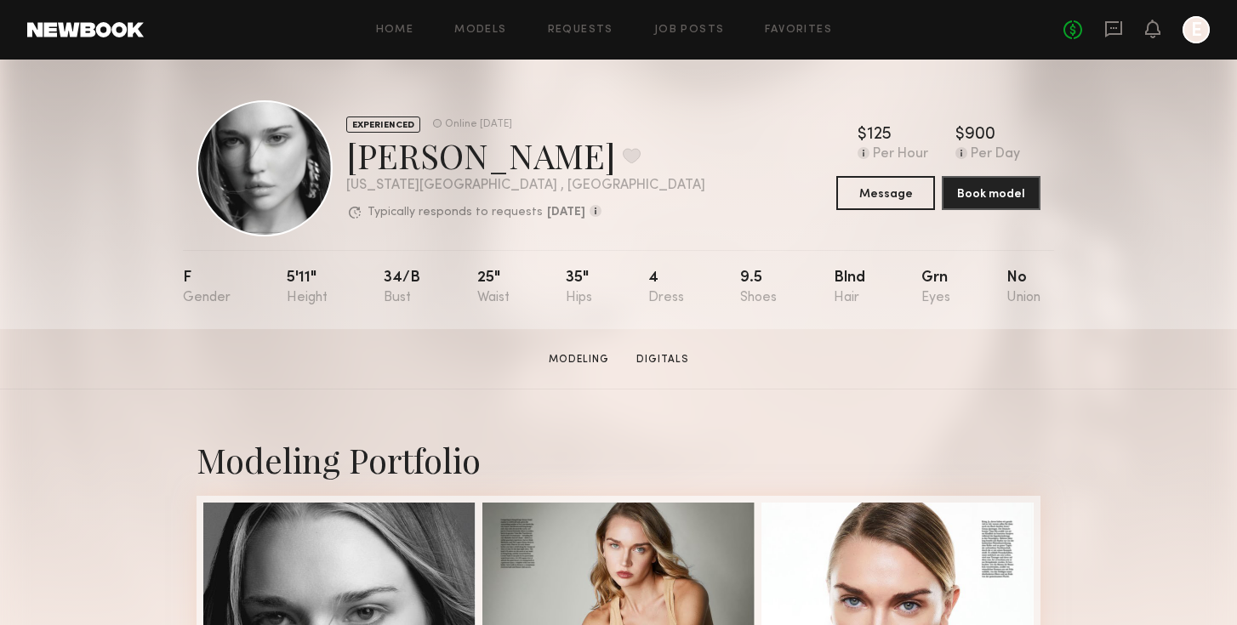
click at [603, 172] on div "[PERSON_NAME] Favorite" at bounding box center [525, 155] width 359 height 45
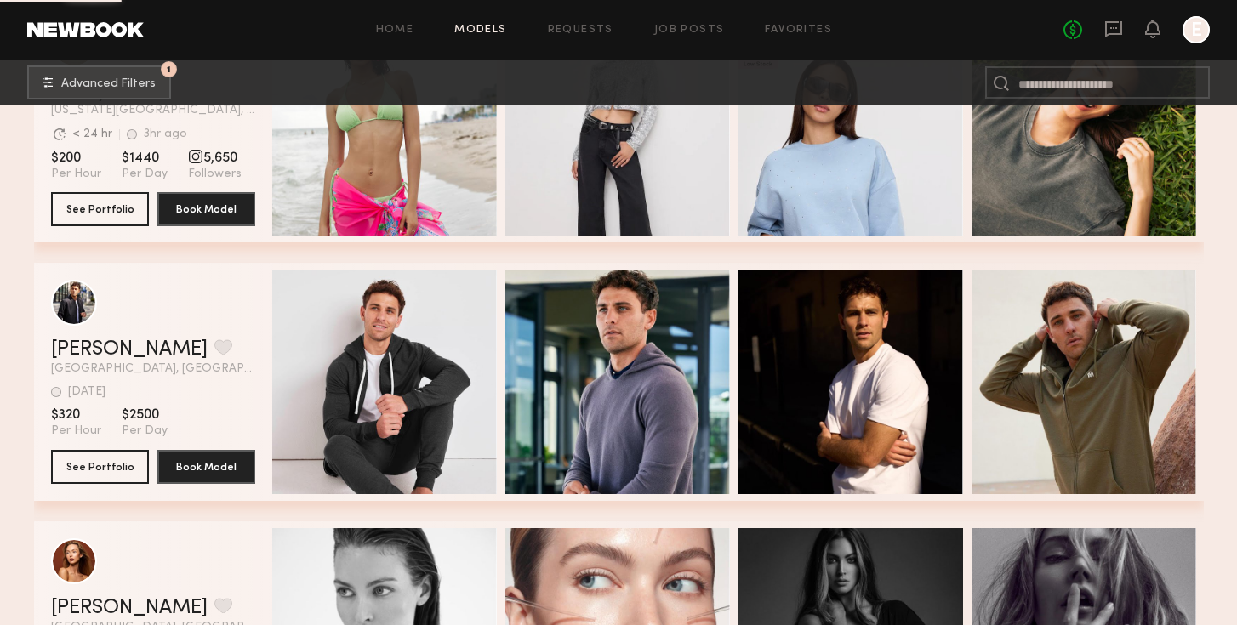
scroll to position [24290, 0]
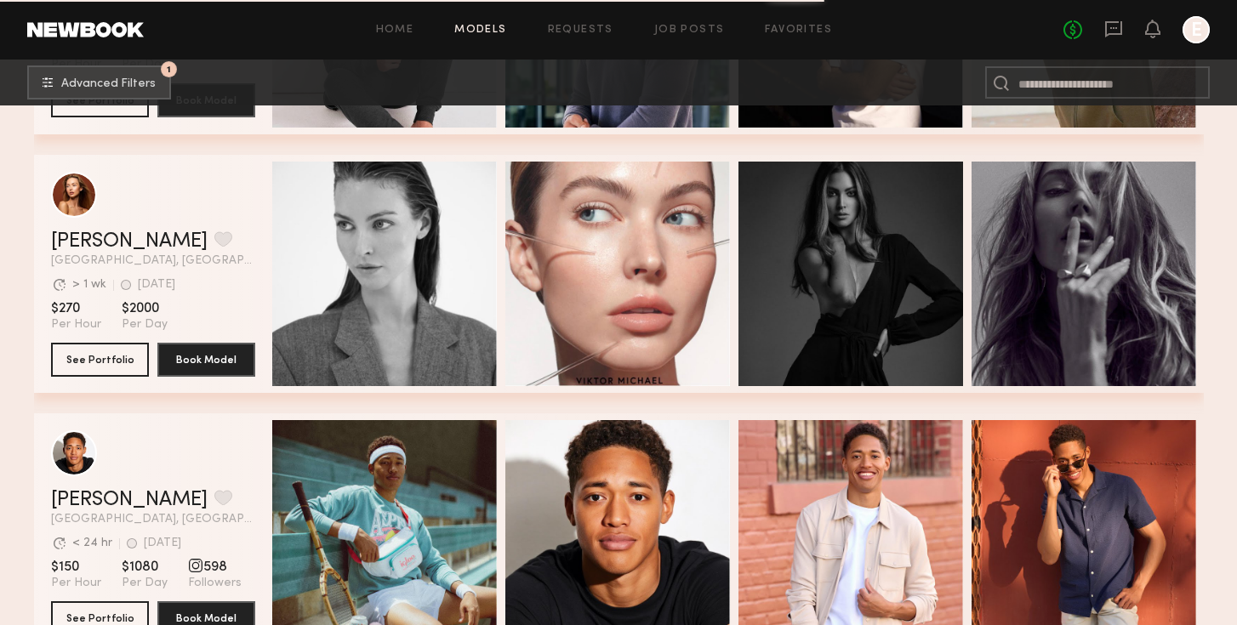
click at [70, 229] on header "[PERSON_NAME] Favorite [GEOGRAPHIC_DATA], [GEOGRAPHIC_DATA] Avg. request respon…" at bounding box center [153, 219] width 204 height 95
click at [77, 236] on link "[PERSON_NAME]" at bounding box center [129, 241] width 157 height 20
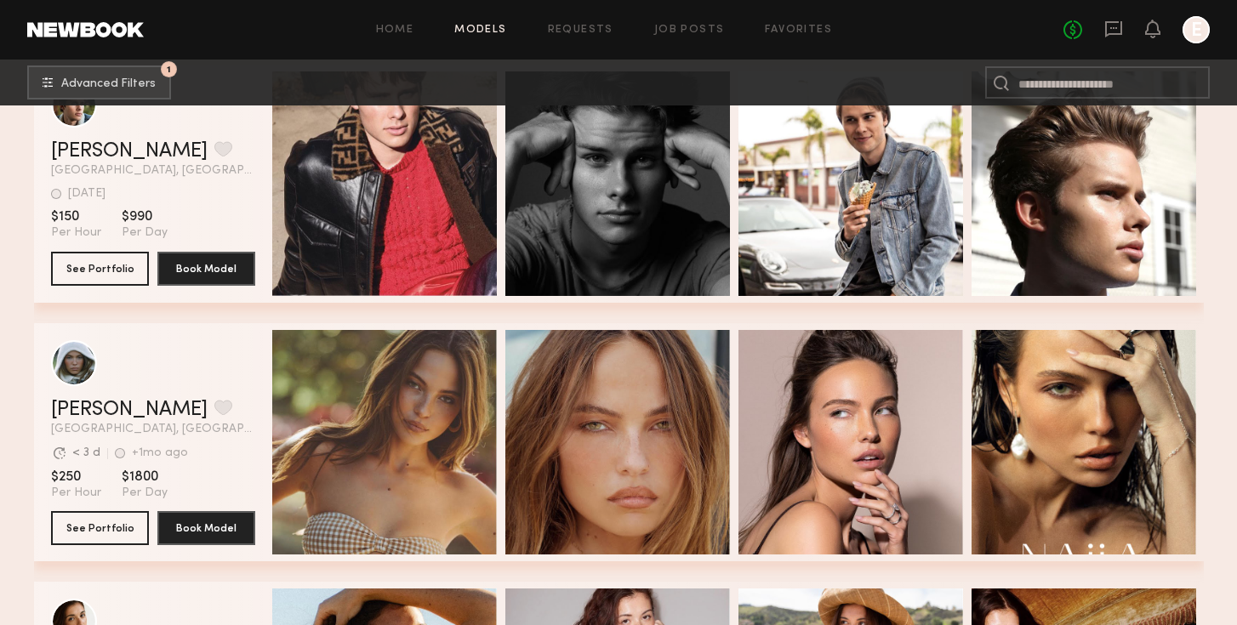
scroll to position [27866, 0]
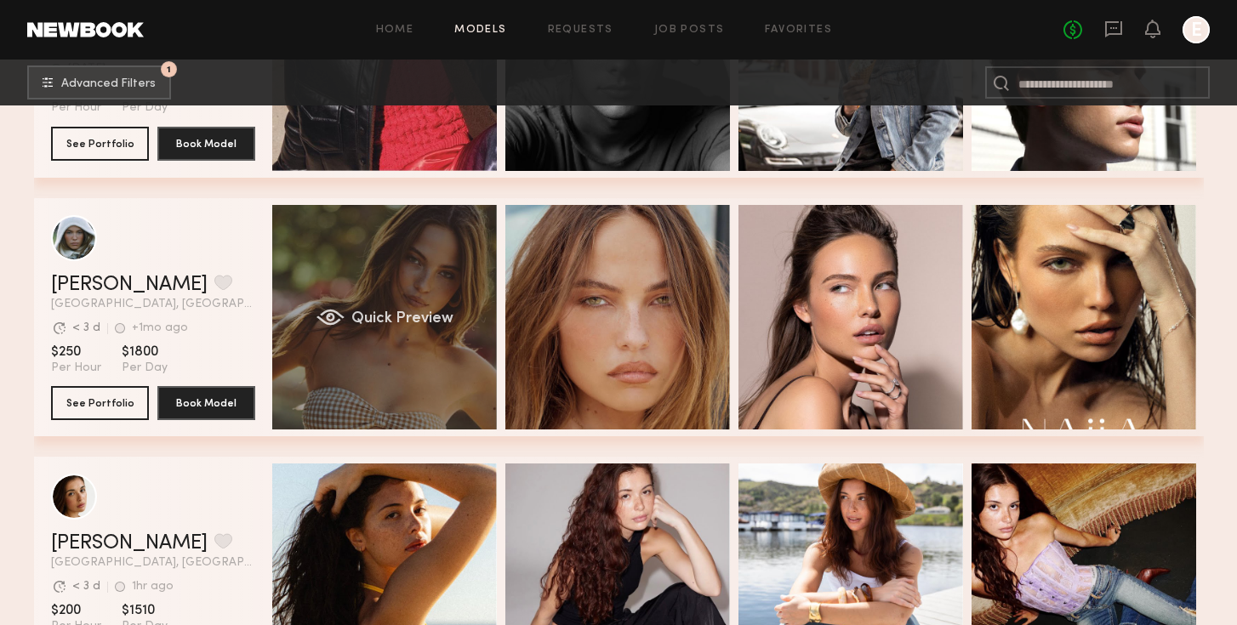
click at [389, 313] on span "Quick Preview" at bounding box center [401, 318] width 102 height 15
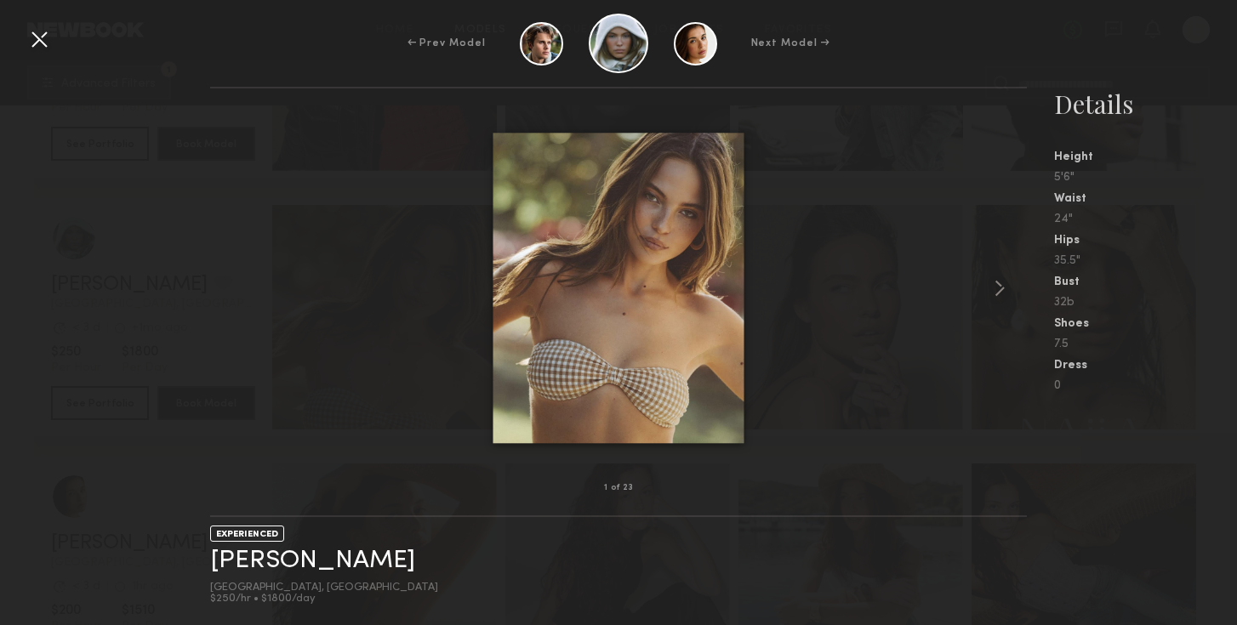
click at [43, 38] on div at bounding box center [39, 39] width 27 height 27
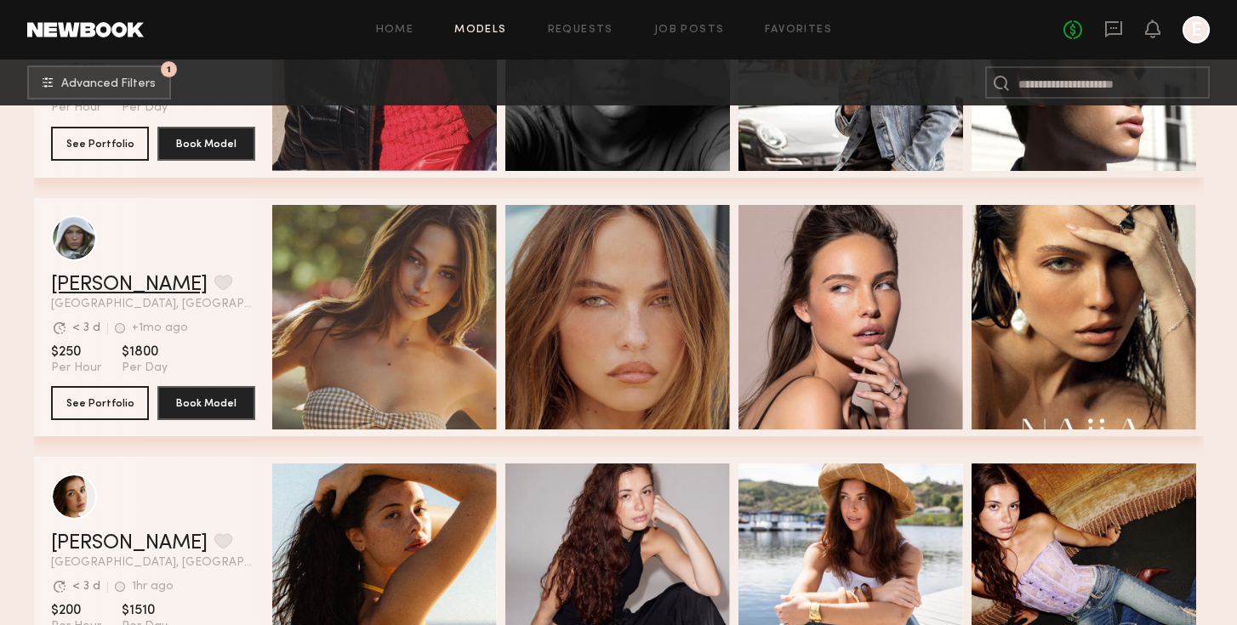
click at [94, 285] on link "Mallory P." at bounding box center [129, 285] width 157 height 20
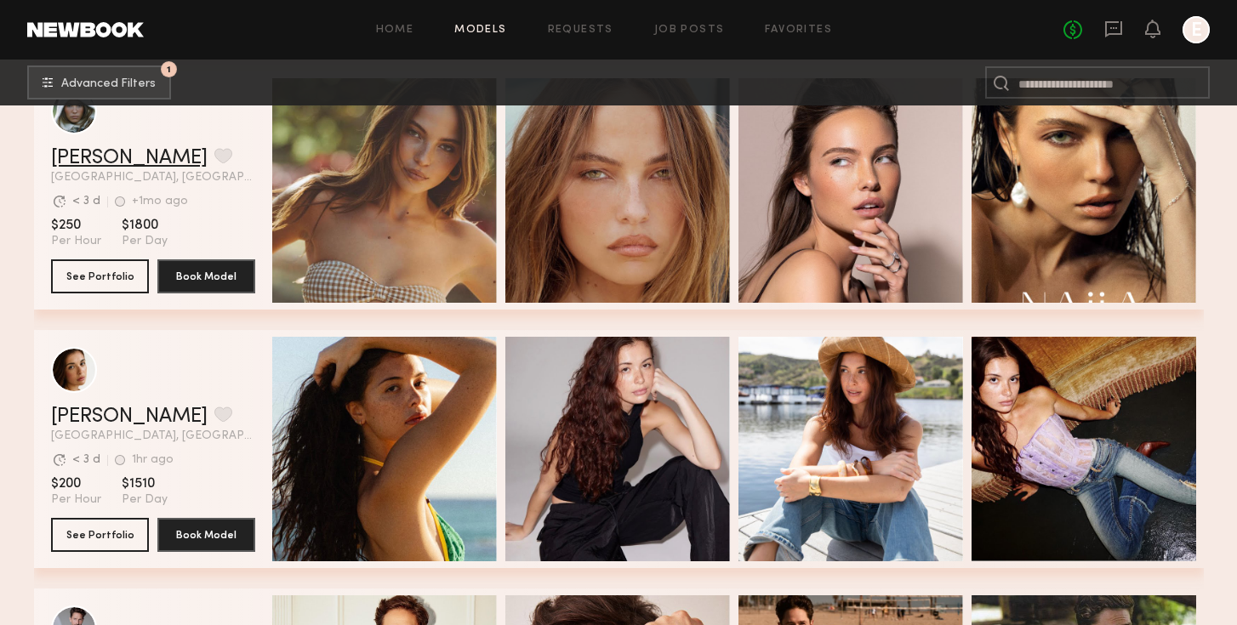
scroll to position [28068, 0]
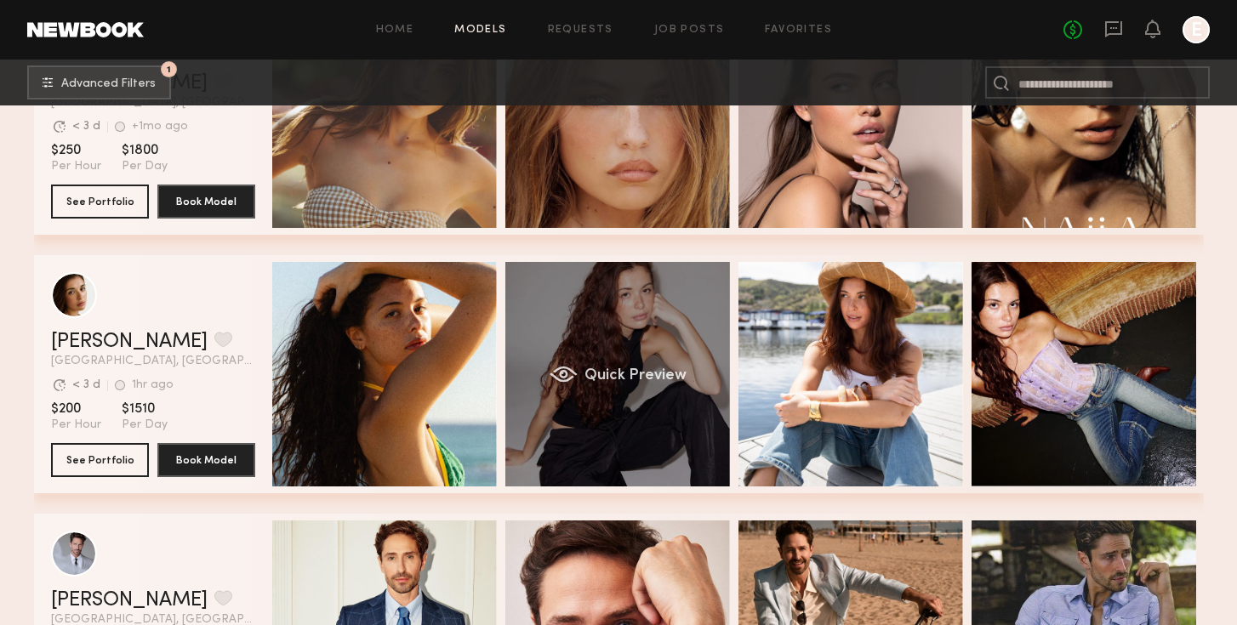
click at [607, 360] on div "Quick Preview" at bounding box center [617, 374] width 225 height 225
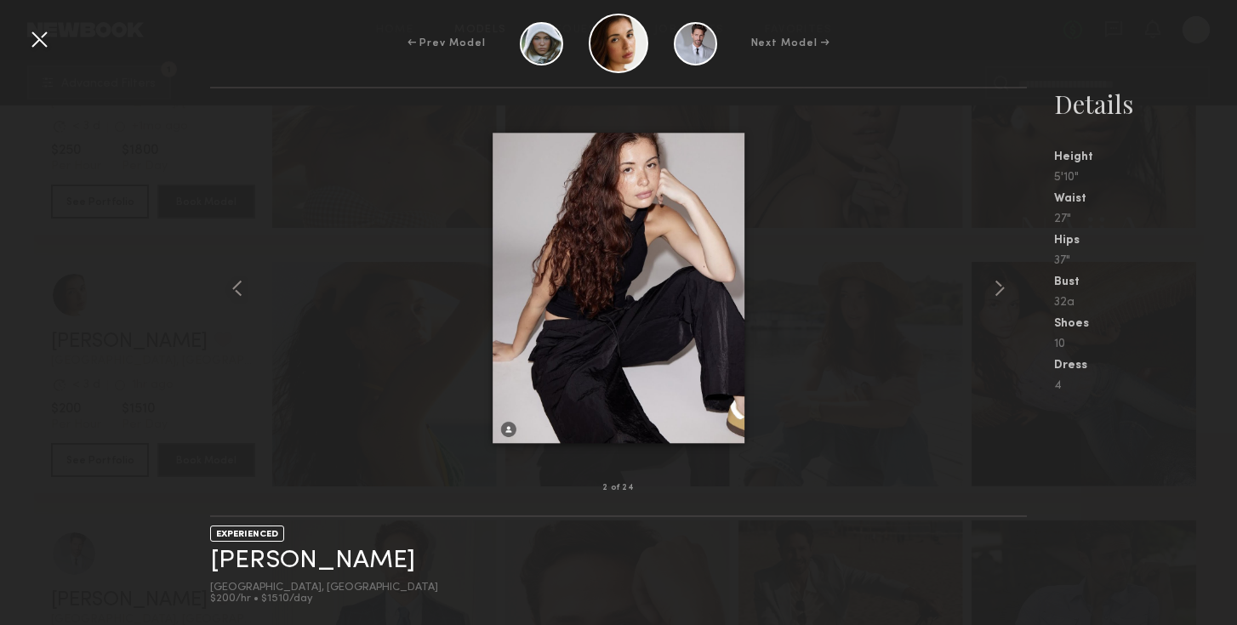
click at [42, 42] on div at bounding box center [39, 39] width 27 height 27
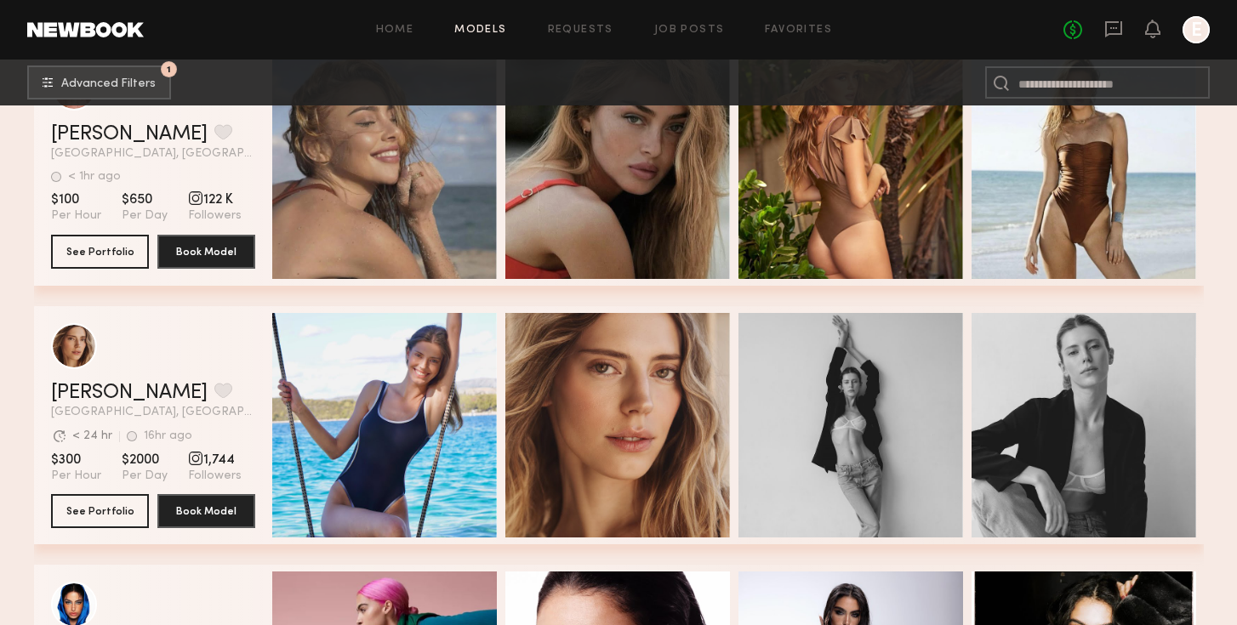
scroll to position [31716, 0]
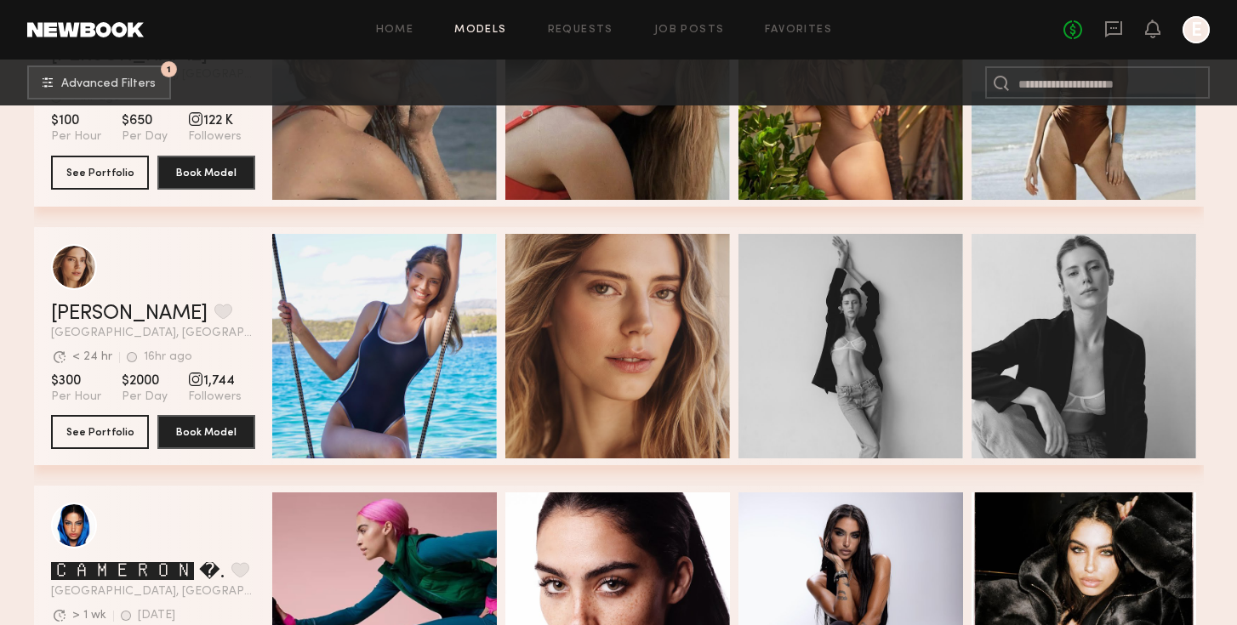
click at [189, 378] on div "grid" at bounding box center [195, 379] width 15 height 15
click at [225, 374] on span "1,744" at bounding box center [215, 381] width 54 height 17
click at [235, 379] on section "$300 Per Hour $2000 Per Day 1,744 Followers" at bounding box center [153, 389] width 204 height 32
click at [118, 312] on link "Oxana Z." at bounding box center [129, 314] width 157 height 20
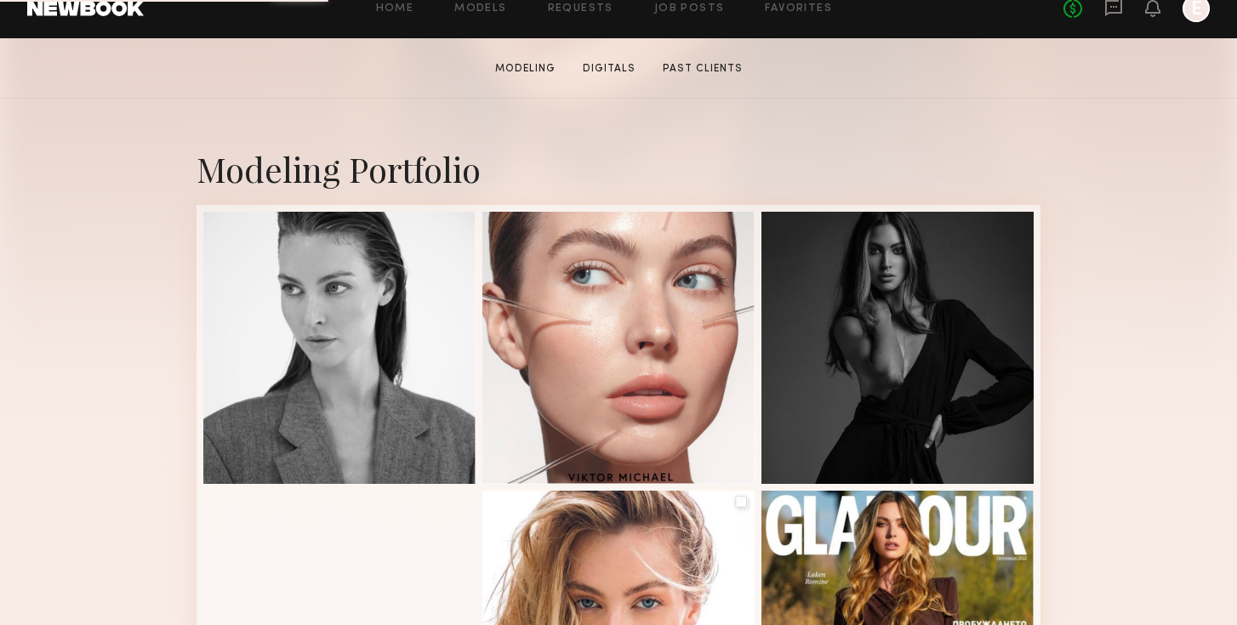
scroll to position [297, 0]
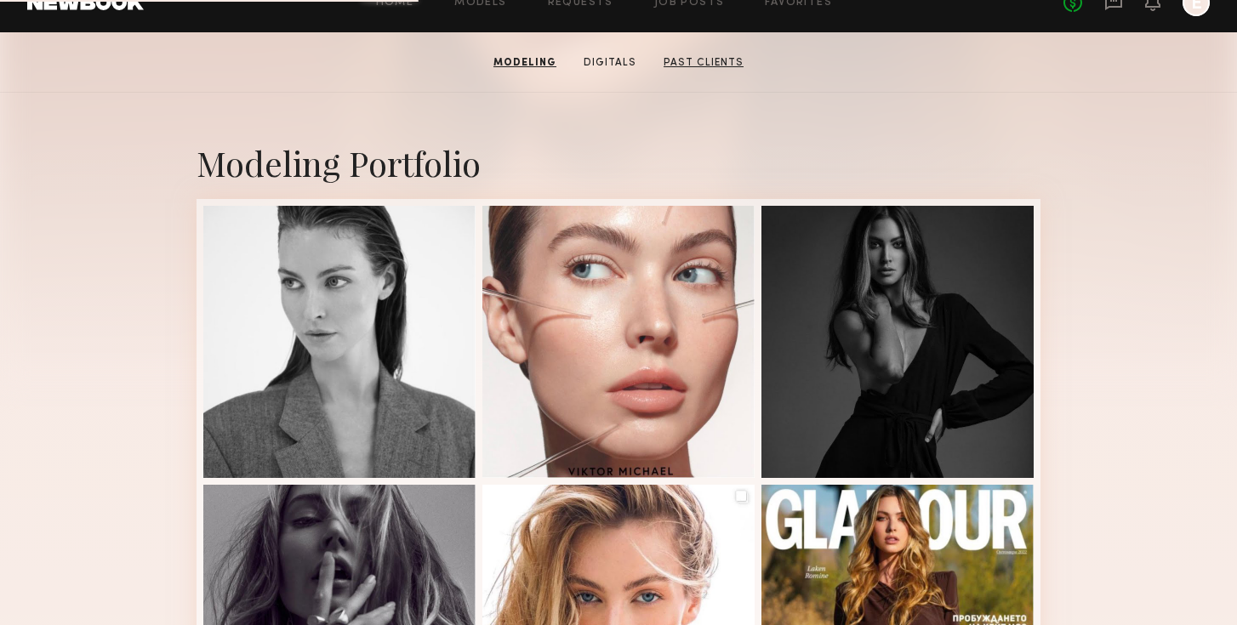
click at [703, 62] on link "Past Clients" at bounding box center [704, 62] width 94 height 15
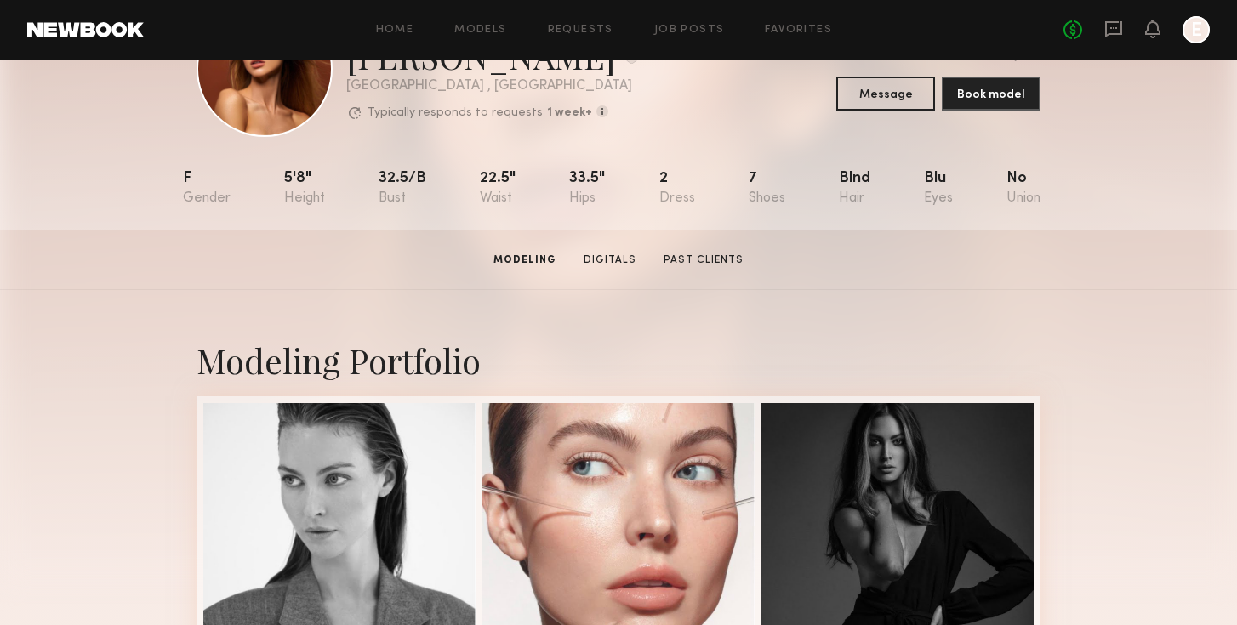
scroll to position [96, 0]
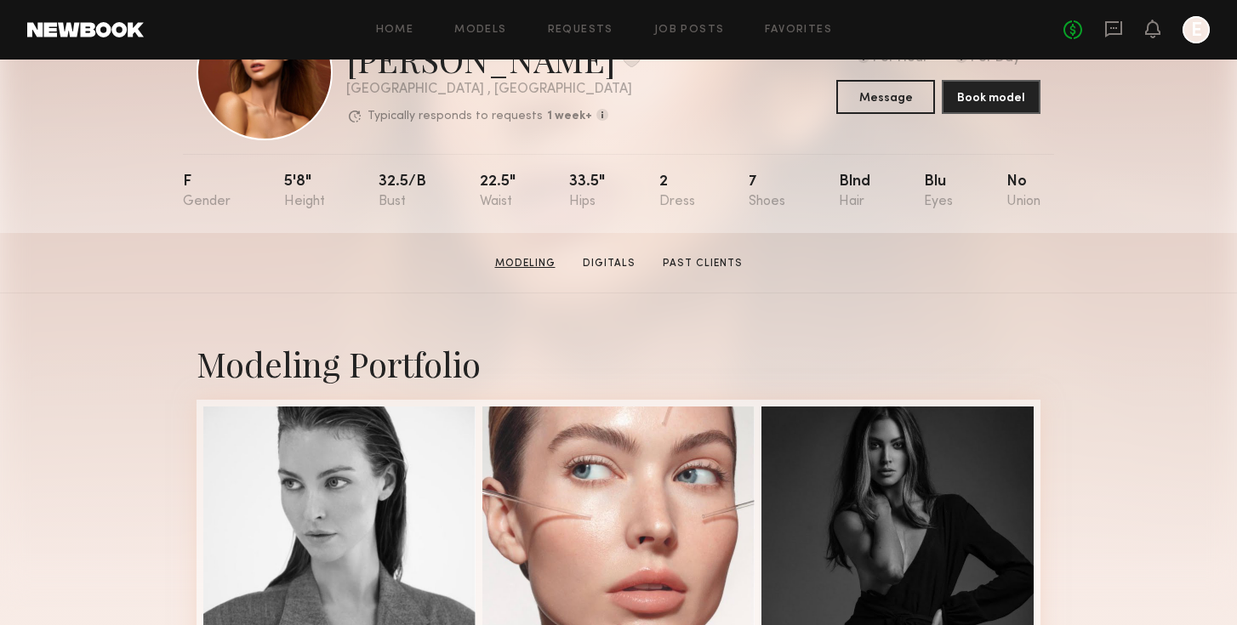
click at [536, 263] on link "Modeling" at bounding box center [525, 263] width 74 height 15
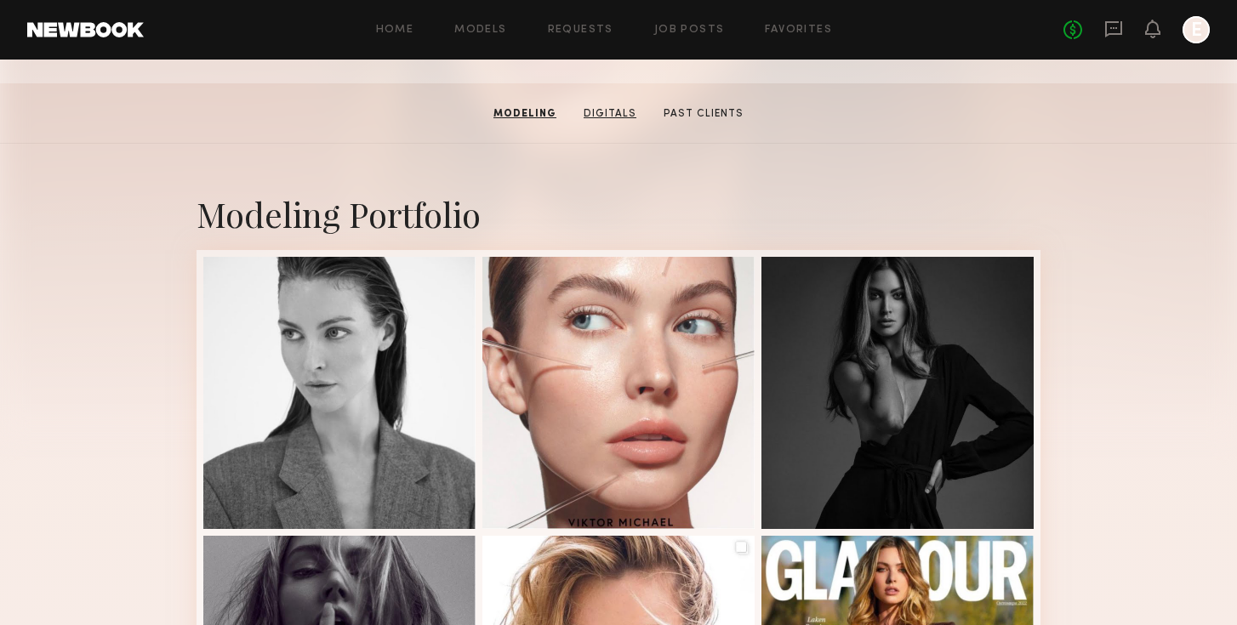
click at [612, 106] on link "Digitals" at bounding box center [610, 113] width 66 height 15
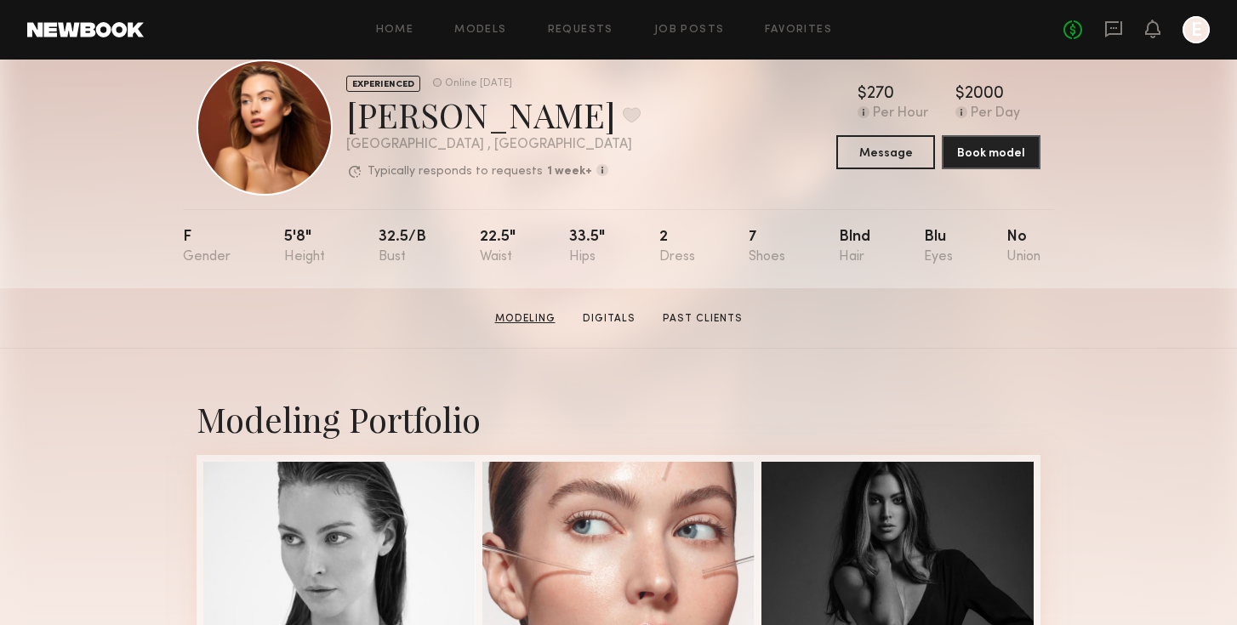
scroll to position [0, 0]
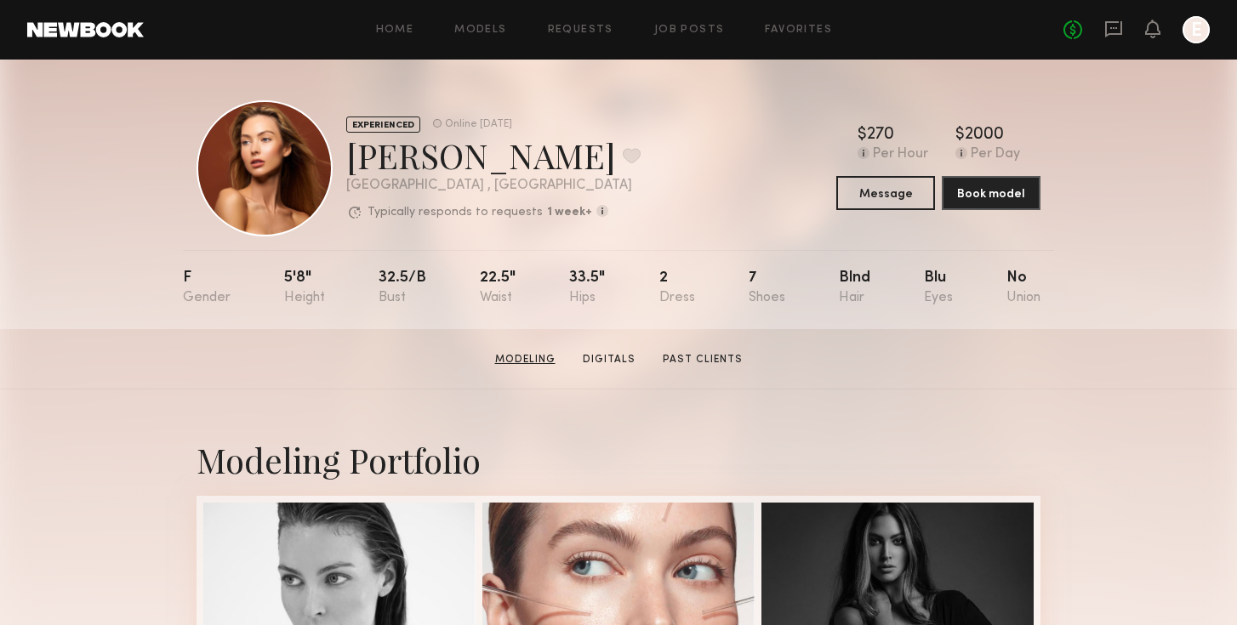
click at [525, 361] on link "Modeling" at bounding box center [525, 359] width 74 height 15
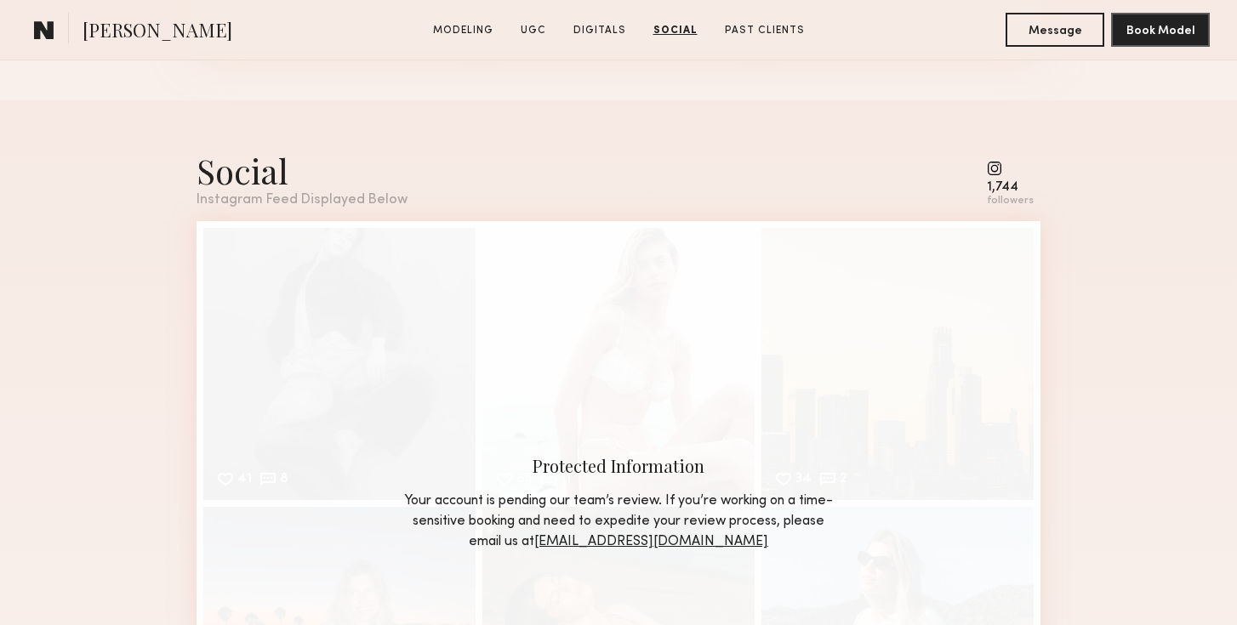
scroll to position [3101, 0]
click at [998, 172] on common-icon at bounding box center [1010, 167] width 47 height 15
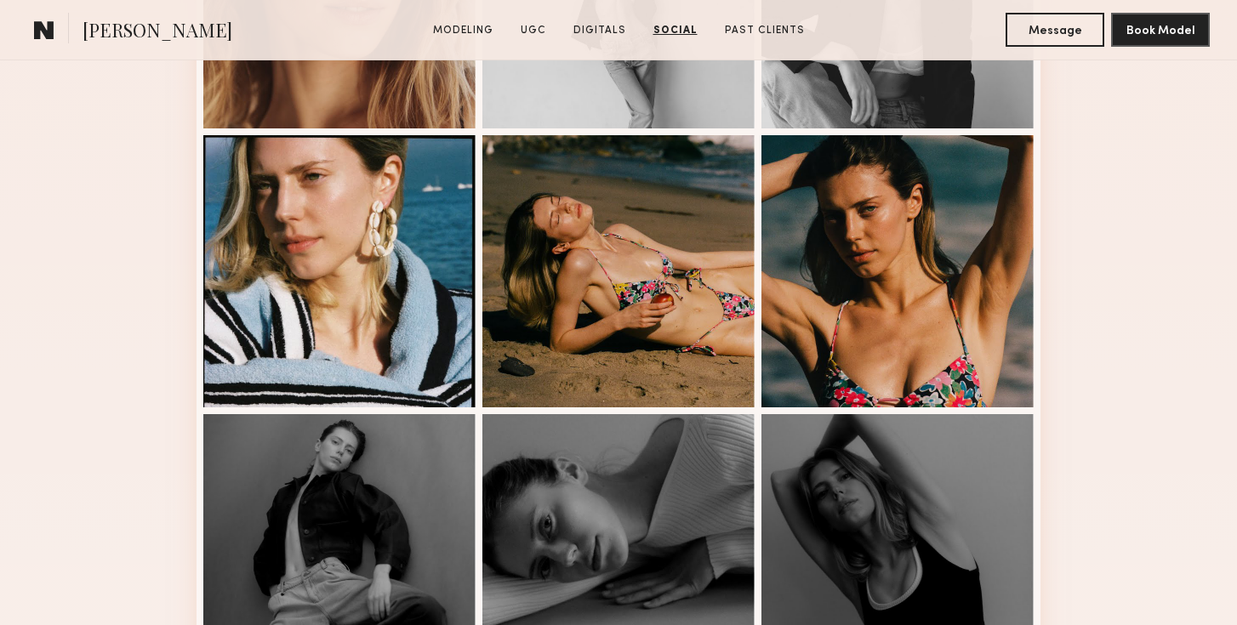
scroll to position [0, 0]
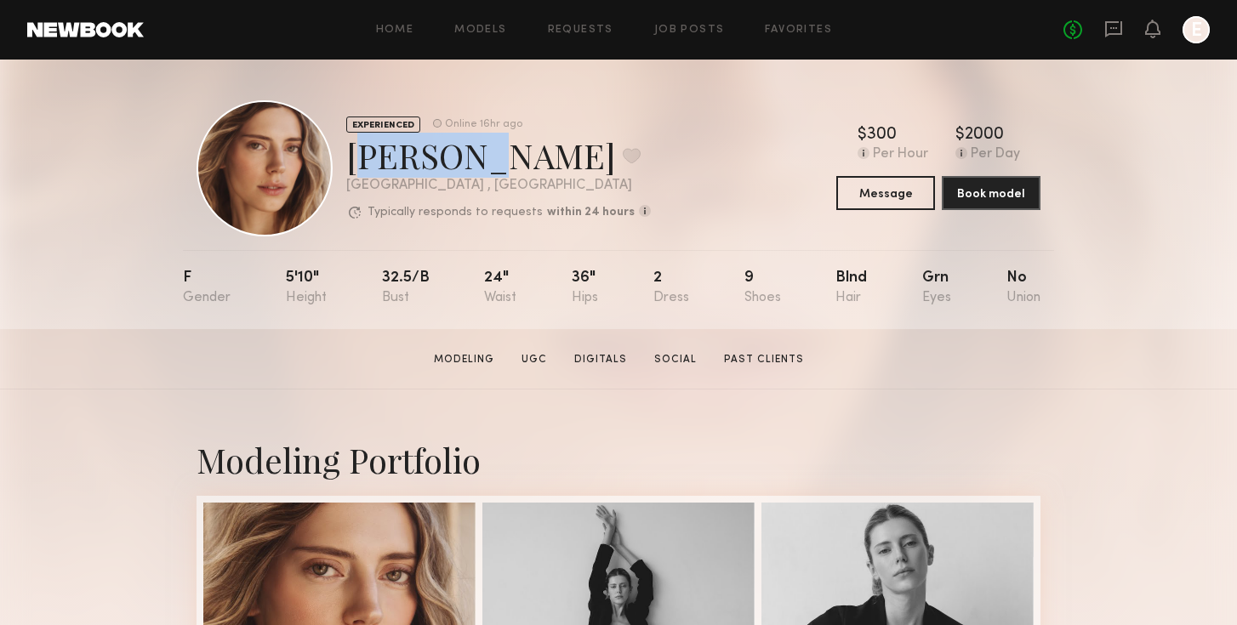
drag, startPoint x: 475, startPoint y: 158, endPoint x: 355, endPoint y: 154, distance: 120.0
click at [355, 154] on div "[PERSON_NAME] Favorite" at bounding box center [498, 155] width 305 height 45
copy div "[PERSON_NAME]"
